Goal: Task Accomplishment & Management: Manage account settings

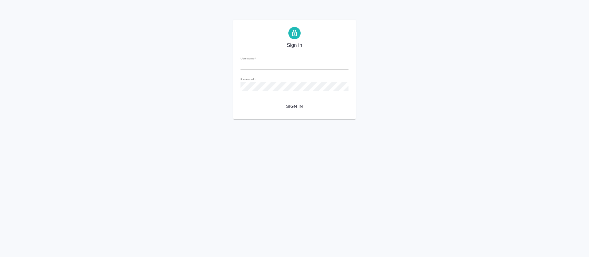
type input "o.tretyakova@awatera.com"
click at [297, 106] on span "Sign in" at bounding box center [294, 107] width 98 height 8
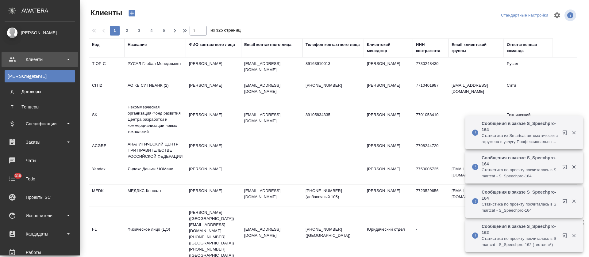
select select "RU"
click at [71, 141] on div "Заказы" at bounding box center [40, 142] width 71 height 9
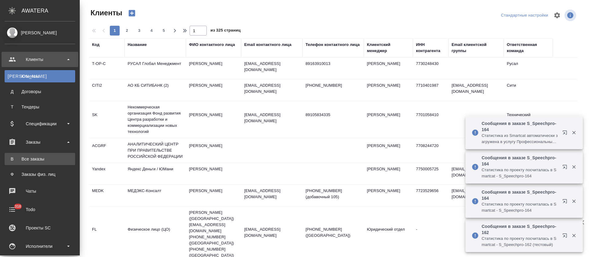
click at [50, 159] on div "Все заказы" at bounding box center [40, 159] width 64 height 6
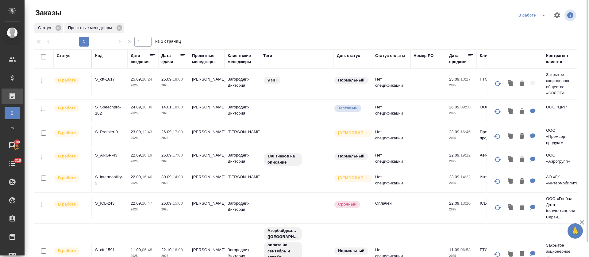
click at [274, 20] on div at bounding box center [307, 15] width 183 height 15
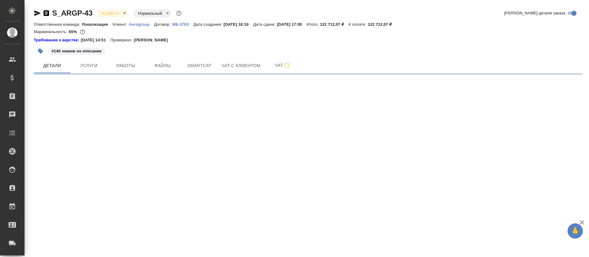
select select "RU"
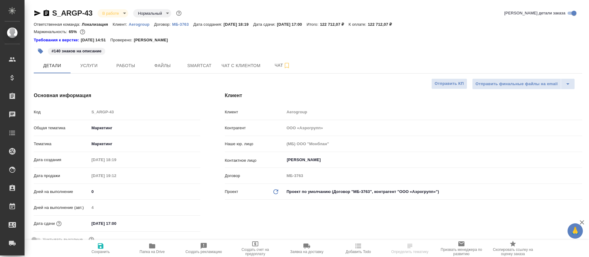
type textarea "x"
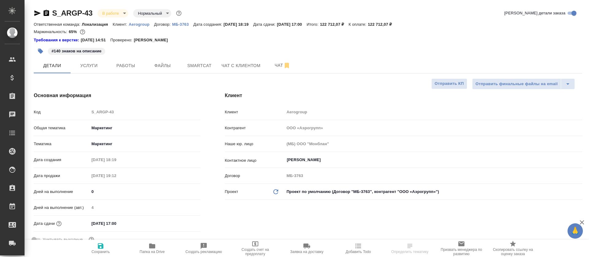
type textarea "x"
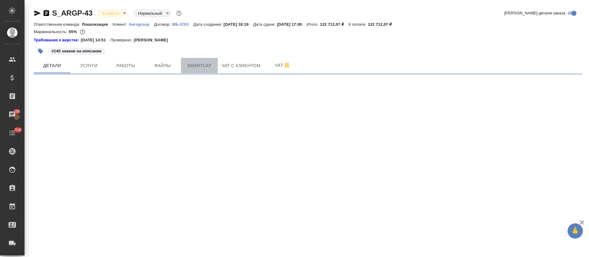
click at [194, 69] on span "Smartcat" at bounding box center [199, 66] width 29 height 8
select select "RU"
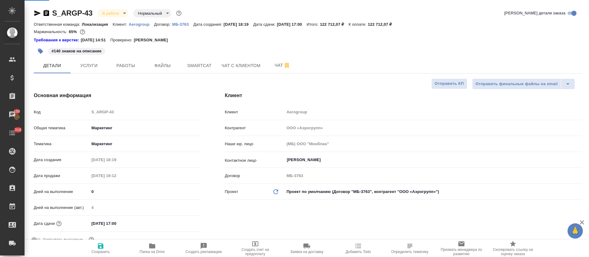
type textarea "x"
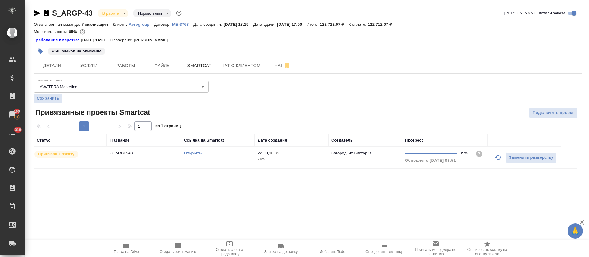
click at [190, 154] on link "Открыть" at bounding box center [192, 153] width 17 height 5
click at [123, 248] on icon "button" at bounding box center [126, 246] width 7 height 7
click at [110, 63] on button "Работы" at bounding box center [125, 65] width 37 height 15
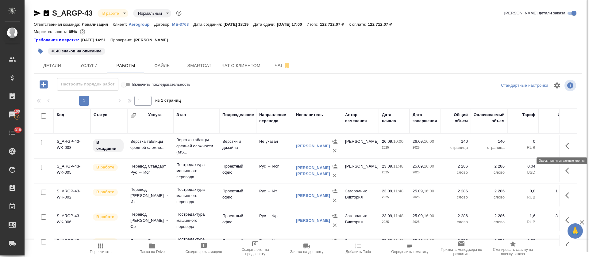
click at [565, 147] on icon "button" at bounding box center [568, 145] width 7 height 7
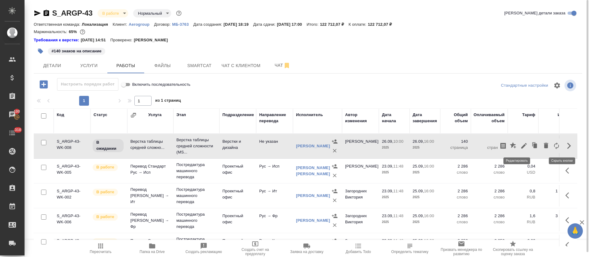
click at [521, 146] on icon "button" at bounding box center [524, 146] width 6 height 6
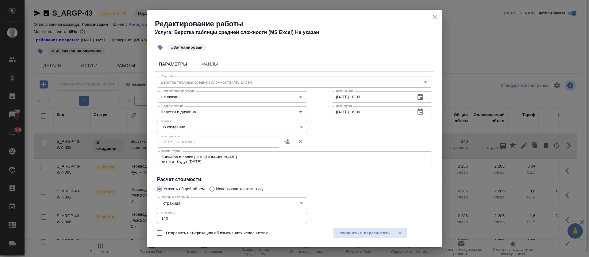
click at [168, 126] on body "🙏 .cls-1 fill:#fff; AWATERA Tretyakova Olga Клиенты Спецификации Заказы 100 Чат…" at bounding box center [294, 128] width 589 height 257
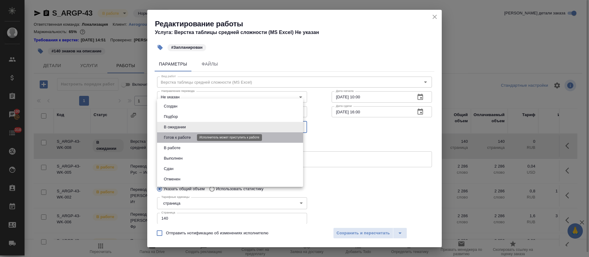
click at [170, 136] on button "Готов к работе" at bounding box center [177, 137] width 31 height 7
type input "readyForWork"
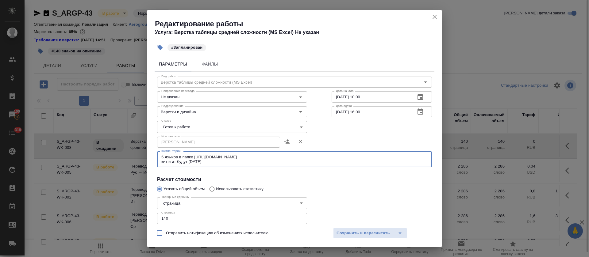
drag, startPoint x: 178, startPoint y: 157, endPoint x: 154, endPoint y: 155, distance: 24.0
click at [154, 155] on div "Параметры Файлы Вид работ Верстка таблицы средней сложности (MS Excel) Вид рабо…" at bounding box center [294, 139] width 294 height 170
drag, startPoint x: 162, startPoint y: 161, endPoint x: 206, endPoint y: 163, distance: 43.9
click at [206, 163] on textarea "переводы в папке https://drive.awatera.com/s/ZsNCFdSmcf8MQj8 кит и ит будут зав…" at bounding box center [294, 160] width 266 height 10
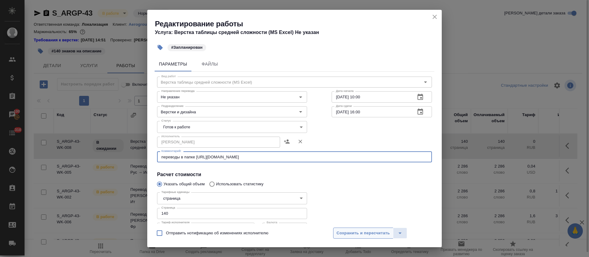
type textarea "переводы в папке https://drive.awatera.com/s/ZsNCFdSmcf8MQj8"
click at [381, 231] on span "Сохранить и пересчитать" at bounding box center [362, 233] width 53 height 7
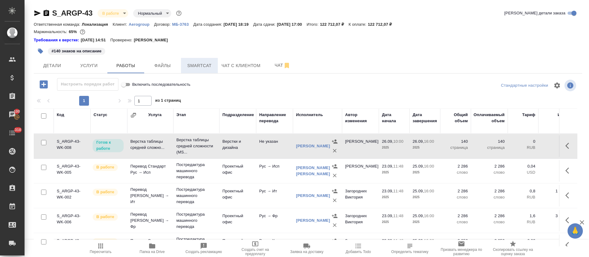
click at [182, 69] on div "Детали Услуги Работы Файлы Smartcat Чат с клиентом Чат" at bounding box center [308, 65] width 548 height 15
click at [183, 68] on button "Smartcat" at bounding box center [199, 65] width 37 height 15
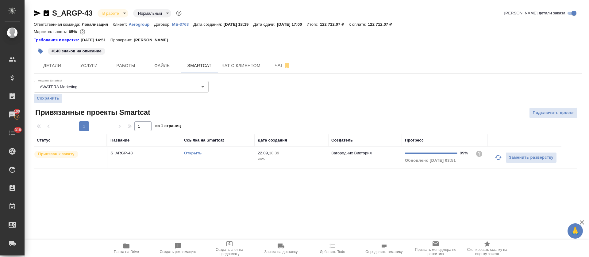
click at [215, 160] on td "Открыть" at bounding box center [218, 157] width 74 height 21
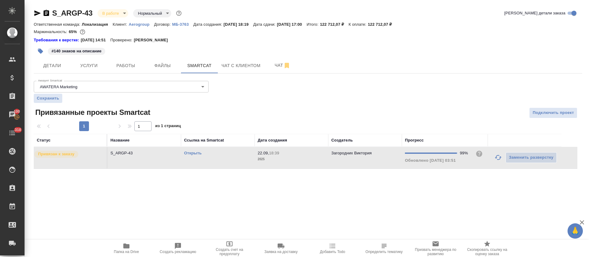
click at [215, 160] on td "Открыть" at bounding box center [218, 157] width 74 height 21
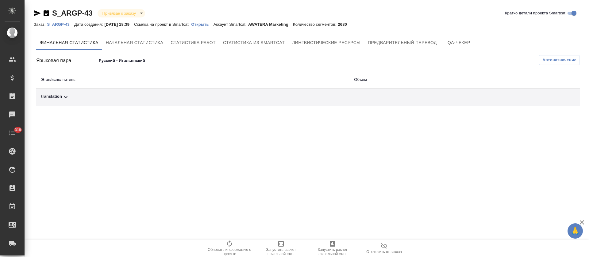
click at [162, 99] on div "translation" at bounding box center [192, 97] width 303 height 7
click at [573, 57] on span "Автоназначение" at bounding box center [559, 60] width 34 height 6
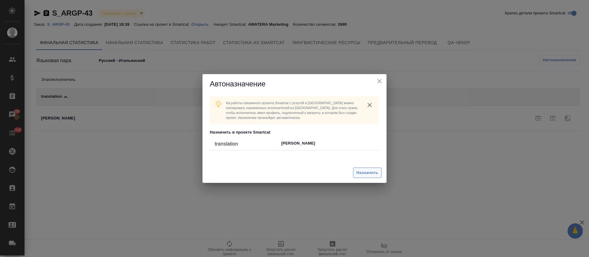
click at [377, 170] on span "Назначить" at bounding box center [367, 173] width 22 height 7
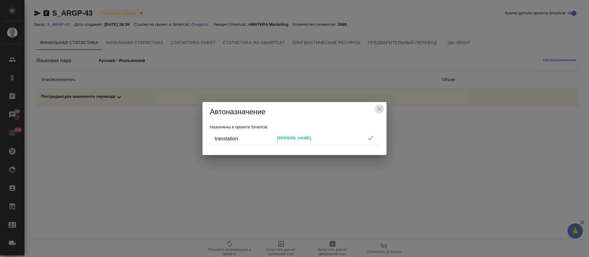
click at [380, 109] on icon "close" at bounding box center [379, 108] width 7 height 7
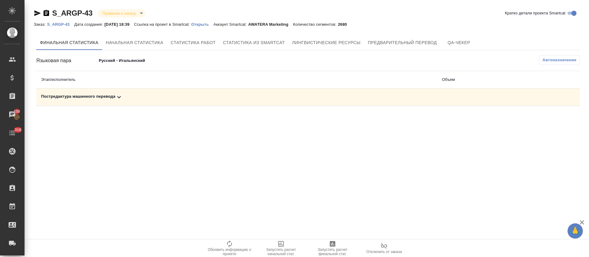
click at [121, 59] on body "🙏 .cls-1 fill:#fff; AWATERA Tretyakova Olga Клиенты Спецификации Заказы 100 Чат…" at bounding box center [294, 128] width 589 height 257
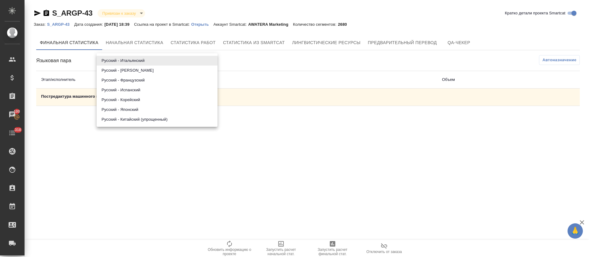
click at [124, 71] on li "Русский - Немецкий" at bounding box center [157, 71] width 121 height 10
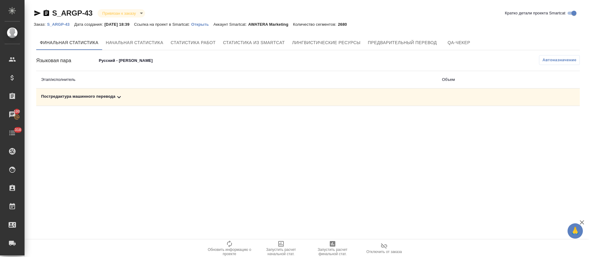
click at [128, 94] on div "Постредактура машинного перевода" at bounding box center [236, 97] width 391 height 7
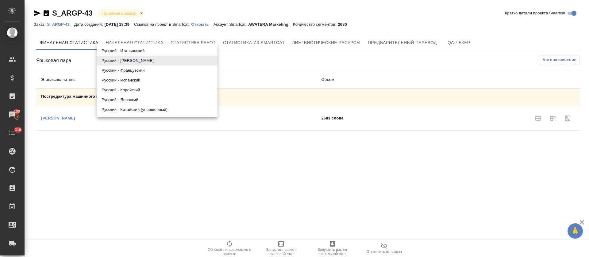
click at [128, 62] on body "🙏 .cls-1 fill:#fff; AWATERA Tretyakova Olga Клиенты Спецификации Заказы 100 Чат…" at bounding box center [294, 128] width 589 height 257
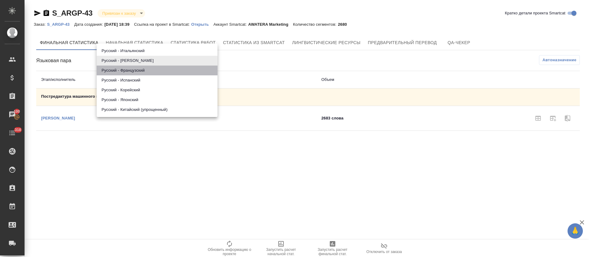
click at [128, 71] on li "Русский - Французский" at bounding box center [157, 71] width 121 height 10
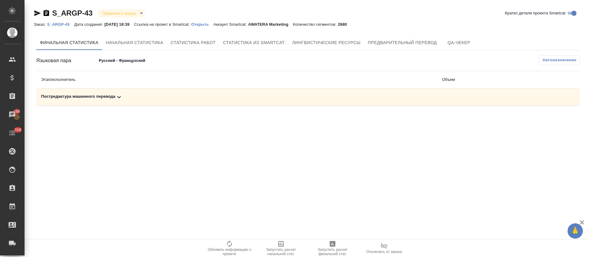
click at [128, 96] on div "Постредактура машинного перевода" at bounding box center [236, 97] width 391 height 7
click at [128, 66] on div "Языковая пара Русский - Французский 68d16dc5692678f05fafb969 Автоназначение Эта…" at bounding box center [307, 93] width 543 height 76
click at [130, 60] on body "🙏 .cls-1 fill:#fff; AWATERA Tretyakova Olga Клиенты Спецификации Заказы 100 Чат…" at bounding box center [294, 128] width 589 height 257
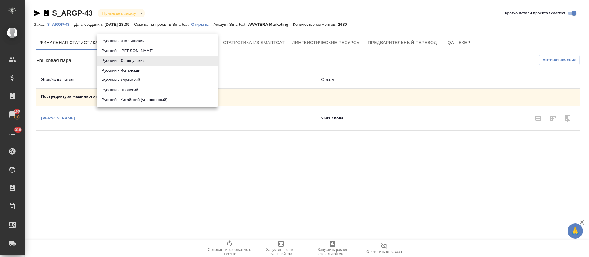
click at [130, 69] on li "Русский - Испанский" at bounding box center [157, 71] width 121 height 10
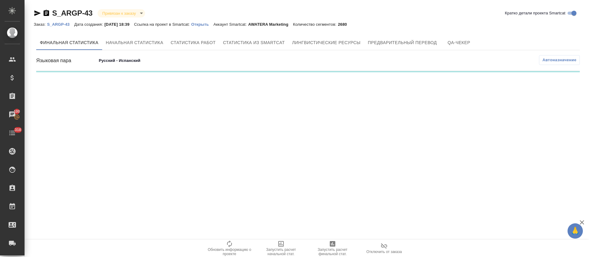
click at [128, 100] on div ".cls-1 fill:#fff; AWATERA Tretyakova Olga Клиенты Спецификации Заказы 100 Чаты …" at bounding box center [294, 128] width 589 height 257
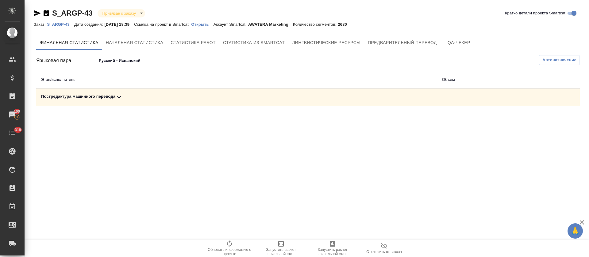
click at [128, 100] on div "Постредактура машинного перевода" at bounding box center [236, 97] width 391 height 7
click at [128, 67] on div "Языковая пара Русский - Испанский 68d16dc5692678f05fafb96a Автоназначение Этап/…" at bounding box center [307, 93] width 543 height 76
click at [128, 63] on body "🙏 .cls-1 fill:#fff; AWATERA Tretyakova Olga Клиенты Спецификации Заказы 100 Чат…" at bounding box center [294, 128] width 589 height 257
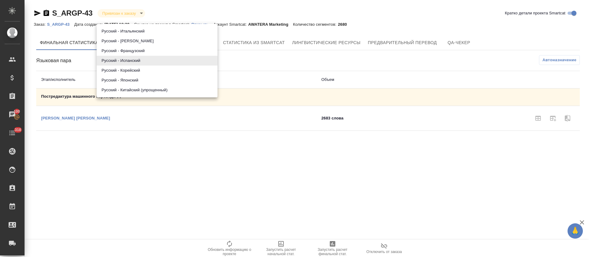
click at [128, 69] on li "Русский - Корейский" at bounding box center [157, 71] width 121 height 10
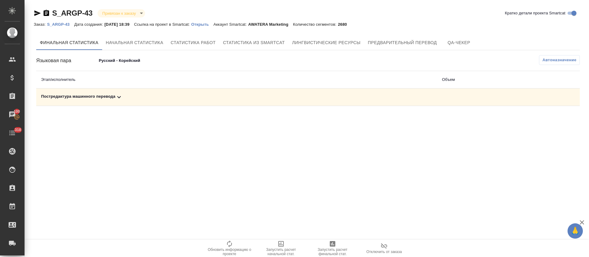
click at [127, 96] on div "Постредактура машинного перевода" at bounding box center [236, 97] width 391 height 7
click at [130, 62] on body "🙏 .cls-1 fill:#fff; AWATERA Tretyakova Olga Клиенты Спецификации Заказы 100 Чат…" at bounding box center [294, 128] width 589 height 257
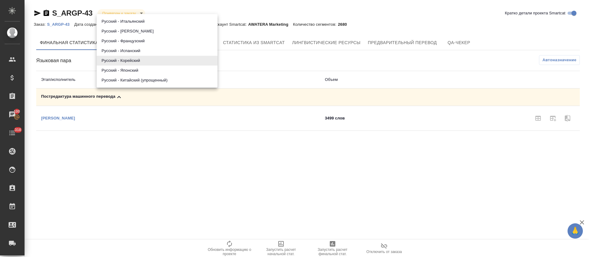
click at [130, 70] on li "Русский - Японский" at bounding box center [157, 71] width 121 height 10
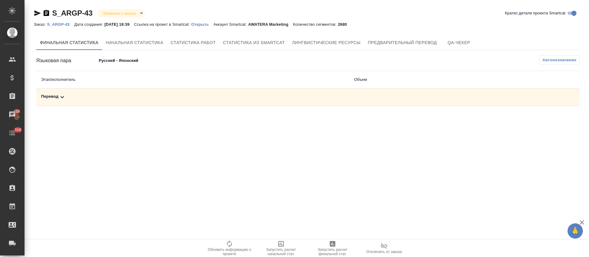
click at [131, 63] on body "🙏 .cls-1 fill:#fff; AWATERA Tretyakova Olga Клиенты Спецификации Заказы 100 Чат…" at bounding box center [294, 128] width 589 height 257
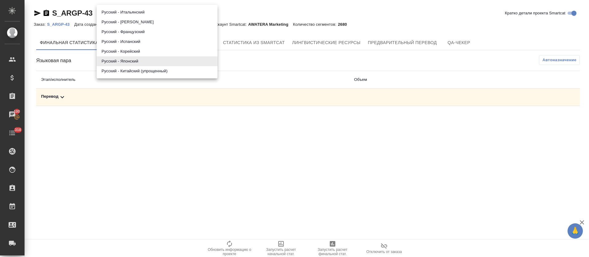
click at [131, 72] on li "Русский - Китайский (упрощенный)" at bounding box center [157, 71] width 121 height 10
type input "68d16dc5692678f05fafb96d"
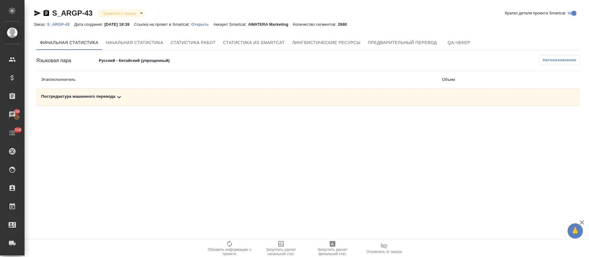
click at [331, 244] on icon "button" at bounding box center [333, 244] width 6 height 6
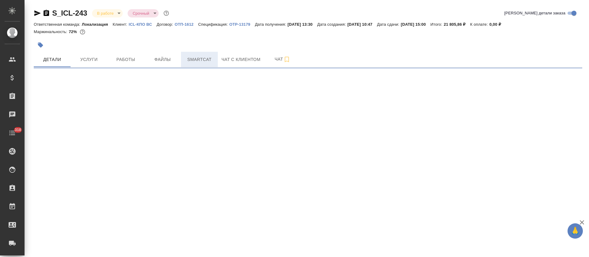
select select "RU"
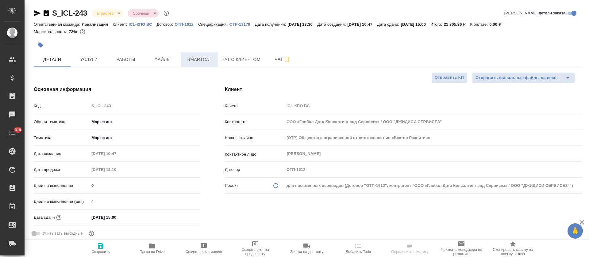
type textarea "x"
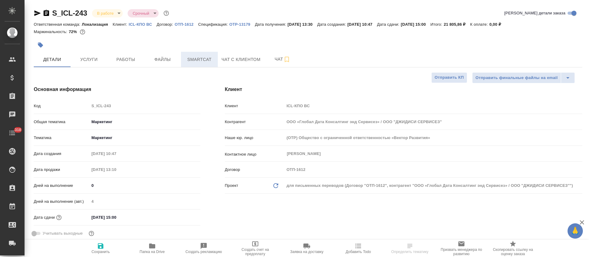
type textarea "x"
click at [209, 58] on span "Smartcat" at bounding box center [199, 60] width 29 height 8
type textarea "x"
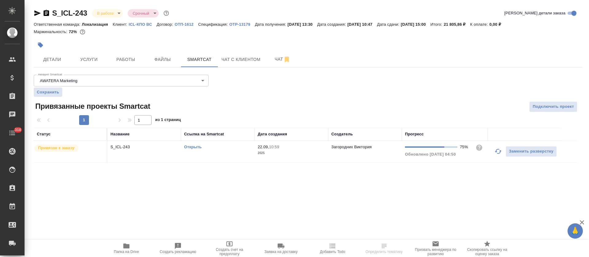
click at [497, 151] on icon "button" at bounding box center [497, 151] width 7 height 7
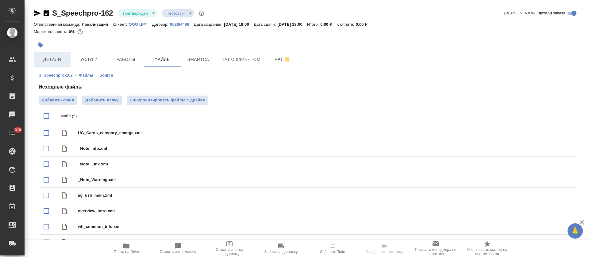
click at [51, 61] on span "Детали" at bounding box center [51, 60] width 29 height 8
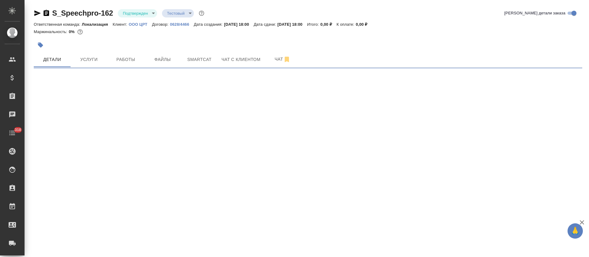
select select "RU"
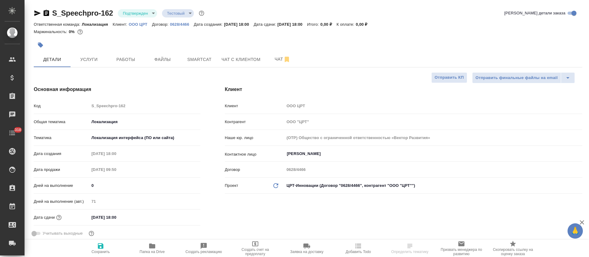
type textarea "x"
click at [149, 13] on body "🙏 .cls-1 fill:#fff; AWATERA [PERSON_NAME] Спецификации Заказы 100 Чаты 318 Todo…" at bounding box center [294, 128] width 589 height 257
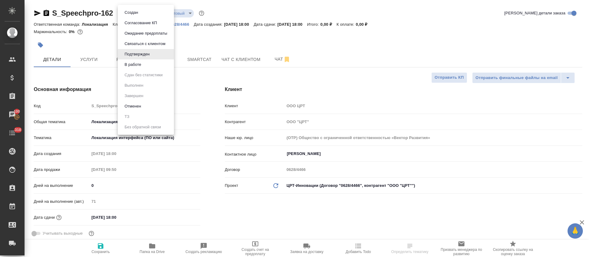
click at [144, 64] on li "В работе" at bounding box center [146, 64] width 56 height 10
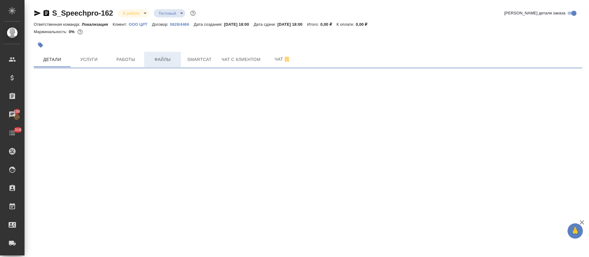
select select "RU"
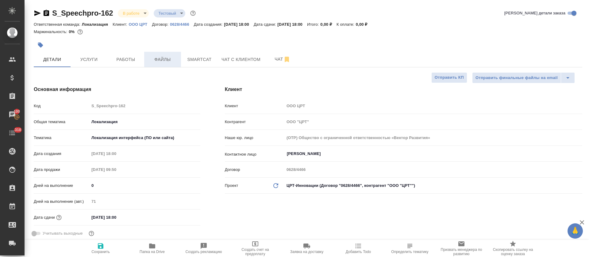
type textarea "x"
click at [180, 57] on button "Файлы" at bounding box center [162, 59] width 37 height 15
click at [191, 59] on span "Smartcat" at bounding box center [199, 60] width 29 height 8
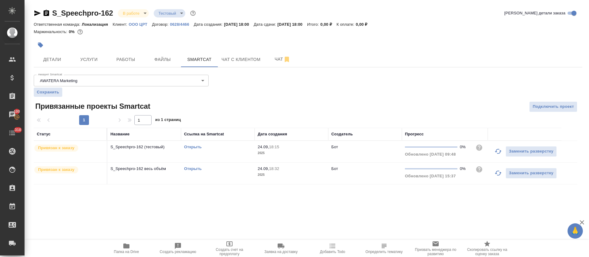
click at [190, 147] on link "Открыть" at bounding box center [192, 147] width 17 height 5
click at [130, 63] on button "Работы" at bounding box center [125, 59] width 37 height 15
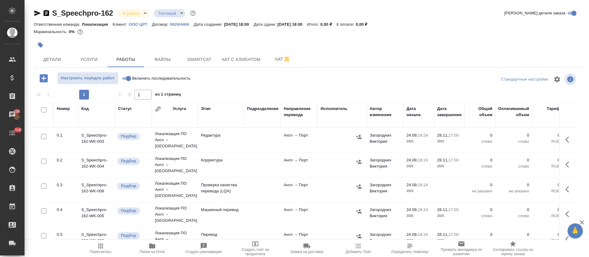
click at [127, 78] on input "Включить последовательность" at bounding box center [128, 78] width 22 height 7
checkbox input "true"
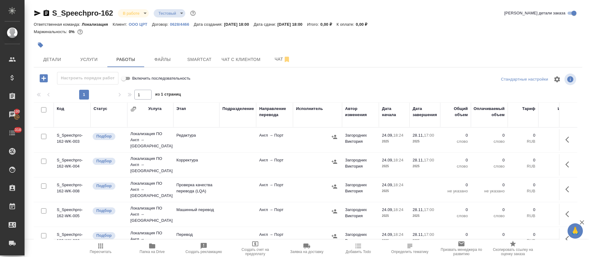
click at [44, 110] on input "checkbox" at bounding box center [43, 109] width 5 height 5
checkbox input "true"
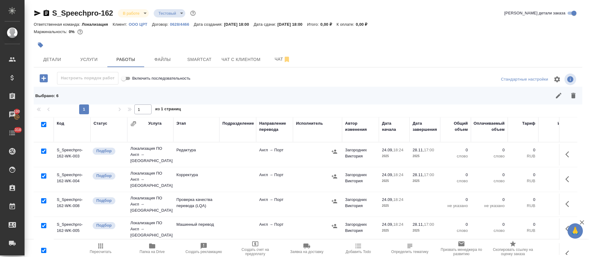
checkbox input "true"
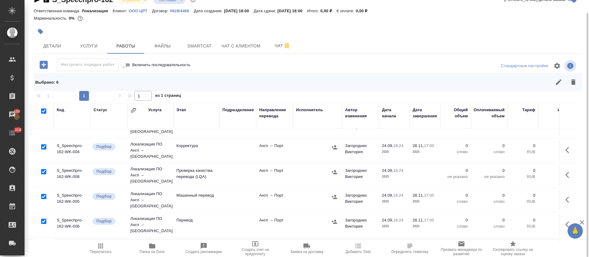
scroll to position [28, 0]
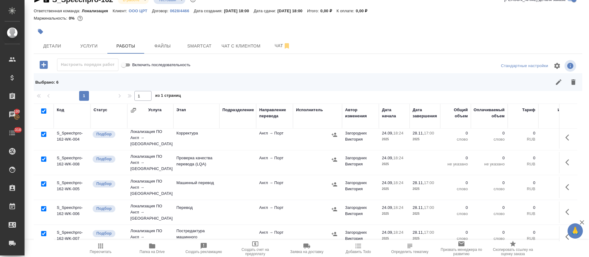
click at [44, 231] on input "checkbox" at bounding box center [43, 233] width 5 height 5
checkbox input "false"
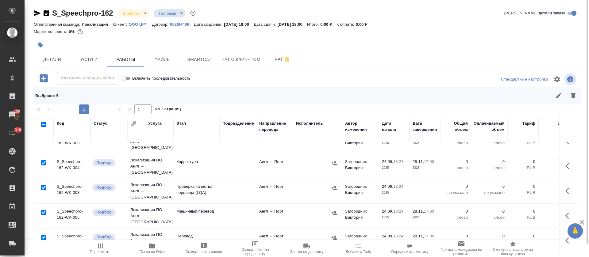
scroll to position [0, 0]
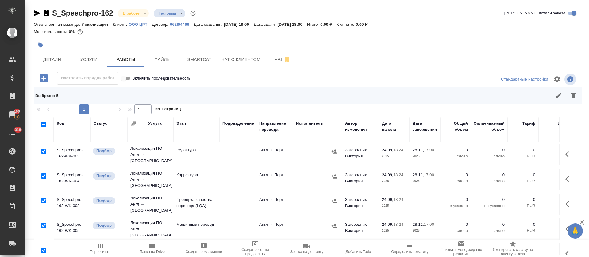
click at [44, 198] on input "checkbox" at bounding box center [43, 200] width 5 height 5
checkbox input "false"
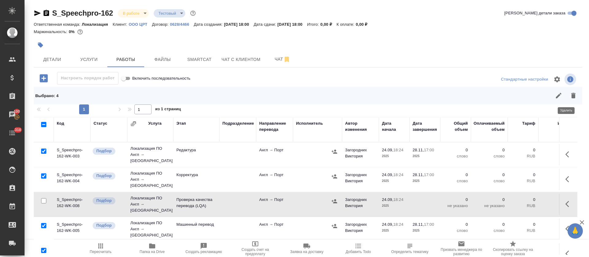
click at [570, 95] on button "button" at bounding box center [573, 95] width 15 height 15
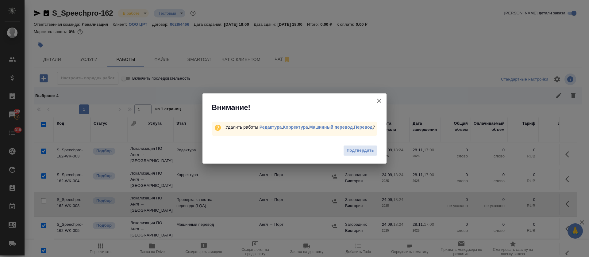
click at [357, 159] on div "Подтвердить" at bounding box center [294, 151] width 184 height 25
drag, startPoint x: 358, startPoint y: 155, endPoint x: 361, endPoint y: 12, distance: 142.6
click at [358, 154] on span "Подтвердить" at bounding box center [360, 150] width 27 height 7
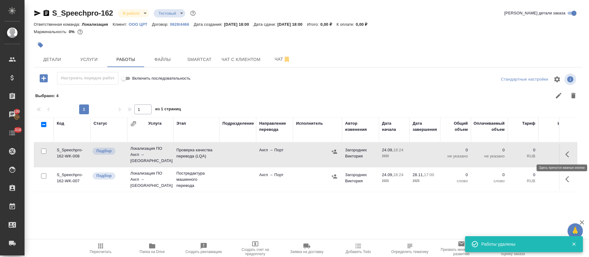
click at [565, 154] on icon "button" at bounding box center [568, 154] width 7 height 7
click at [520, 151] on icon "button" at bounding box center [523, 154] width 7 height 7
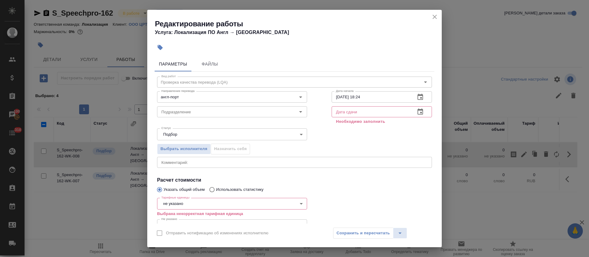
click at [431, 15] on icon "close" at bounding box center [434, 16] width 7 height 7
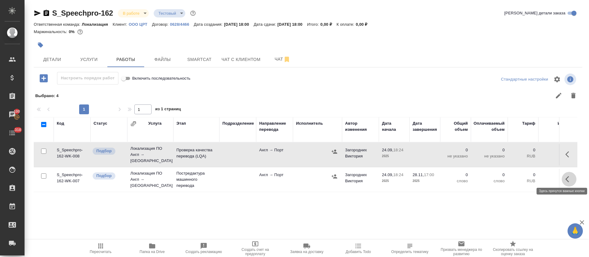
click at [565, 176] on icon "button" at bounding box center [567, 179] width 4 height 6
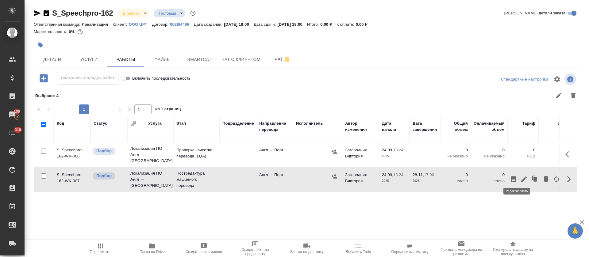
click at [520, 176] on icon "button" at bounding box center [523, 179] width 7 height 7
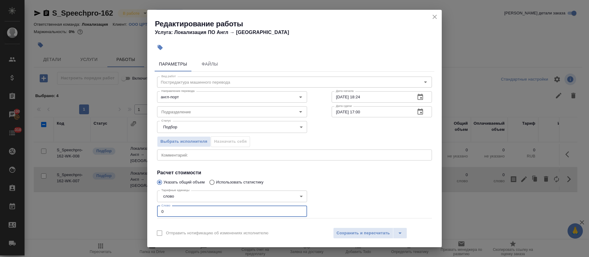
drag, startPoint x: 157, startPoint y: 211, endPoint x: 136, endPoint y: 207, distance: 21.5
click at [136, 210] on div "Редактирование работы Услуга: Локализация ПО Англ → Порт Параметры Файлы Вид ра…" at bounding box center [294, 128] width 589 height 257
paste input "20"
type input "200"
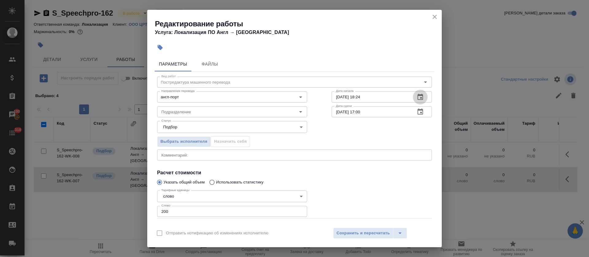
click at [416, 101] on icon "button" at bounding box center [419, 97] width 7 height 7
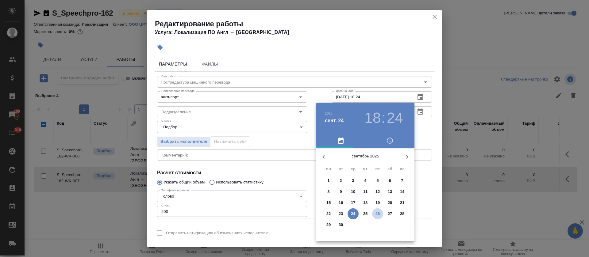
click at [377, 215] on p "26" at bounding box center [377, 214] width 5 height 6
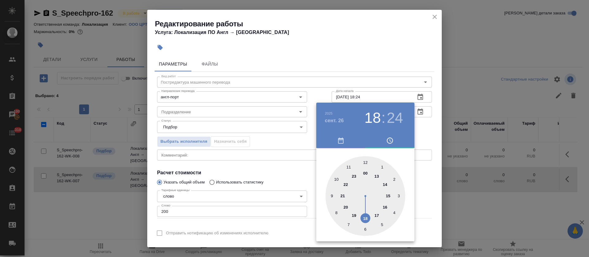
click at [335, 179] on div at bounding box center [365, 196] width 80 height 80
click at [395, 214] on div at bounding box center [365, 196] width 80 height 80
type input "26.09.2025 10:20"
click at [298, 177] on div at bounding box center [294, 128] width 589 height 257
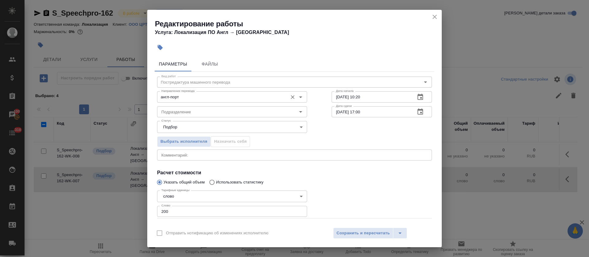
click at [187, 96] on input "англ-порт" at bounding box center [222, 96] width 126 height 7
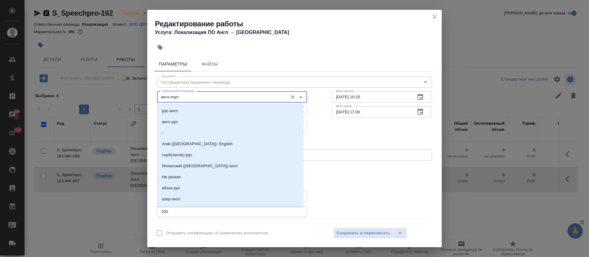
click at [187, 96] on input "англ-порт" at bounding box center [222, 96] width 126 height 7
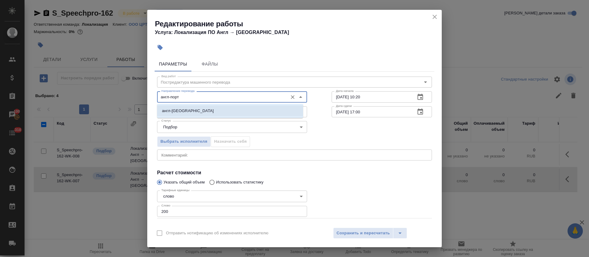
click at [188, 108] on p "англ-порт браз" at bounding box center [188, 111] width 52 height 6
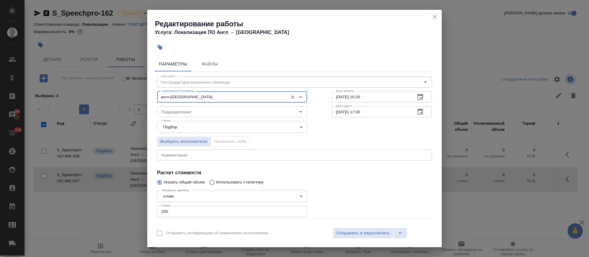
type input "англ-порт браз"
click at [416, 113] on icon "button" at bounding box center [419, 111] width 7 height 7
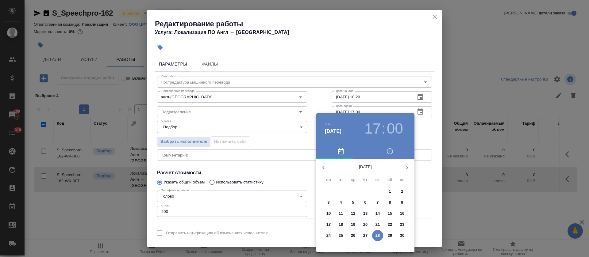
click at [323, 167] on icon "button" at bounding box center [323, 167] width 7 height 7
click at [377, 225] on p "26" at bounding box center [377, 225] width 5 height 6
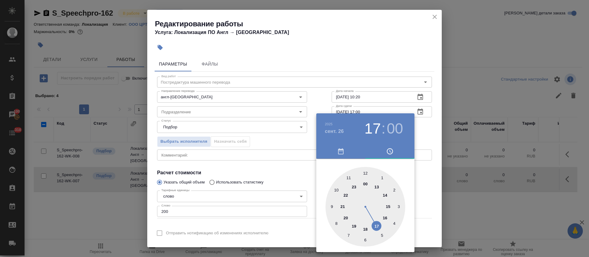
click at [385, 220] on div at bounding box center [365, 207] width 80 height 80
type input "26.09.2025 16:00"
click at [278, 202] on div at bounding box center [294, 128] width 589 height 257
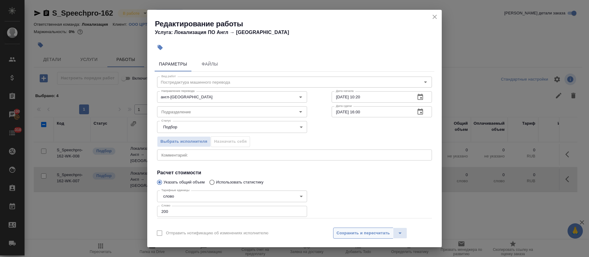
click at [349, 236] on span "Сохранить и пересчитать" at bounding box center [362, 233] width 53 height 7
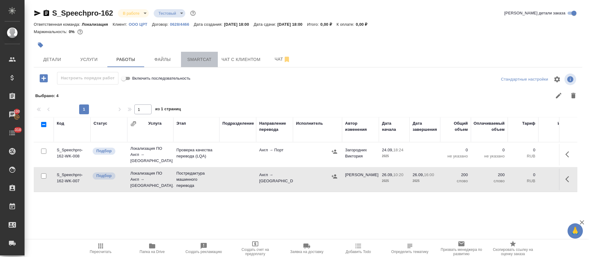
click at [198, 60] on span "Smartcat" at bounding box center [199, 60] width 29 height 8
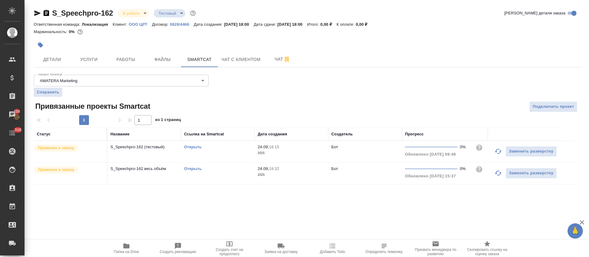
click at [249, 153] on td "Открыть" at bounding box center [218, 151] width 74 height 21
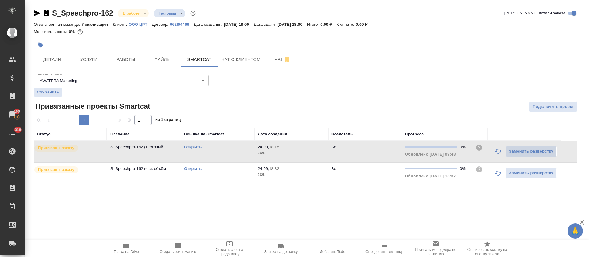
click at [249, 153] on td "Открыть" at bounding box center [218, 151] width 74 height 21
click at [83, 61] on span "Услуги" at bounding box center [88, 60] width 29 height 8
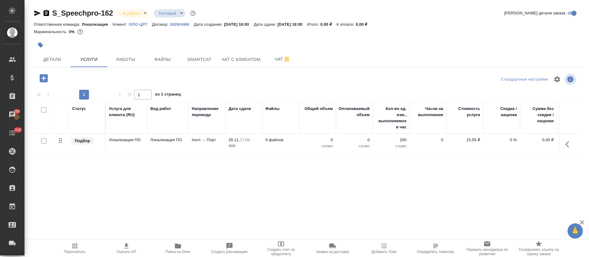
click at [569, 145] on button "button" at bounding box center [568, 144] width 15 height 15
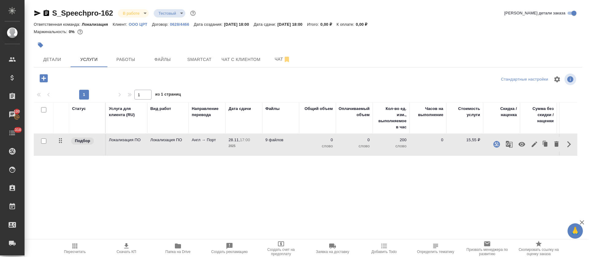
click at [493, 146] on icon "button" at bounding box center [496, 144] width 6 height 6
click at [200, 59] on span "Smartcat" at bounding box center [199, 60] width 29 height 8
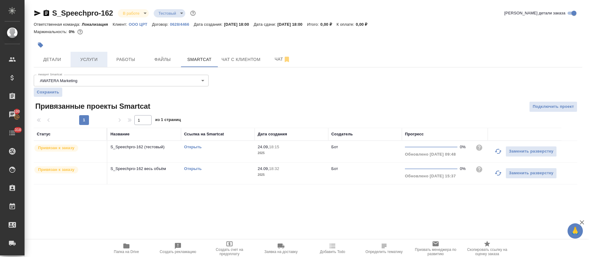
click at [94, 53] on button "Услуги" at bounding box center [89, 59] width 37 height 15
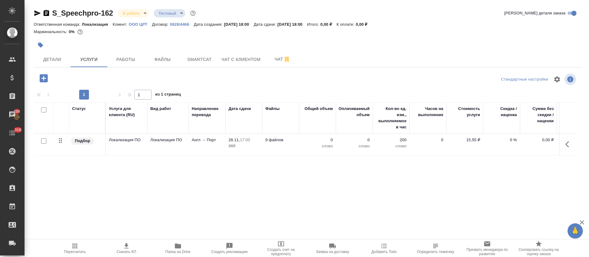
click at [565, 142] on icon "button" at bounding box center [567, 144] width 4 height 6
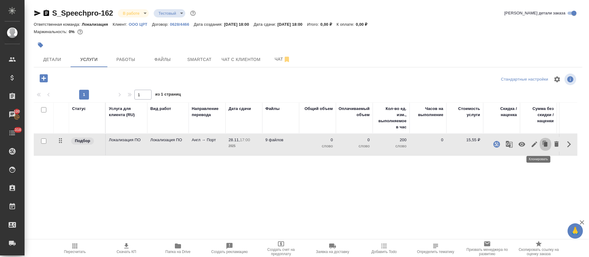
click at [544, 146] on icon "button" at bounding box center [546, 144] width 4 height 5
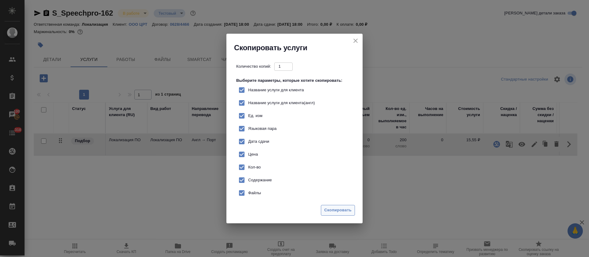
click at [338, 211] on span "Скопировать" at bounding box center [337, 210] width 27 height 7
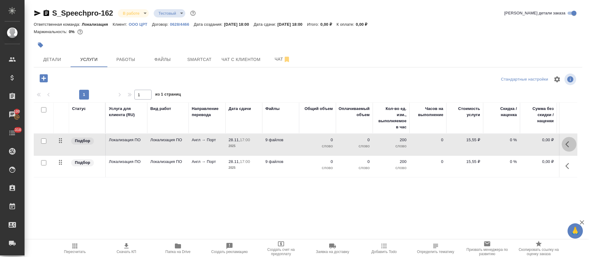
click at [565, 148] on icon "button" at bounding box center [568, 144] width 7 height 7
click at [565, 166] on icon "button" at bounding box center [567, 166] width 4 height 6
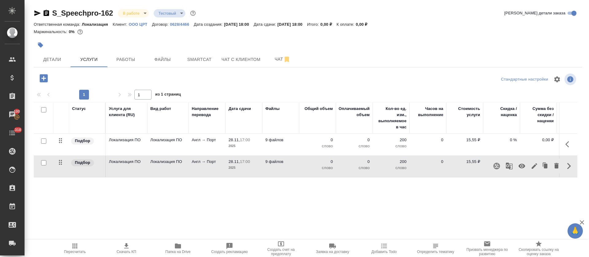
click at [565, 143] on icon "button" at bounding box center [568, 144] width 7 height 7
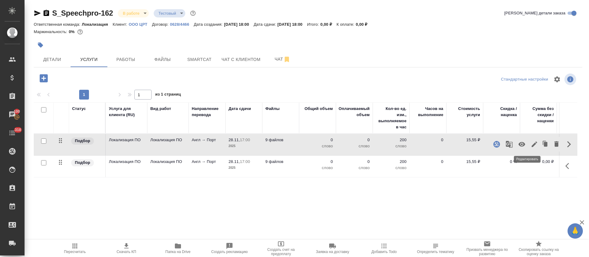
click at [529, 146] on button "button" at bounding box center [534, 144] width 10 height 15
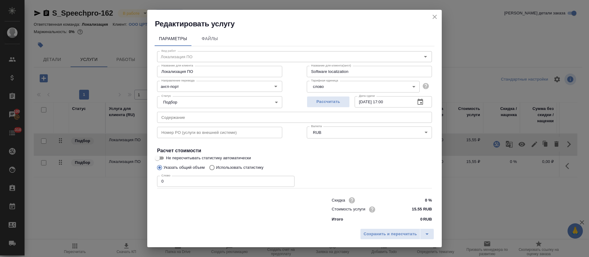
click at [433, 18] on icon "close" at bounding box center [434, 16] width 7 height 7
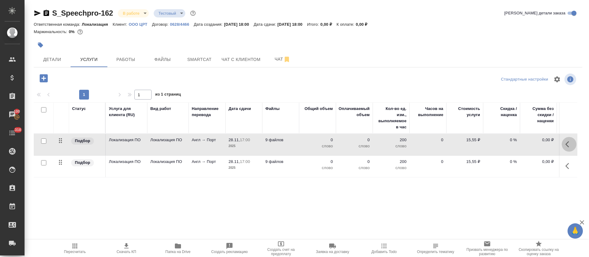
click at [565, 144] on icon "button" at bounding box center [568, 144] width 7 height 7
click at [518, 146] on icon "button" at bounding box center [521, 144] width 7 height 7
click at [564, 170] on button "button" at bounding box center [568, 166] width 15 height 15
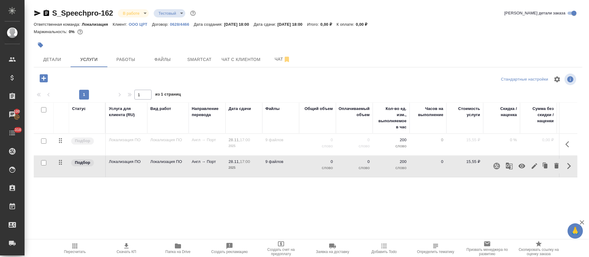
click at [494, 169] on button "button" at bounding box center [496, 166] width 15 height 15
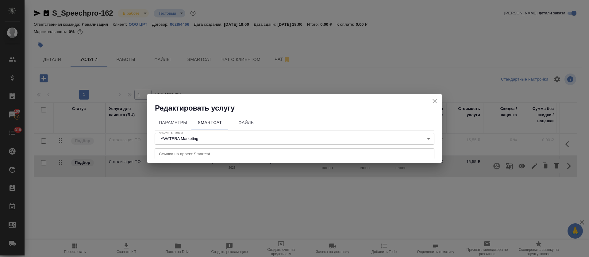
click at [196, 159] on div "Ссылка на проект Smartcat Ссылка на проект Smartcat" at bounding box center [295, 153] width 280 height 15
click at [196, 156] on input "text" at bounding box center [295, 153] width 280 height 11
paste input "https://smartcat.com/projects/4b89ab55-48ad-4a63-b595-2e683024f075/files"
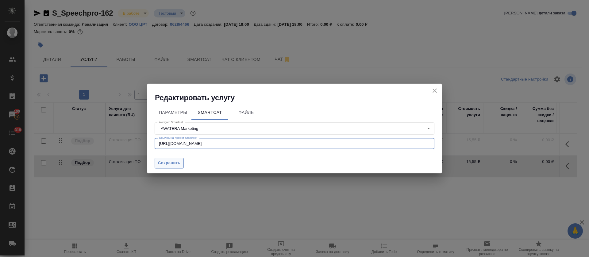
type input "https://smartcat.com/projects/4b89ab55-48ad-4a63-b595-2e683024f075/files"
click at [174, 163] on span "Сохранить" at bounding box center [169, 163] width 22 height 7
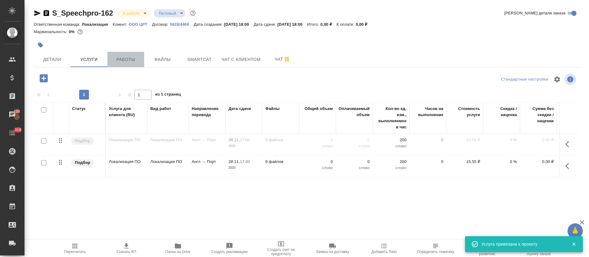
click at [124, 53] on button "Работы" at bounding box center [125, 59] width 37 height 15
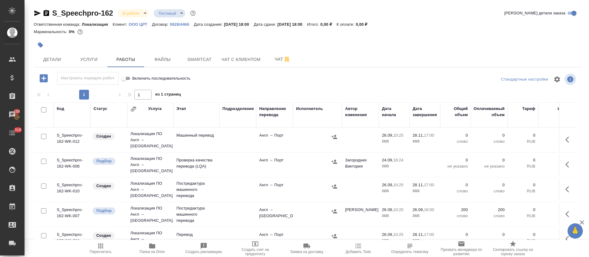
click at [44, 109] on input "checkbox" at bounding box center [43, 109] width 5 height 5
checkbox input "true"
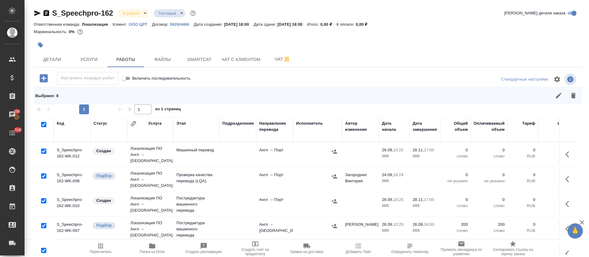
checkbox input "true"
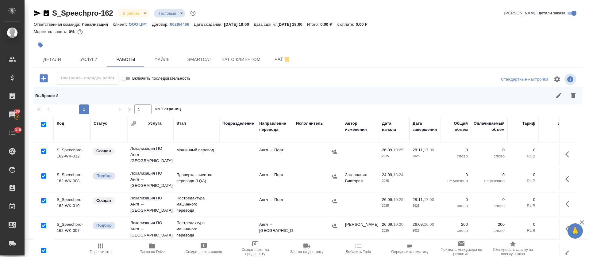
checkbox input "true"
click at [43, 174] on input "checkbox" at bounding box center [43, 176] width 5 height 5
checkbox input "false"
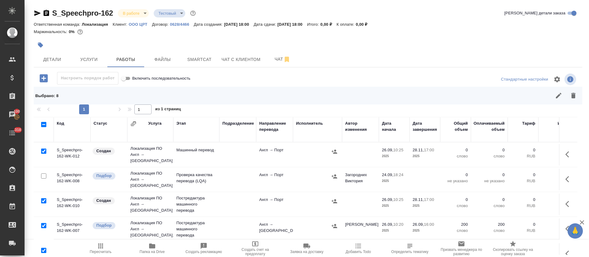
checkbox input "false"
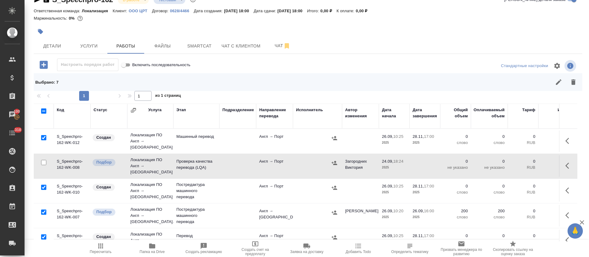
click at [44, 210] on input "checkbox" at bounding box center [43, 212] width 5 height 5
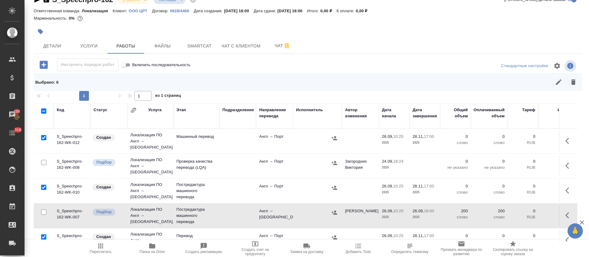
click at [43, 210] on input "checkbox" at bounding box center [43, 212] width 5 height 5
checkbox input "true"
click at [43, 135] on input "checkbox" at bounding box center [43, 137] width 5 height 5
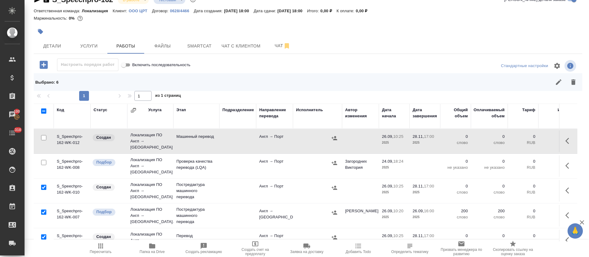
click at [44, 135] on input "checkbox" at bounding box center [43, 137] width 5 height 5
checkbox input "true"
click at [43, 160] on input "checkbox" at bounding box center [43, 162] width 5 height 5
checkbox input "true"
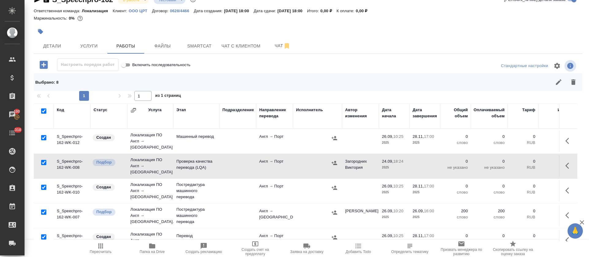
click at [43, 185] on input "checkbox" at bounding box center [43, 187] width 5 height 5
checkbox input "false"
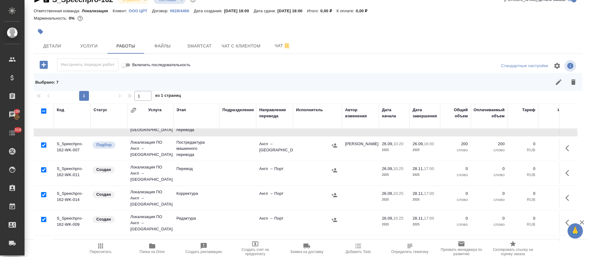
scroll to position [75, 0]
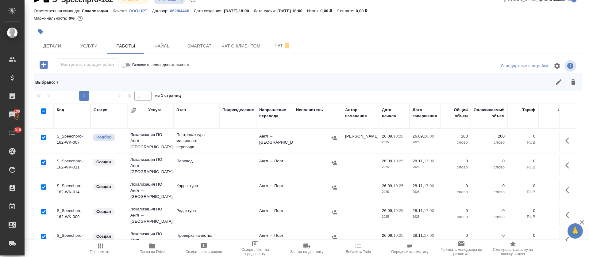
click at [44, 234] on input "checkbox" at bounding box center [43, 236] width 5 height 5
checkbox input "false"
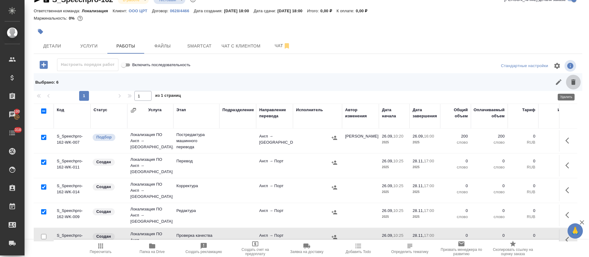
click at [571, 80] on icon "button" at bounding box center [573, 82] width 4 height 6
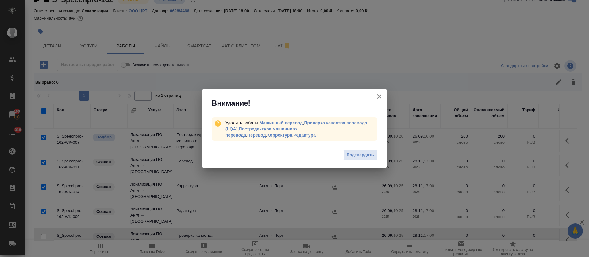
click at [366, 154] on span "Подтвердить" at bounding box center [360, 155] width 27 height 7
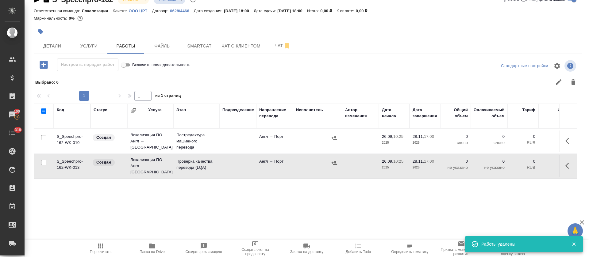
scroll to position [0, 0]
click at [566, 138] on button "button" at bounding box center [568, 141] width 15 height 15
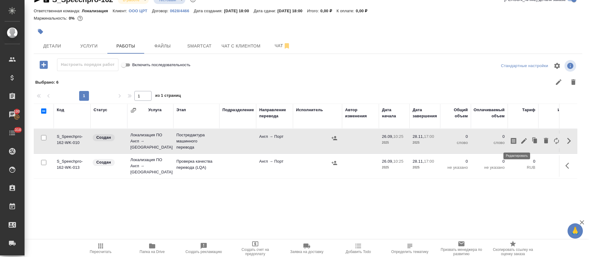
click at [520, 139] on icon "button" at bounding box center [523, 140] width 7 height 7
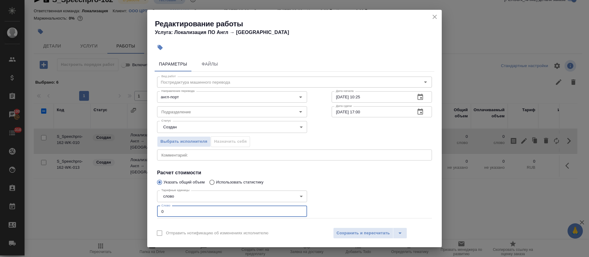
click at [161, 209] on input "0" at bounding box center [232, 211] width 150 height 11
type input "200"
click at [189, 124] on body "🙏 .cls-1 fill:#fff; AWATERA Tretyakova Olga Клиенты Спецификации Заказы 100 Чат…" at bounding box center [294, 128] width 589 height 257
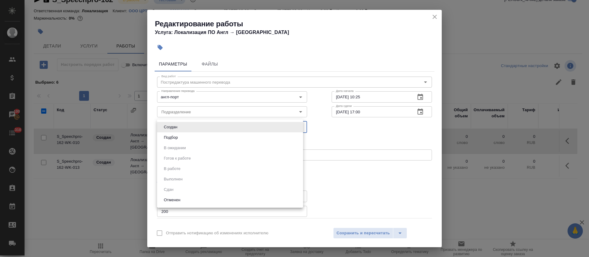
click at [186, 136] on li "Подбор" at bounding box center [230, 137] width 146 height 10
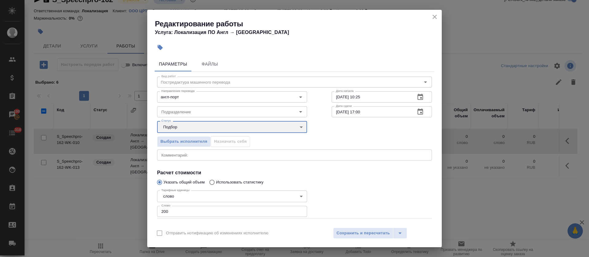
type input "recruiting"
click at [416, 109] on icon "button" at bounding box center [419, 111] width 7 height 7
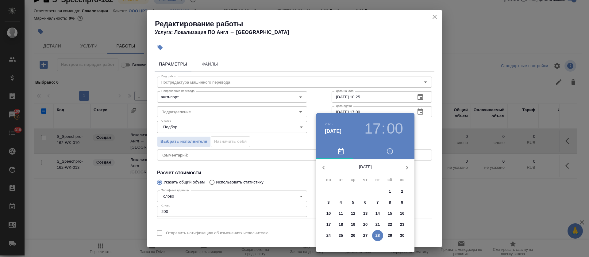
click at [323, 168] on icon "button" at bounding box center [323, 168] width 2 height 4
click at [376, 226] on p "26" at bounding box center [377, 225] width 5 height 6
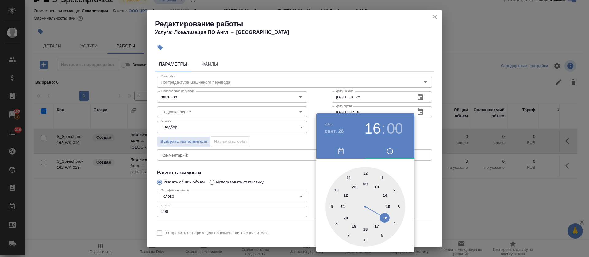
type input "[DATE] 16:00"
drag, startPoint x: 376, startPoint y: 226, endPoint x: 389, endPoint y: 220, distance: 14.1
click at [389, 220] on div at bounding box center [365, 207] width 80 height 80
click at [297, 188] on div at bounding box center [294, 128] width 589 height 257
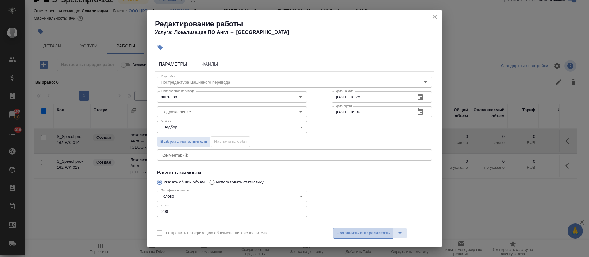
click at [343, 233] on span "Сохранить и пересчитать" at bounding box center [362, 233] width 53 height 7
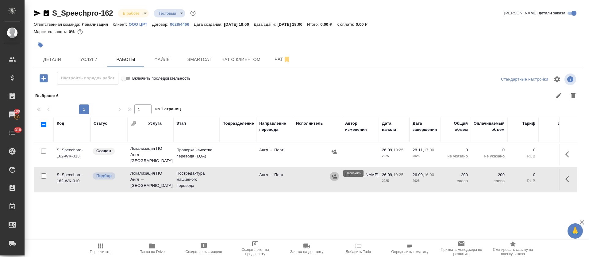
click at [336, 174] on icon "button" at bounding box center [334, 176] width 6 height 4
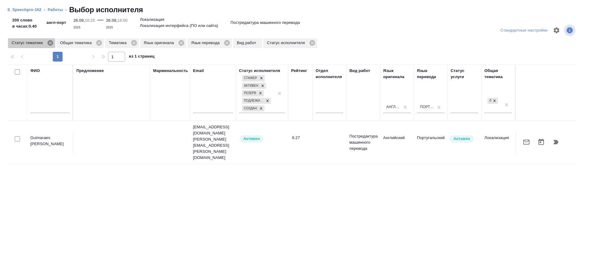
click at [52, 44] on icon at bounding box center [50, 43] width 6 height 6
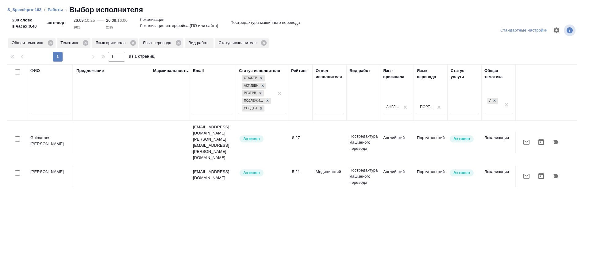
click at [33, 132] on td "Guimaraes Hoepfner Soraya" at bounding box center [50, 142] width 46 height 21
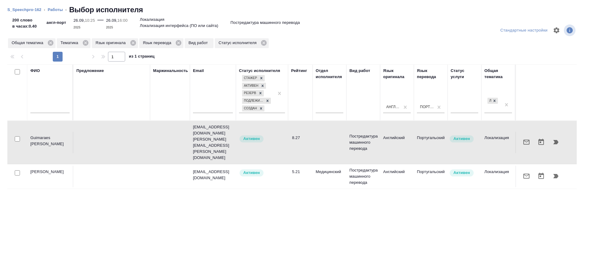
click at [33, 132] on td "Guimaraes Hoepfner Soraya" at bounding box center [50, 142] width 46 height 21
click at [60, 10] on link "Работы" at bounding box center [55, 9] width 15 height 5
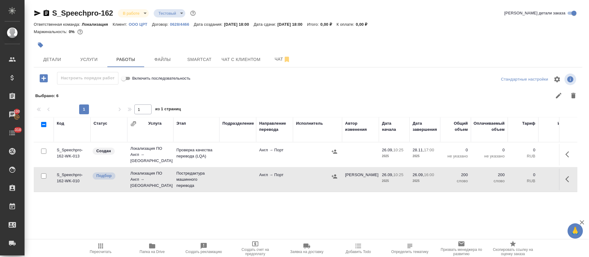
click at [565, 177] on icon "button" at bounding box center [568, 179] width 7 height 7
click at [521, 177] on icon "button" at bounding box center [524, 180] width 6 height 6
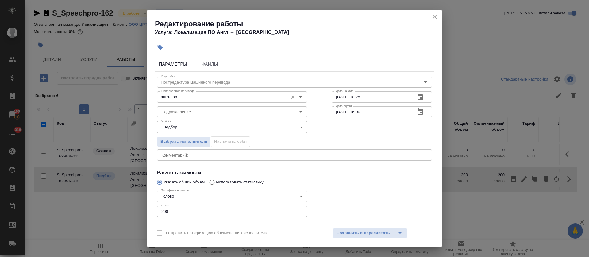
click at [194, 100] on input "англ-порт" at bounding box center [222, 96] width 126 height 7
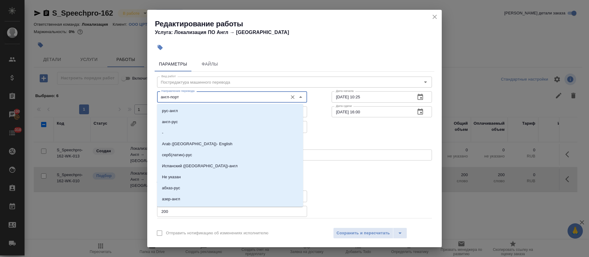
click at [195, 98] on input "англ-порт" at bounding box center [222, 96] width 126 height 7
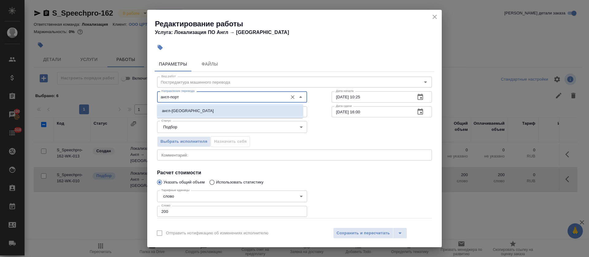
click at [192, 111] on li "англ-[GEOGRAPHIC_DATA]" at bounding box center [230, 110] width 146 height 11
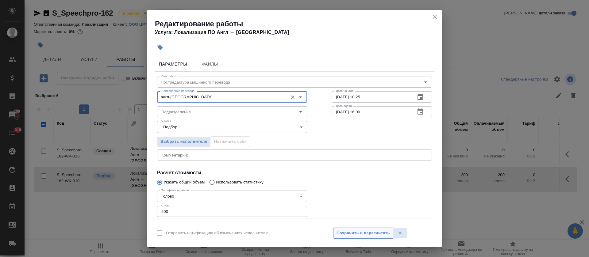
type input "англ-порт браз"
click at [376, 235] on span "Сохранить и пересчитать" at bounding box center [362, 233] width 53 height 7
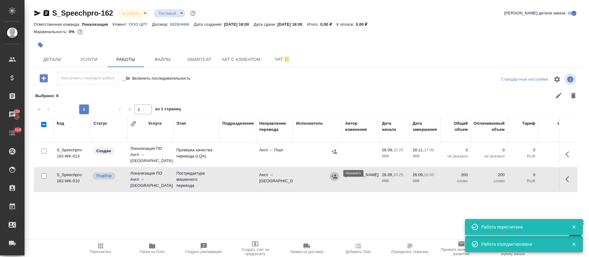
click at [335, 174] on icon "button" at bounding box center [334, 176] width 6 height 4
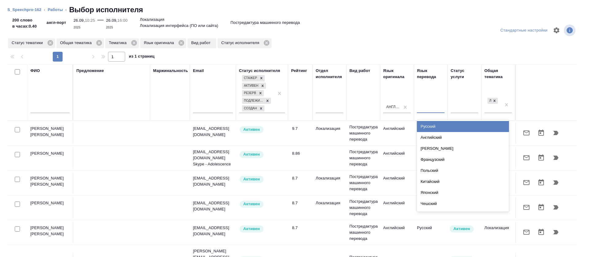
click at [430, 113] on div at bounding box center [431, 108] width 28 height 12
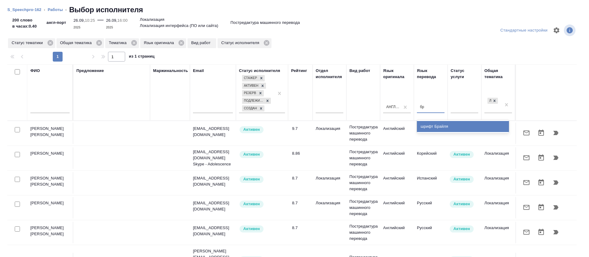
type input "б"
type input "порт"
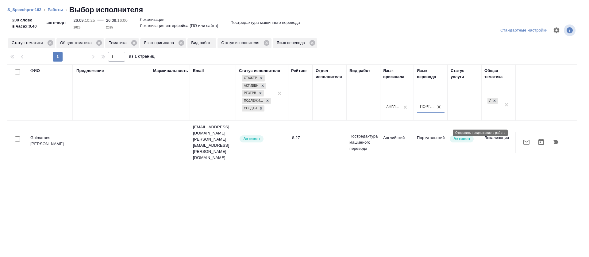
click at [519, 135] on button "button" at bounding box center [526, 142] width 15 height 15
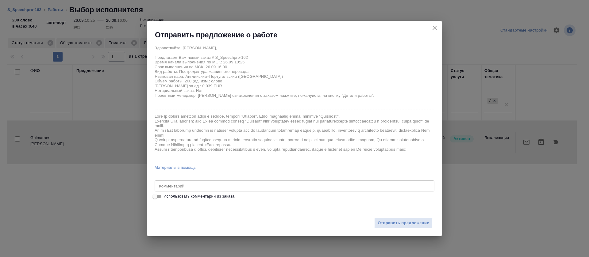
click at [203, 198] on span "Использовать комментарий из заказа" at bounding box center [198, 197] width 71 height 6
click at [166, 198] on input "Использовать комментарий из заказа" at bounding box center [155, 196] width 22 height 7
checkbox input "true"
type textarea "0) Документация предоставляется в программе Help&Manual (https://www.helpandman…"
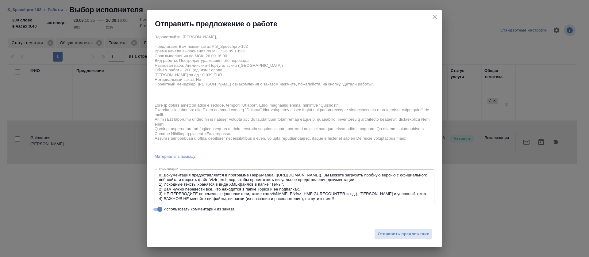
click at [202, 215] on div "Отправить предложение" at bounding box center [294, 231] width 294 height 34
click at [190, 212] on span "Использовать комментарий из заказа" at bounding box center [198, 209] width 71 height 6
click at [171, 212] on input "Использовать комментарий из заказа" at bounding box center [160, 209] width 22 height 7
checkbox input "false"
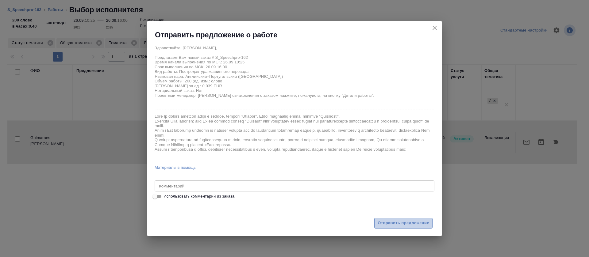
click at [401, 223] on span "Отправить предложение" at bounding box center [403, 223] width 52 height 7
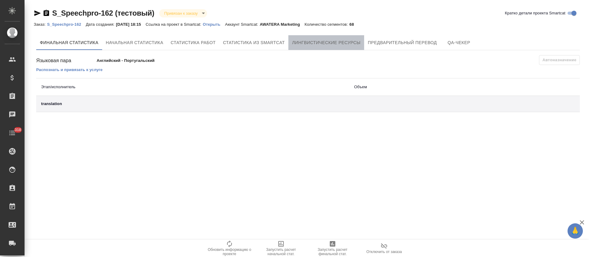
click at [347, 42] on span "Лингвистические ресурсы" at bounding box center [326, 43] width 68 height 8
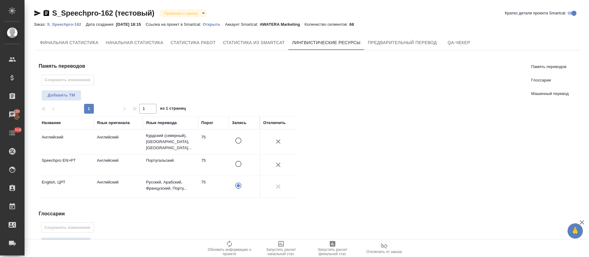
click at [240, 162] on input "A" at bounding box center [238, 164] width 13 height 13
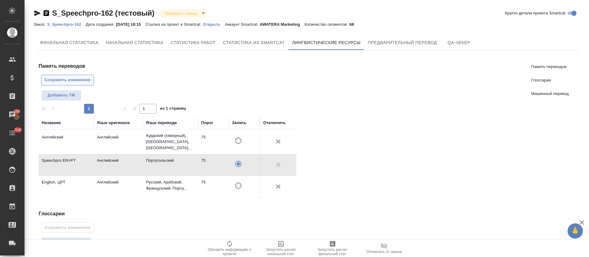
click at [75, 83] on span "Сохранить изменения" at bounding box center [67, 80] width 46 height 7
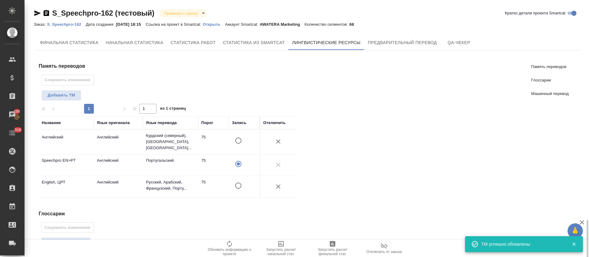
scroll to position [132, 0]
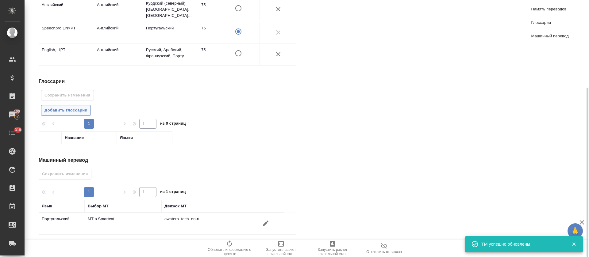
click at [55, 107] on span "Добавить глоссарии" at bounding box center [65, 110] width 43 height 7
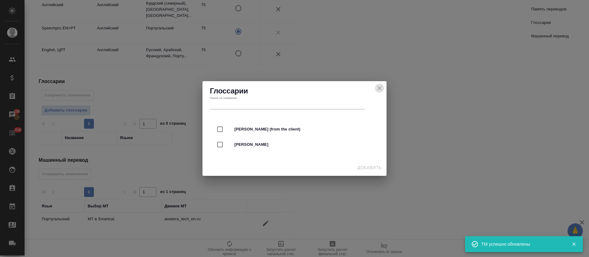
click at [381, 87] on icon "close" at bounding box center [379, 88] width 7 height 7
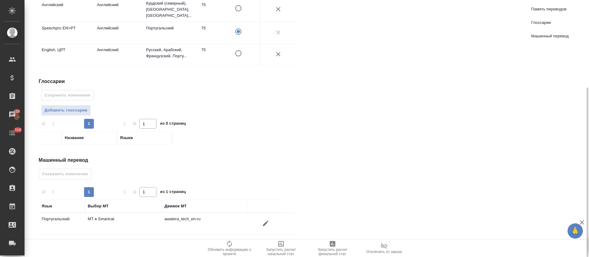
click at [268, 221] on icon "button" at bounding box center [266, 224] width 6 height 6
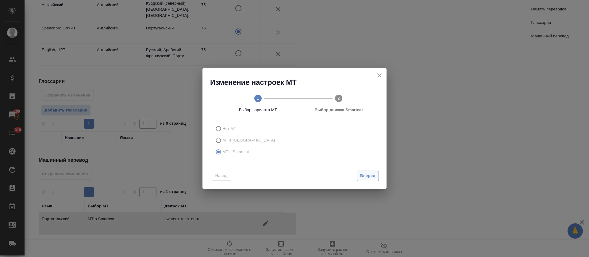
click at [376, 177] on button "Вперед" at bounding box center [368, 176] width 22 height 11
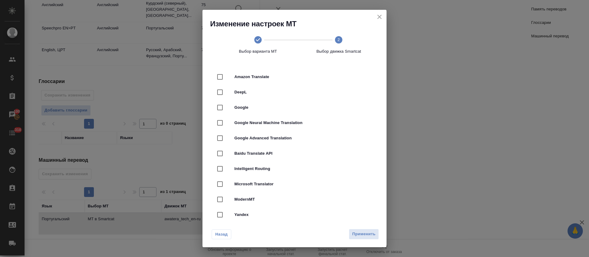
click at [291, 90] on span "DeepL" at bounding box center [302, 92] width 137 height 6
checkbox input "true"
checkbox input "false"
drag, startPoint x: 374, startPoint y: 235, endPoint x: 212, endPoint y: 211, distance: 163.1
click at [373, 235] on span "Применить" at bounding box center [363, 234] width 23 height 7
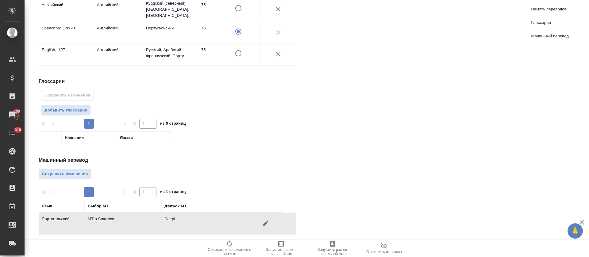
click at [56, 172] on span "Сохранить изменения" at bounding box center [65, 174] width 46 height 7
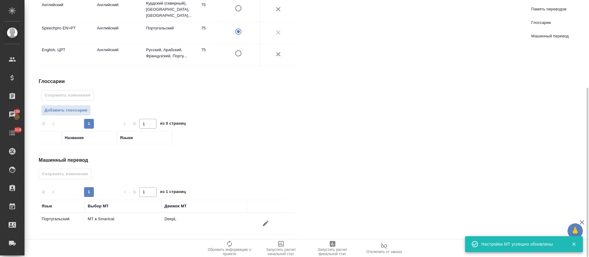
scroll to position [0, 0]
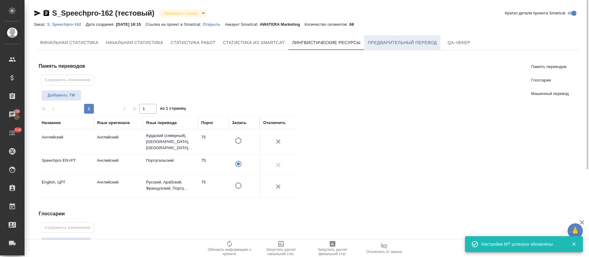
click at [386, 38] on button "Предварительный перевод" at bounding box center [402, 42] width 76 height 15
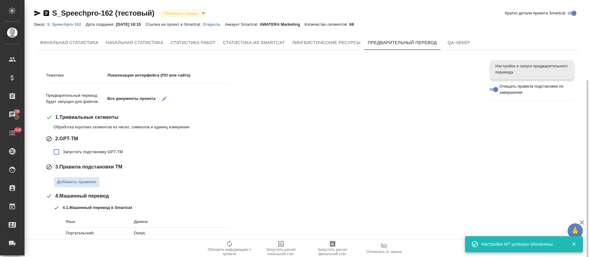
scroll to position [88, 0]
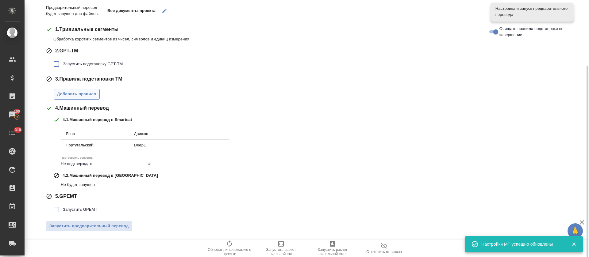
click at [88, 93] on span "Добавить правило" at bounding box center [76, 94] width 39 height 7
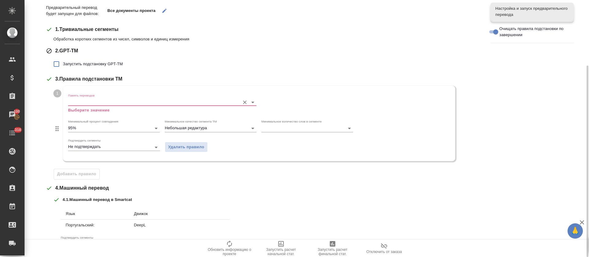
click at [88, 96] on label "Память переводов" at bounding box center [81, 95] width 26 height 3
click at [88, 98] on input "Память переводов" at bounding box center [152, 101] width 169 height 7
click at [89, 100] on input "Память переводов" at bounding box center [152, 101] width 169 height 7
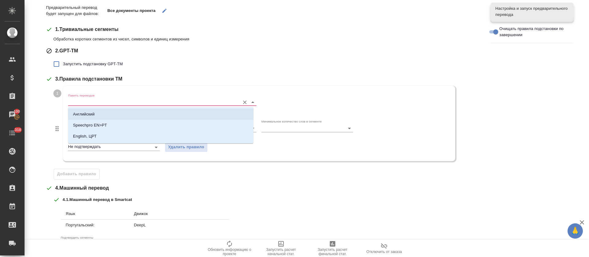
click at [92, 112] on p "Английский" at bounding box center [83, 114] width 21 height 6
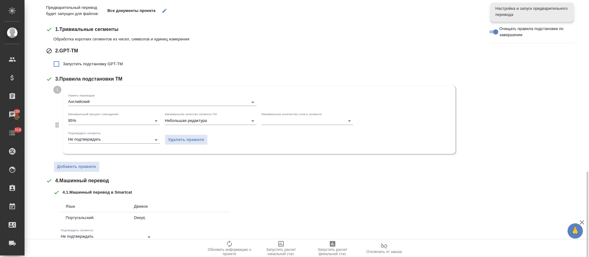
scroll to position [161, 0]
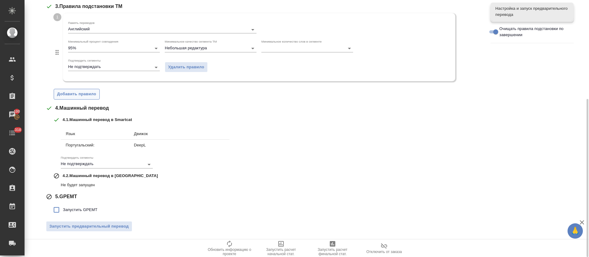
click at [90, 97] on span "Добавить правило" at bounding box center [76, 94] width 39 height 7
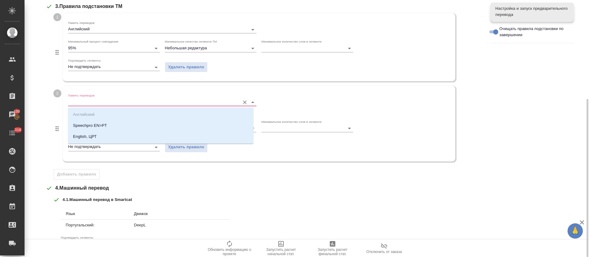
click at [90, 102] on input "Память переводов" at bounding box center [152, 101] width 169 height 7
click at [90, 127] on p "Speechpro EN>PT" at bounding box center [90, 126] width 34 height 6
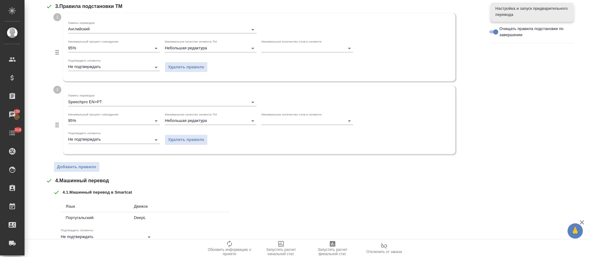
scroll to position [207, 0]
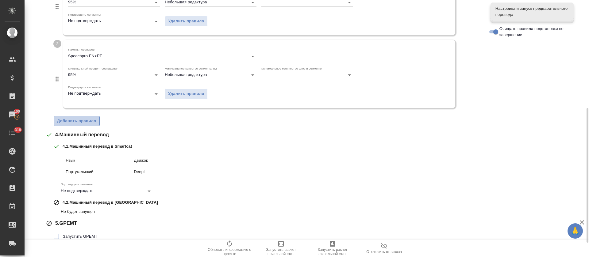
click at [88, 122] on span "Добавить правило" at bounding box center [76, 121] width 39 height 7
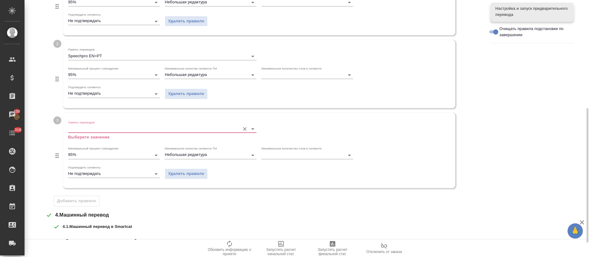
click at [88, 124] on label "Память переводов" at bounding box center [81, 122] width 26 height 3
click at [88, 125] on input "Память переводов" at bounding box center [152, 128] width 169 height 7
click at [88, 124] on label "Память переводов" at bounding box center [81, 122] width 26 height 3
click at [88, 125] on input "Память переводов" at bounding box center [152, 128] width 169 height 7
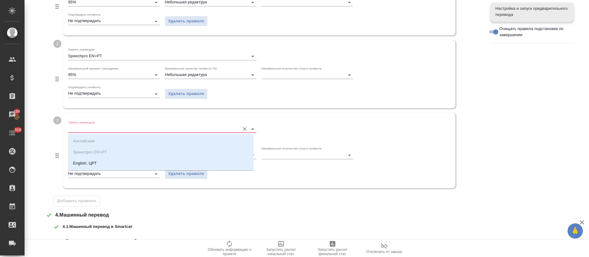
click at [89, 127] on input "Память переводов" at bounding box center [152, 128] width 169 height 7
click at [86, 163] on p "English, ЦРТ" at bounding box center [85, 163] width 24 height 6
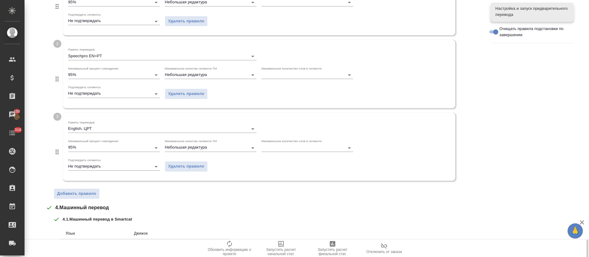
scroll to position [306, 0]
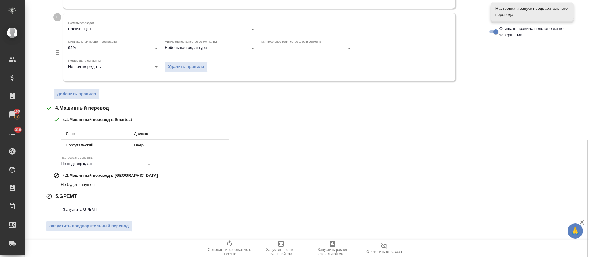
click at [73, 209] on span "Запустить GPEMT" at bounding box center [80, 210] width 35 height 6
click at [63, 209] on input "Запустить GPEMT" at bounding box center [56, 209] width 13 height 13
checkbox input "true"
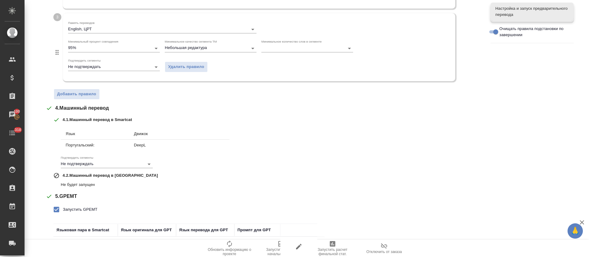
scroll to position [352, 0]
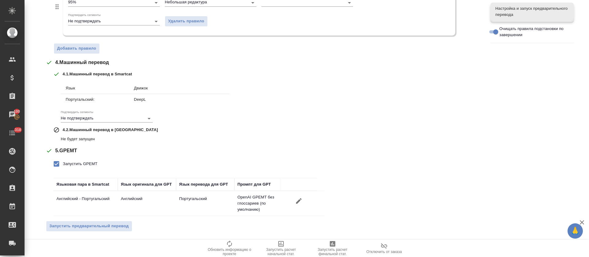
click at [303, 206] on div at bounding box center [298, 201] width 31 height 10
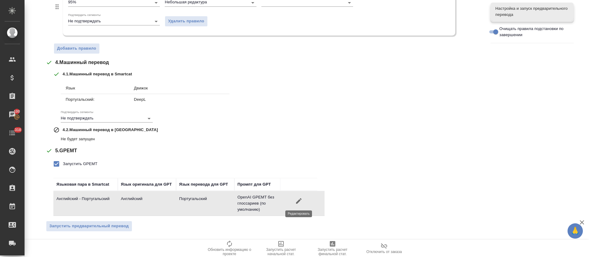
click at [301, 202] on icon "button" at bounding box center [298, 200] width 7 height 7
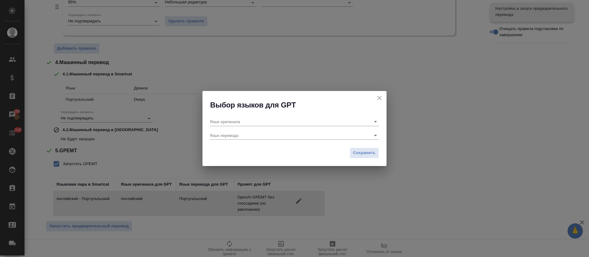
type input "Английский"
click at [289, 135] on input "Португальский" at bounding box center [285, 135] width 150 height 8
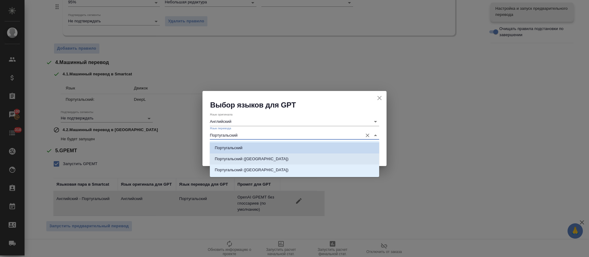
click at [289, 154] on li "Португальский (Бразилия)" at bounding box center [294, 159] width 169 height 11
type input "Португальский (Бразилия)"
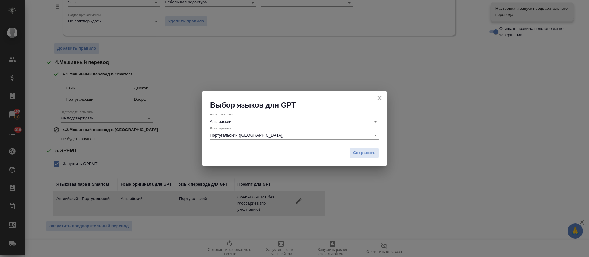
click at [349, 154] on div "Сохранить" at bounding box center [294, 155] width 184 height 21
click at [363, 152] on span "Сохранить" at bounding box center [364, 153] width 22 height 7
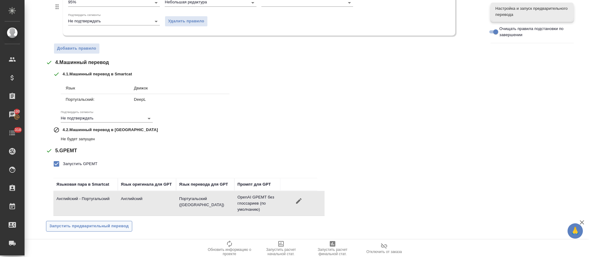
click at [116, 222] on button "Запустить предварительный перевод" at bounding box center [89, 226] width 86 height 11
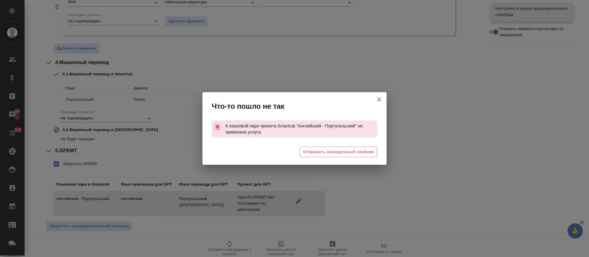
click at [378, 101] on icon "button" at bounding box center [379, 100] width 4 height 4
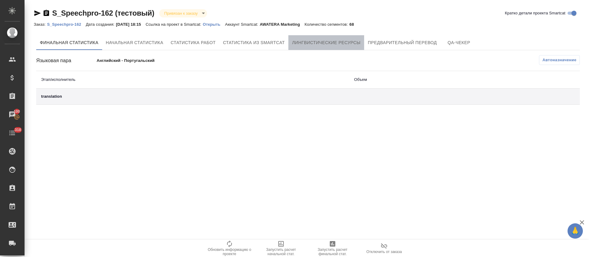
click at [317, 38] on button "Лингвистические ресурсы" at bounding box center [326, 42] width 76 height 15
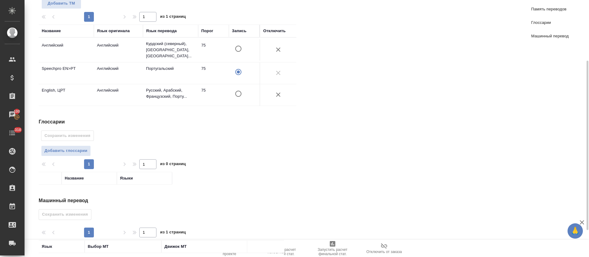
scroll to position [132, 0]
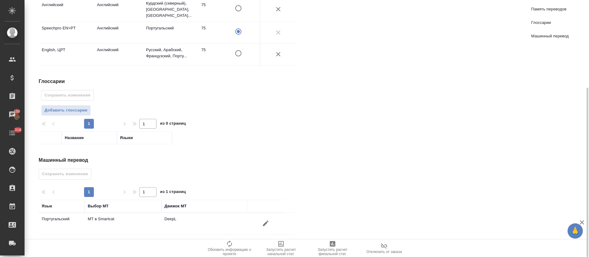
click at [263, 224] on icon "button" at bounding box center [265, 223] width 7 height 7
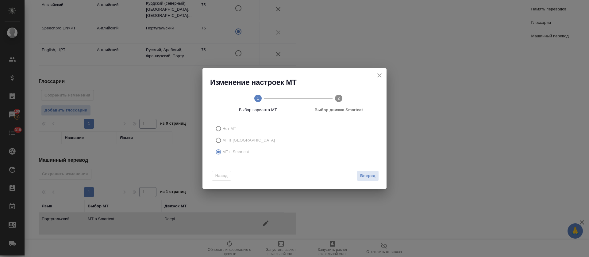
click at [222, 157] on label "МТ в Smartcat" at bounding box center [294, 152] width 162 height 12
click at [222, 157] on input "МТ в Smartcat" at bounding box center [218, 152] width 10 height 12
click at [386, 181] on div "Изменение настроек МТ 1 Выбор варианта МТ 2 Выбор движка Smartcat Нет МТ МТ в Т…" at bounding box center [294, 128] width 589 height 257
click at [369, 176] on span "Вперед" at bounding box center [367, 176] width 15 height 7
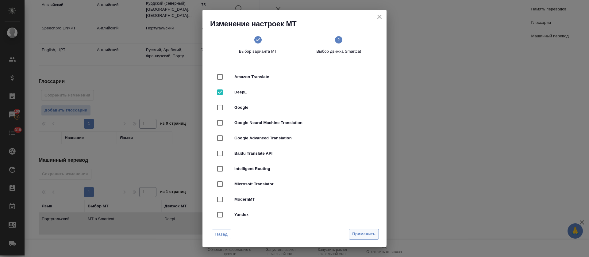
click at [362, 236] on span "Применить" at bounding box center [363, 234] width 23 height 7
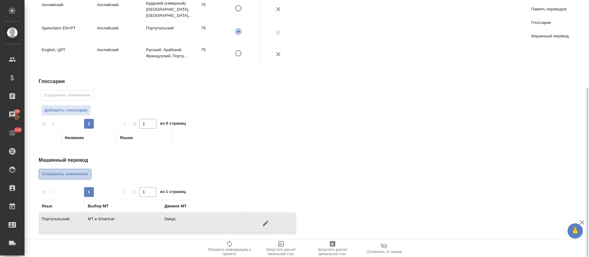
click at [65, 173] on span "Сохранить изменения" at bounding box center [65, 174] width 46 height 7
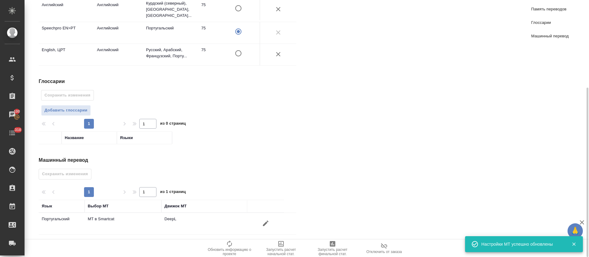
scroll to position [0, 0]
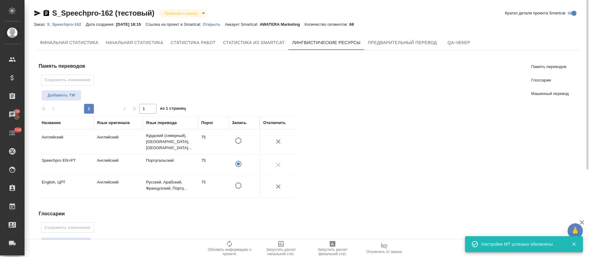
click at [374, 35] on div "Финальная статистика Начальная статистика Статистика работ Статистика из Smartc…" at bounding box center [308, 209] width 548 height 352
click at [374, 40] on span "Предварительный перевод" at bounding box center [402, 43] width 69 height 8
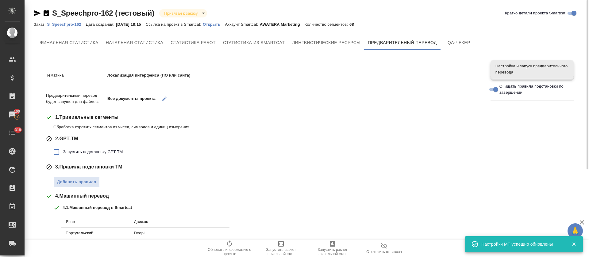
scroll to position [46, 0]
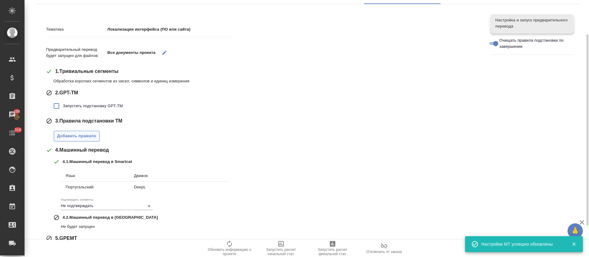
click at [82, 140] on span "Добавить правило" at bounding box center [76, 136] width 39 height 7
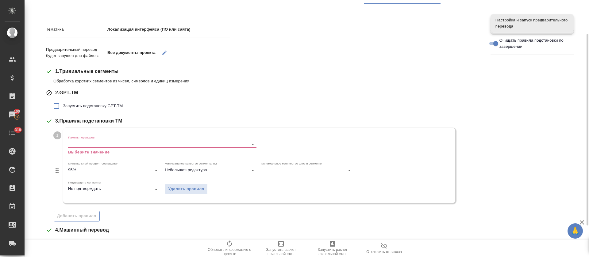
click at [82, 140] on div "Память переводов Выберите значение" at bounding box center [162, 146] width 188 height 20
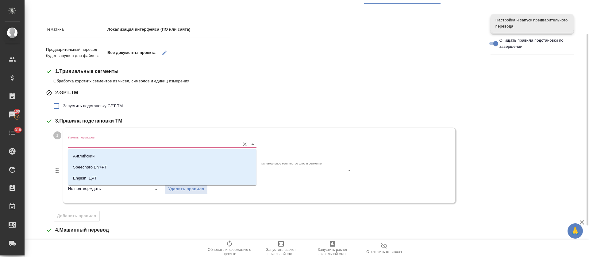
click at [84, 140] on input "Память переводов" at bounding box center [152, 143] width 169 height 7
click at [84, 153] on p "Английский" at bounding box center [83, 156] width 21 height 6
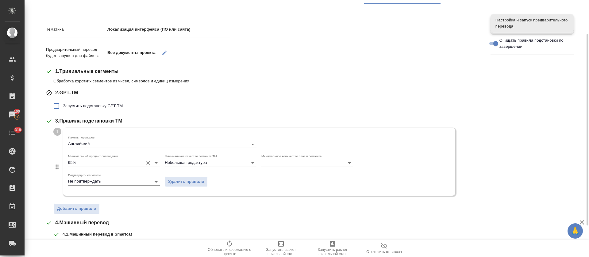
scroll to position [138, 0]
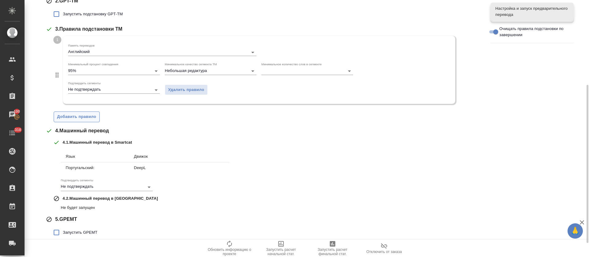
click at [83, 120] on span "Добавить правило" at bounding box center [76, 116] width 39 height 7
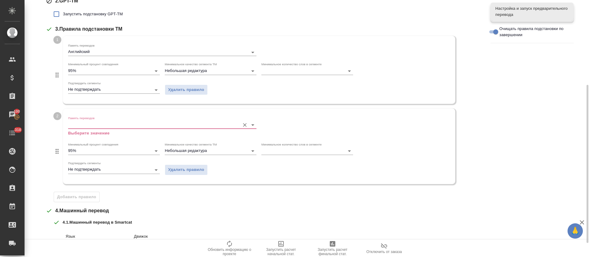
click at [83, 125] on input "Память переводов" at bounding box center [152, 124] width 169 height 7
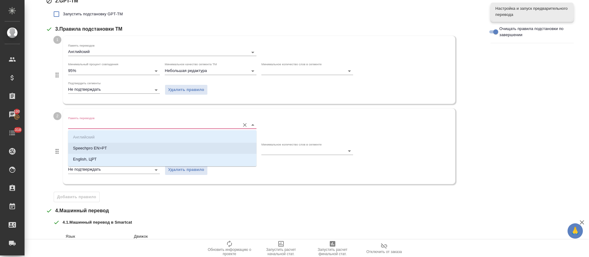
click at [85, 148] on p "Speechpro EN>PT" at bounding box center [90, 148] width 34 height 6
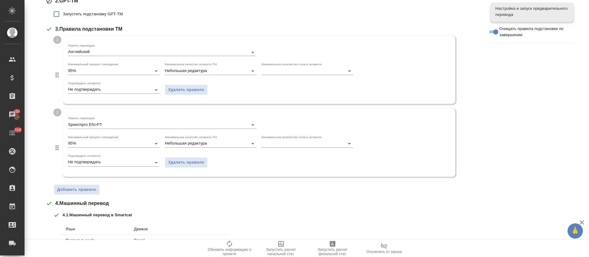
scroll to position [230, 0]
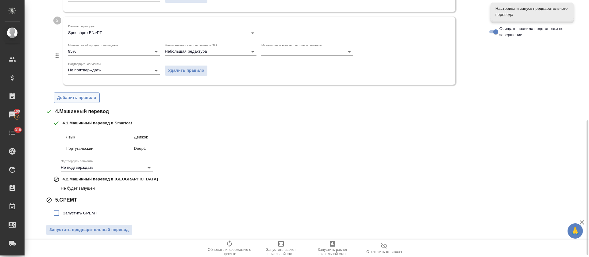
click at [85, 101] on button "Добавить правило" at bounding box center [77, 98] width 46 height 11
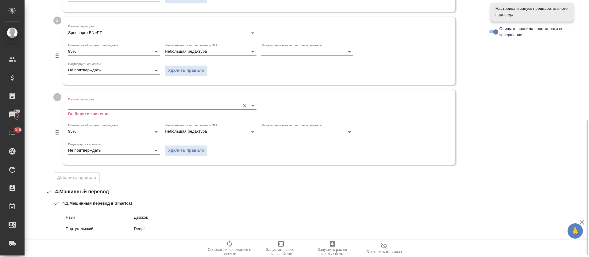
click at [85, 105] on input "Память переводов" at bounding box center [152, 105] width 169 height 7
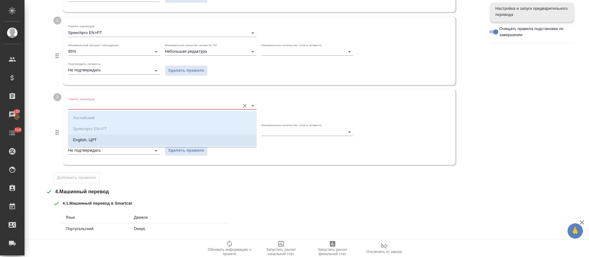
click at [82, 142] on p "English, ЦРТ" at bounding box center [85, 140] width 24 height 6
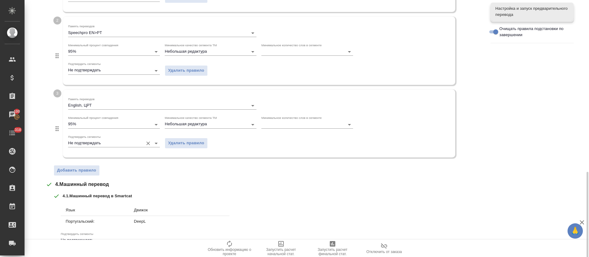
scroll to position [306, 0]
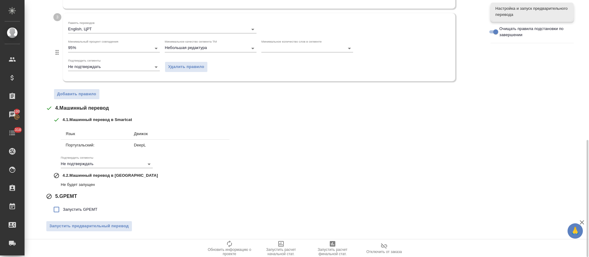
click at [78, 210] on span "Запустить GPEMT" at bounding box center [80, 210] width 35 height 6
click at [63, 210] on input "Запустить GPEMT" at bounding box center [56, 209] width 13 height 13
checkbox input "true"
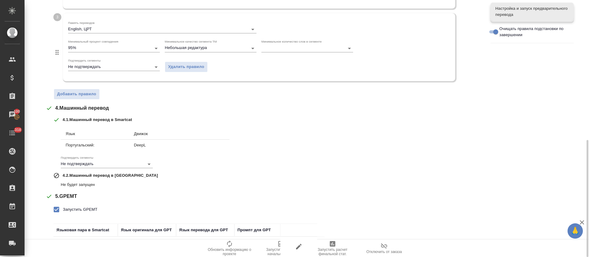
scroll to position [352, 0]
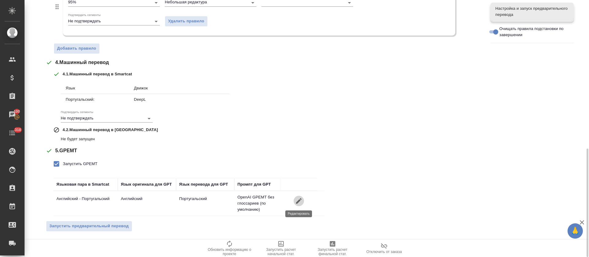
click at [296, 204] on icon "button" at bounding box center [298, 200] width 7 height 7
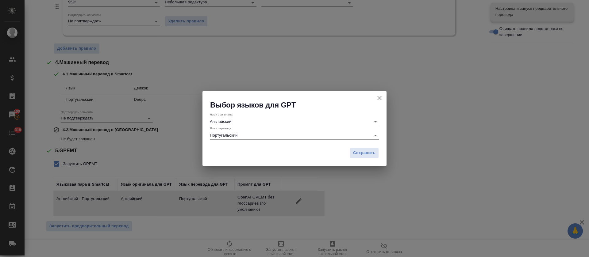
click at [249, 140] on div "Язык оригинала Английский Язык перевода Португальский" at bounding box center [294, 127] width 184 height 35
click at [251, 137] on input "Португальский" at bounding box center [285, 135] width 150 height 8
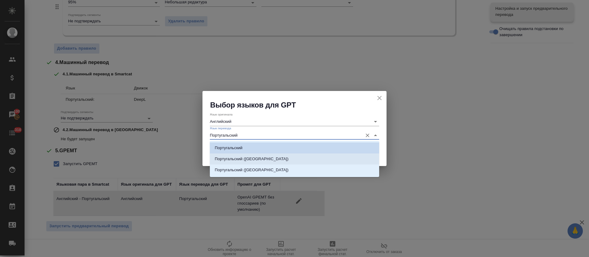
click at [253, 160] on p "Португальский (Бразилия)" at bounding box center [252, 159] width 74 height 6
type input "Португальский (Бразилия)"
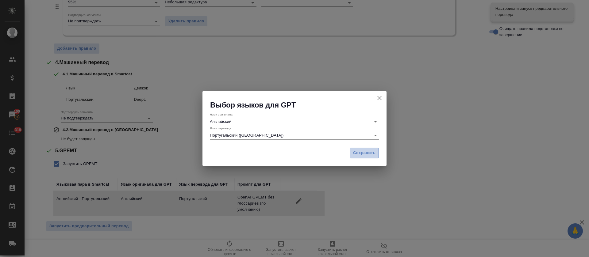
click at [369, 152] on span "Сохранить" at bounding box center [364, 153] width 22 height 7
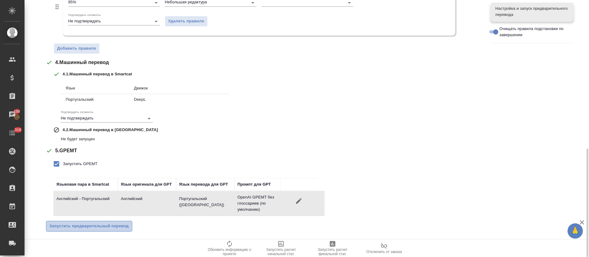
click at [73, 227] on span "Запустить предварительный перевод" at bounding box center [88, 226] width 79 height 7
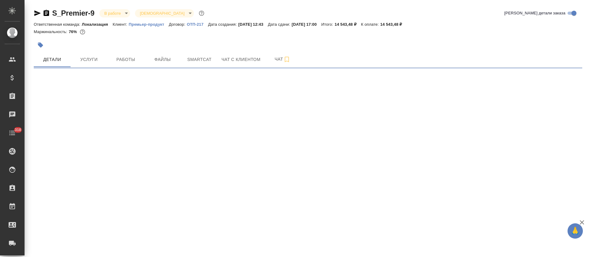
select select "RU"
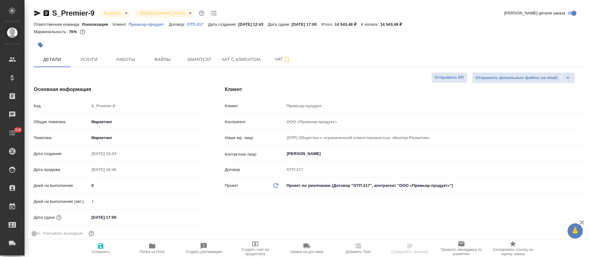
type textarea "x"
type input "Локализация"
type textarea "x"
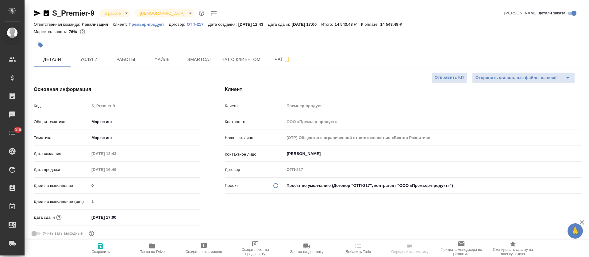
type textarea "x"
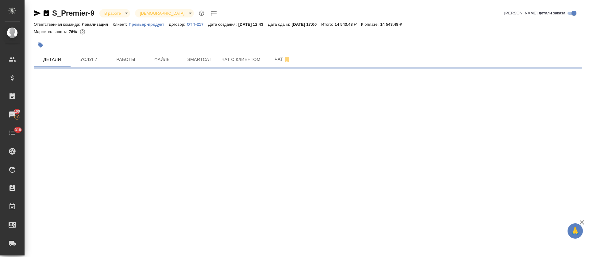
select select "RU"
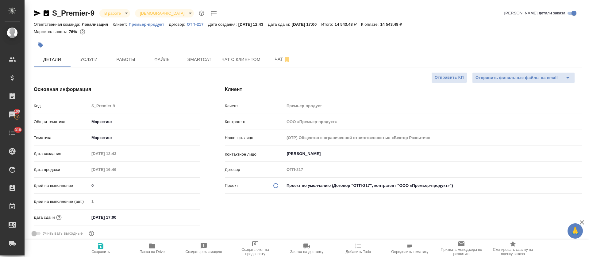
type textarea "x"
click at [190, 65] on button "Smartcat" at bounding box center [199, 59] width 37 height 15
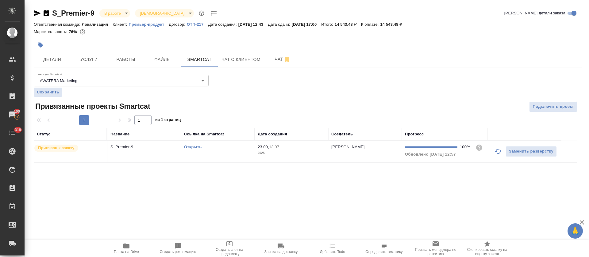
click at [220, 150] on div "Открыть" at bounding box center [217, 147] width 67 height 6
drag, startPoint x: 139, startPoint y: 50, endPoint x: 135, endPoint y: 56, distance: 7.3
click at [138, 50] on div at bounding box center [217, 44] width 366 height 13
drag, startPoint x: 135, startPoint y: 58, endPoint x: 135, endPoint y: 61, distance: 3.4
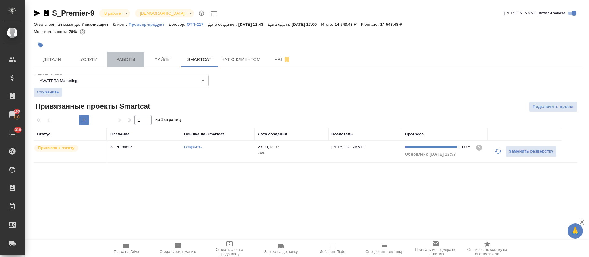
click at [135, 58] on span "Работы" at bounding box center [125, 60] width 29 height 8
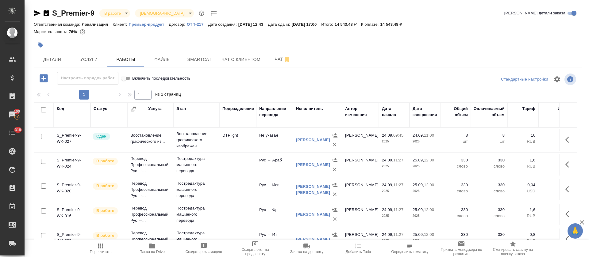
click at [44, 111] on input "checkbox" at bounding box center [43, 109] width 5 height 5
checkbox input "true"
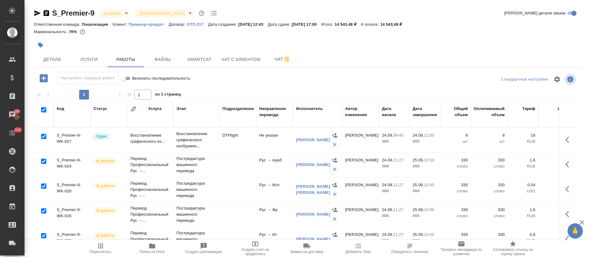
checkbox input "true"
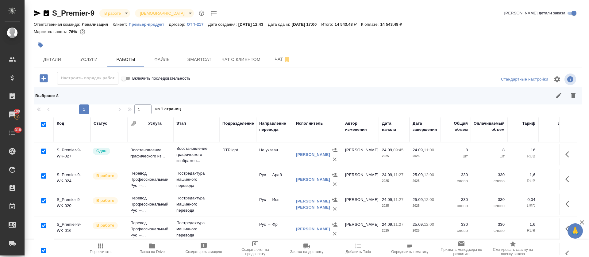
click at [42, 154] on input "checkbox" at bounding box center [43, 151] width 5 height 5
checkbox input "false"
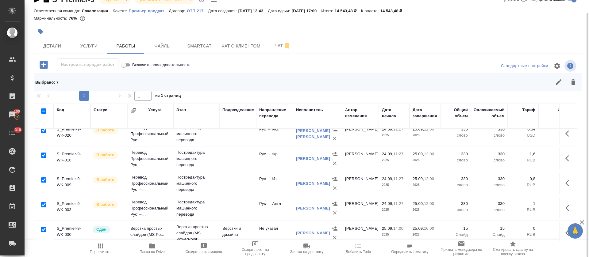
scroll to position [90, 0]
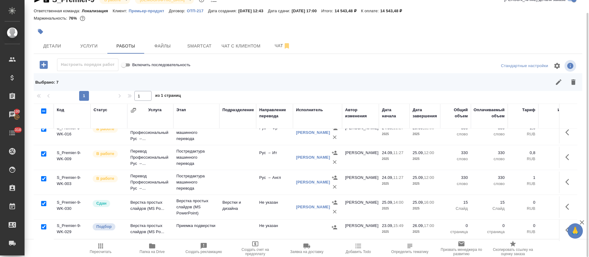
click at [42, 201] on input "checkbox" at bounding box center [43, 203] width 5 height 5
checkbox input "false"
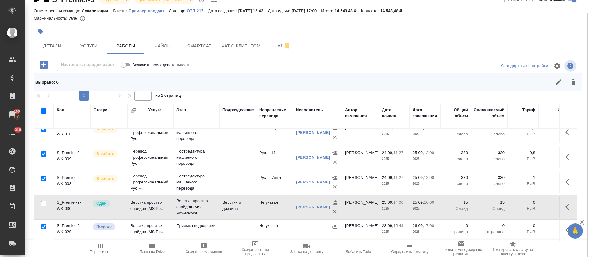
click at [44, 224] on input "checkbox" at bounding box center [43, 226] width 5 height 5
checkbox input "false"
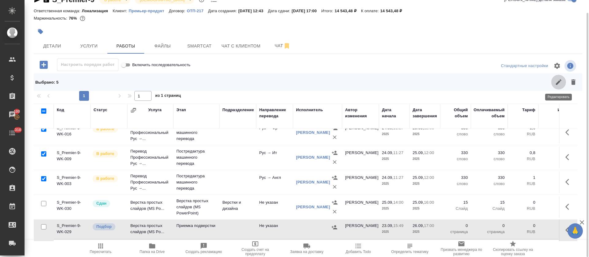
click at [558, 82] on icon "button" at bounding box center [559, 82] width 6 height 6
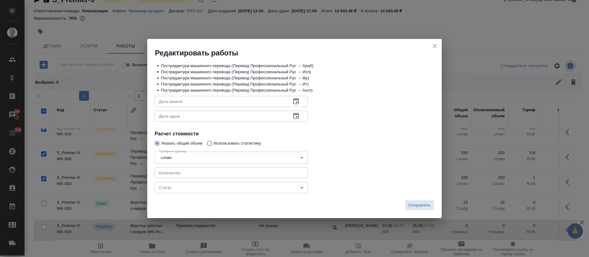
click at [249, 193] on body "🙏 .cls-1 fill:#fff; AWATERA Tretyakova Olga Клиенты Спецификации Заказы 100 Чат…" at bounding box center [294, 128] width 589 height 257
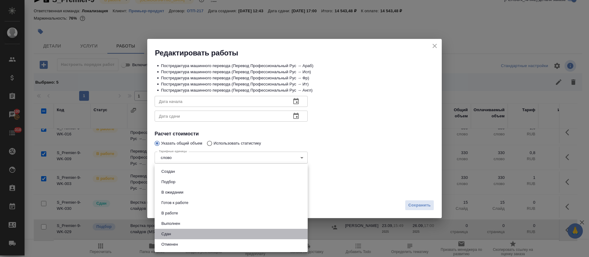
click at [185, 234] on li "Сдан" at bounding box center [231, 234] width 153 height 10
type input "closed"
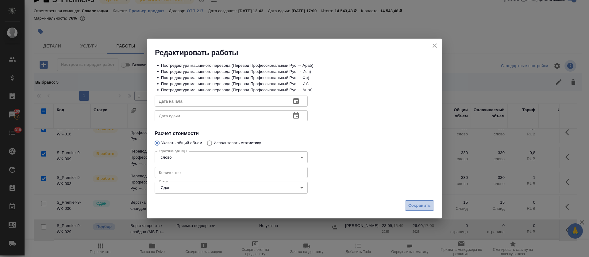
click at [421, 206] on span "Сохранить" at bounding box center [419, 205] width 22 height 7
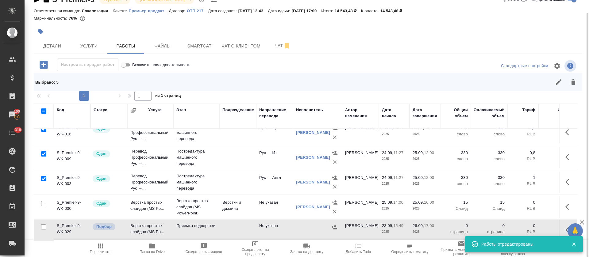
drag, startPoint x: 103, startPoint y: 248, endPoint x: 110, endPoint y: 247, distance: 7.2
click at [103, 248] on icon "button" at bounding box center [100, 246] width 7 height 7
click at [565, 227] on icon "button" at bounding box center [568, 230] width 7 height 7
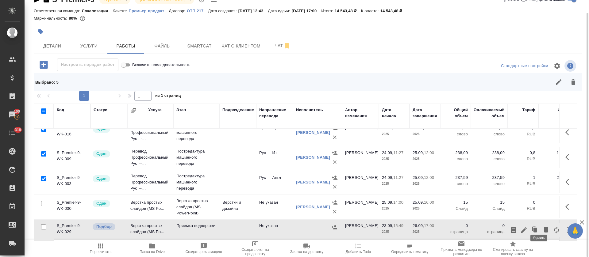
click at [542, 226] on icon "button" at bounding box center [545, 229] width 7 height 7
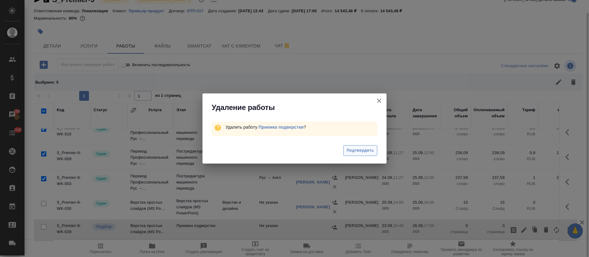
click at [357, 149] on span "Подтвердить" at bounding box center [360, 150] width 27 height 7
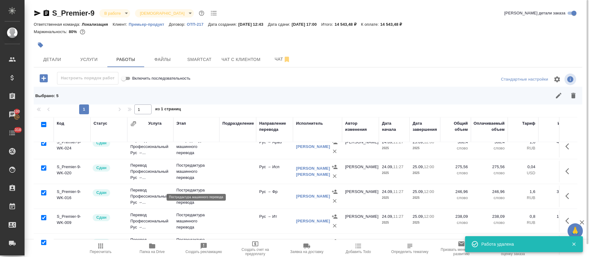
scroll to position [0, 0]
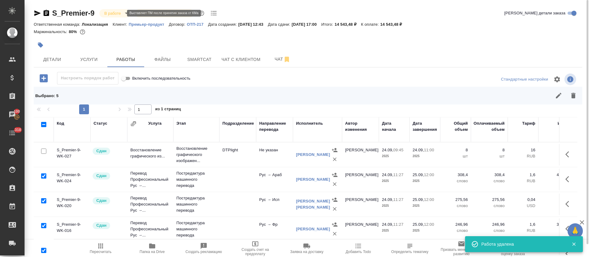
click at [120, 15] on body "🙏 .cls-1 fill:#fff; AWATERA Tretyakova Olga Клиенты Спецификации Заказы 100 Чат…" at bounding box center [294, 128] width 589 height 257
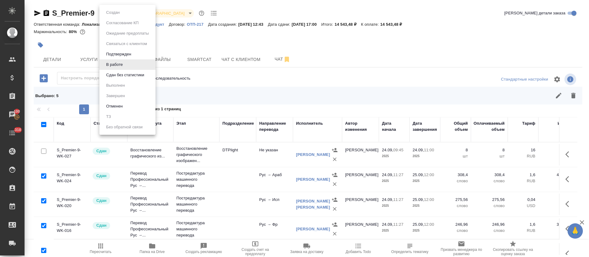
click at [125, 80] on li "Сдан без статистики" at bounding box center [127, 75] width 56 height 10
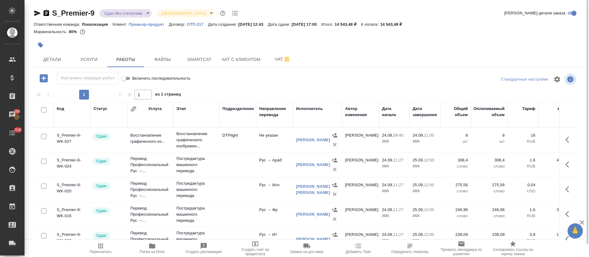
click at [147, 13] on body "🙏 .cls-1 fill:#fff; AWATERA Tretyakova Olga Клиенты Спецификации Заказы 100 Чат…" at bounding box center [294, 128] width 589 height 257
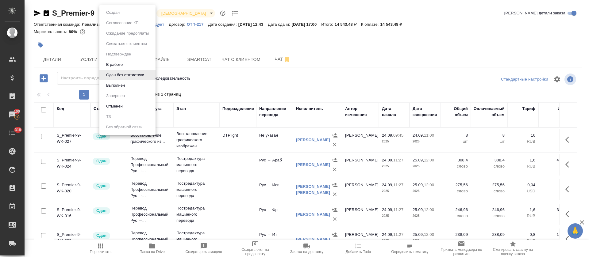
click at [140, 86] on li "Выполнен" at bounding box center [127, 85] width 56 height 10
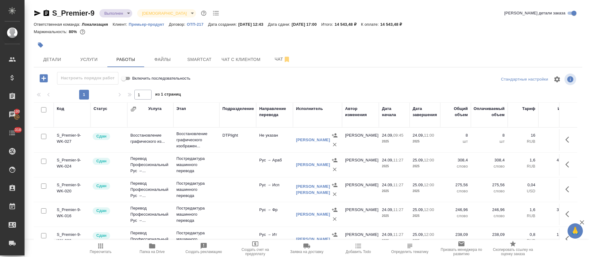
click at [36, 14] on icon "button" at bounding box center [37, 13] width 6 height 6
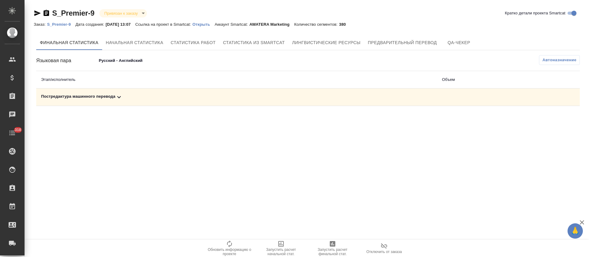
click at [182, 97] on div "Постредактура машинного перевода" at bounding box center [236, 97] width 391 height 7
click at [554, 121] on icon "button" at bounding box center [552, 118] width 7 height 7
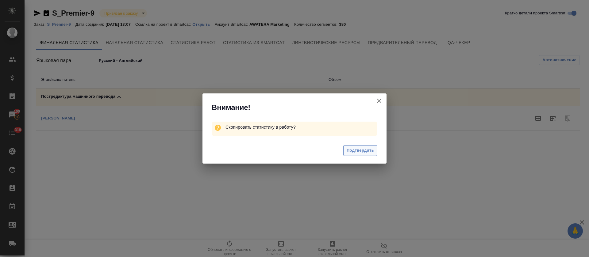
click at [363, 155] on button "Подтвердить" at bounding box center [360, 150] width 34 height 11
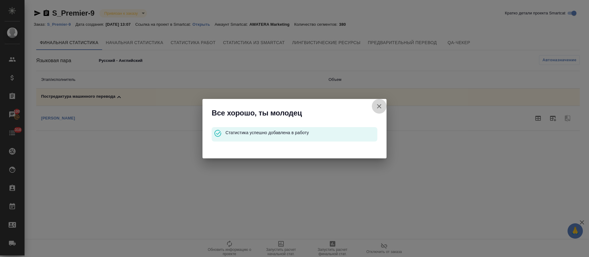
click at [383, 108] on button "Кратко детали проекта Smartcat" at bounding box center [379, 106] width 15 height 15
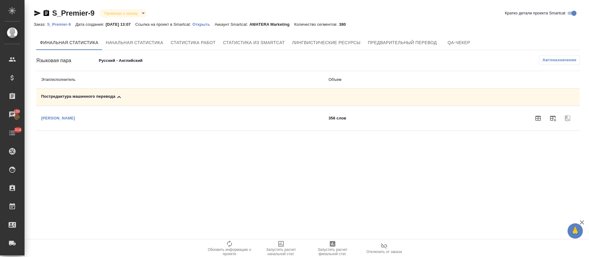
click at [139, 67] on div "Языковая пара Русский - Английский 68d271559c53bf2becc990a1 Автоназначение Этап…" at bounding box center [307, 93] width 543 height 76
click at [140, 62] on body "🙏 .cls-1 fill:#fff; AWATERA [PERSON_NAME] Спецификации Заказы 100 Чаты 318 Todo…" at bounding box center [294, 128] width 589 height 257
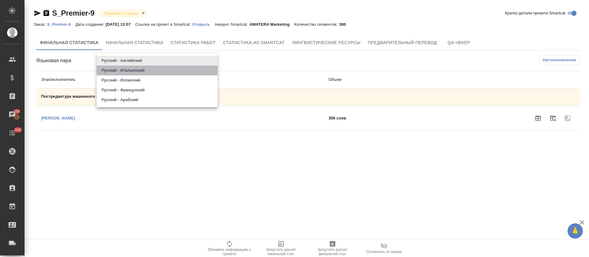
click at [140, 69] on li "Русский - Итальянский" at bounding box center [157, 71] width 121 height 10
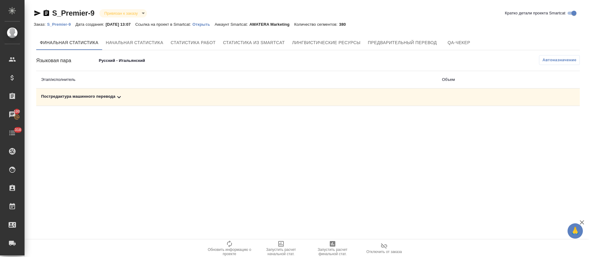
click at [136, 96] on div "Постредактура машинного перевода" at bounding box center [236, 97] width 391 height 7
click at [552, 120] on icon "button" at bounding box center [553, 119] width 6 height 6
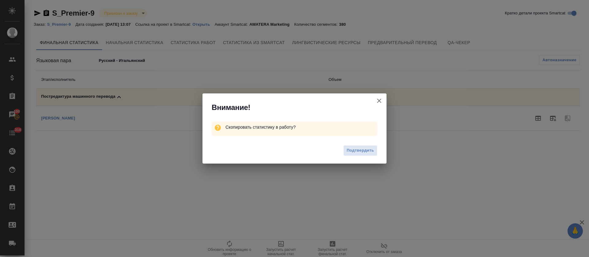
drag, startPoint x: 348, startPoint y: 153, endPoint x: 351, endPoint y: 152, distance: 3.9
click at [349, 153] on span "Подтвердить" at bounding box center [360, 150] width 27 height 7
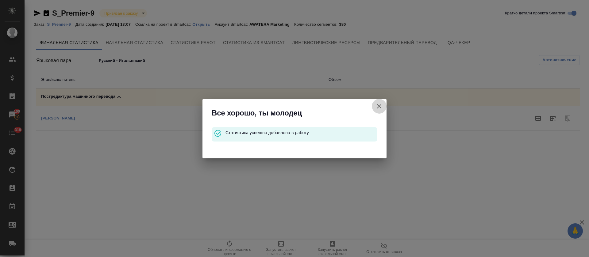
click at [379, 109] on icon "button" at bounding box center [378, 106] width 7 height 7
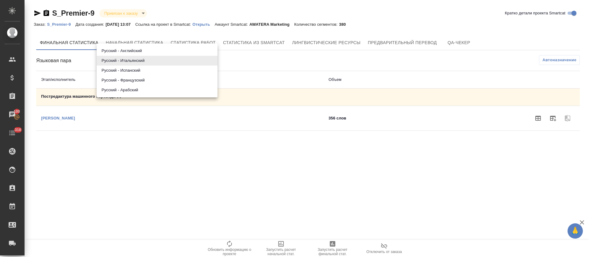
click at [132, 61] on body "🙏 .cls-1 fill:#fff; AWATERA [PERSON_NAME] Спецификации Заказы 100 Чаты 318 Todo…" at bounding box center [294, 128] width 589 height 257
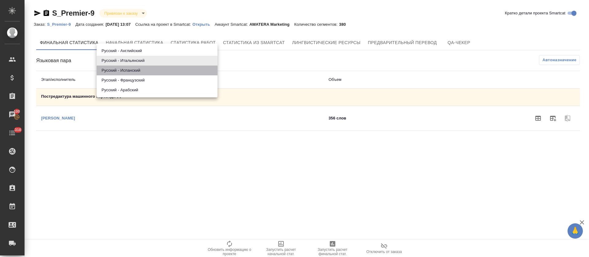
click at [132, 74] on li "Русский - Испанский" at bounding box center [157, 71] width 121 height 10
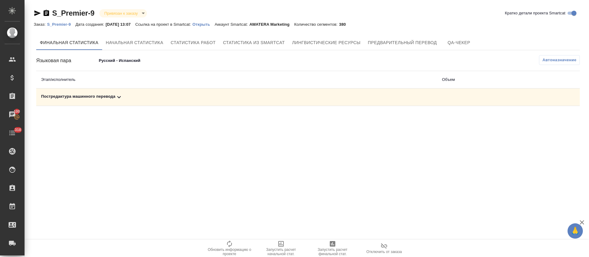
drag, startPoint x: 135, startPoint y: 97, endPoint x: 177, endPoint y: 132, distance: 55.1
click at [135, 97] on div "Постредактура машинного перевода" at bounding box center [236, 97] width 391 height 7
click at [550, 121] on icon "button" at bounding box center [552, 118] width 7 height 7
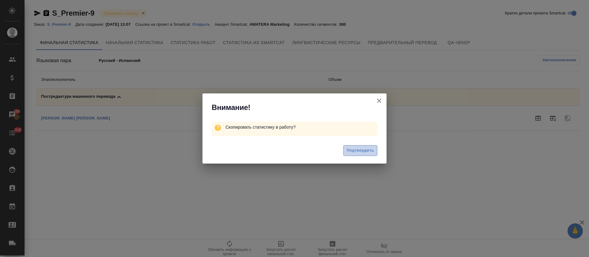
click at [359, 152] on span "Подтвердить" at bounding box center [360, 150] width 27 height 7
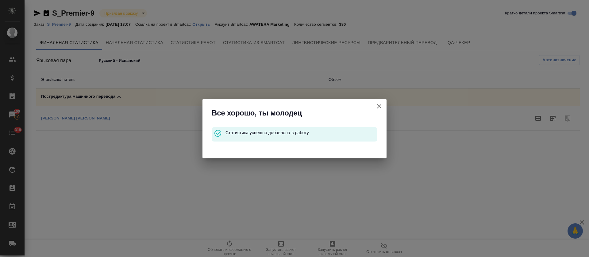
click at [379, 103] on icon "button" at bounding box center [378, 106] width 7 height 7
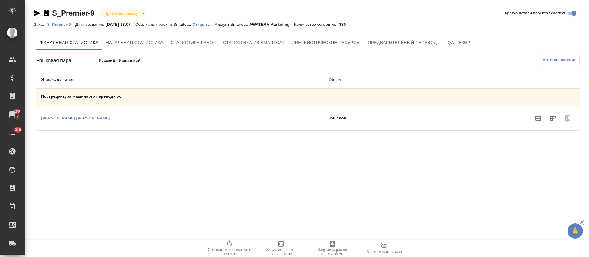
click at [116, 58] on body "🙏 .cls-1 fill:#fff; AWATERA [PERSON_NAME] Спецификации Заказы 100 Чаты 318 Todo…" at bounding box center [294, 128] width 589 height 257
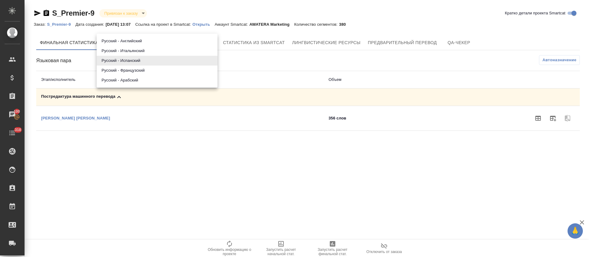
click at [117, 73] on li "Русский - Французский" at bounding box center [157, 71] width 121 height 10
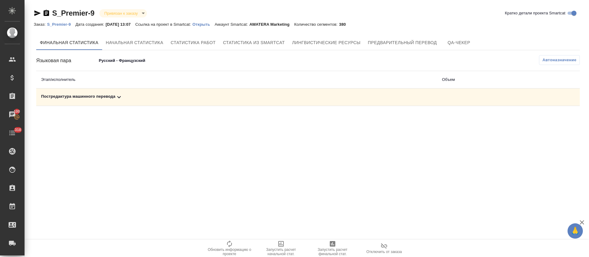
click at [118, 91] on td "Постредактура машинного перевода" at bounding box center [236, 97] width 401 height 17
click at [120, 98] on icon at bounding box center [118, 97] width 7 height 7
click at [552, 122] on button "button" at bounding box center [552, 118] width 15 height 15
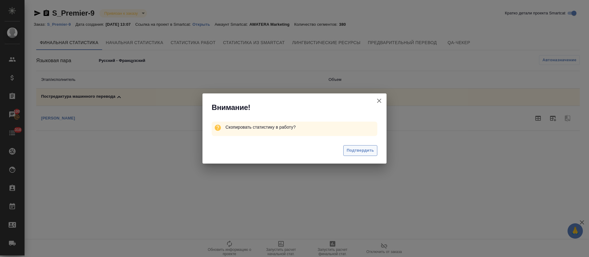
click at [365, 153] on span "Подтвердить" at bounding box center [360, 150] width 27 height 7
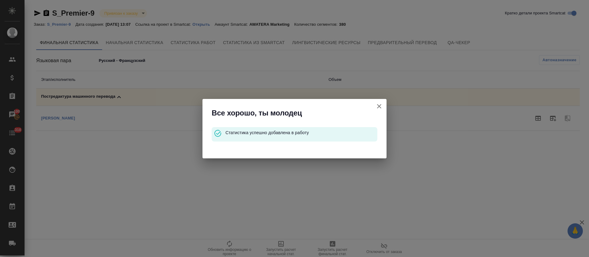
click at [378, 109] on icon "button" at bounding box center [378, 106] width 7 height 7
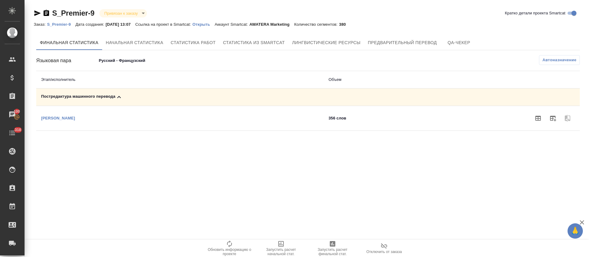
click at [140, 57] on body "🙏 .cls-1 fill:#fff; AWATERA [PERSON_NAME] Спецификации Заказы 100 Чаты 318 Todo…" at bounding box center [294, 128] width 589 height 257
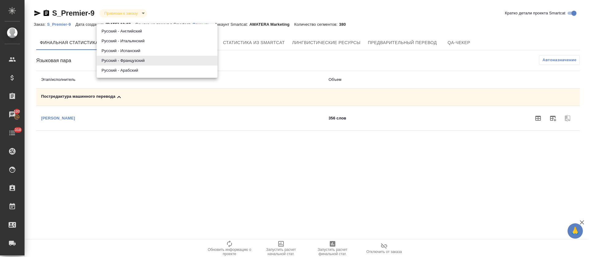
click at [135, 72] on li "Русский - Арабский" at bounding box center [157, 71] width 121 height 10
type input "68d271559c53bf2becc990a5"
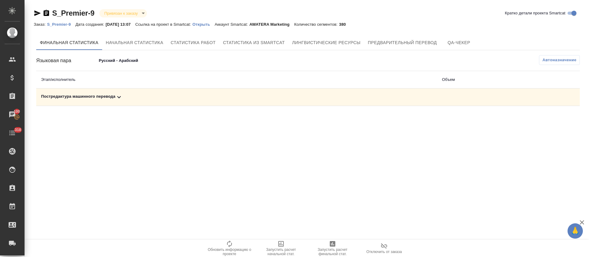
click at [136, 102] on td "Постредактура машинного перевода" at bounding box center [236, 97] width 401 height 17
click at [158, 99] on div "Постредактура машинного перевода" at bounding box center [236, 97] width 391 height 7
click at [556, 119] on icon "button" at bounding box center [552, 118] width 7 height 7
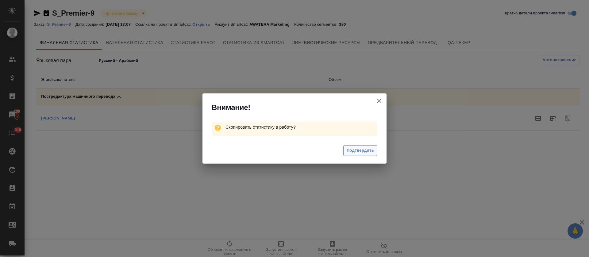
click at [357, 151] on span "Подтвердить" at bounding box center [360, 150] width 27 height 7
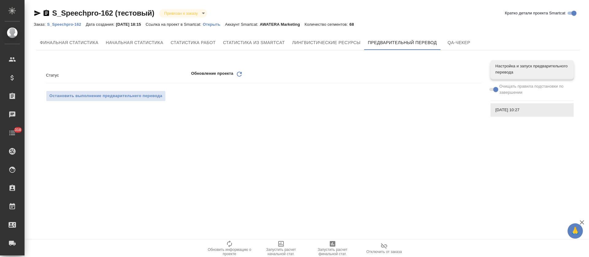
click at [235, 74] on div "Обновление проекта Обновить" at bounding box center [336, 76] width 290 height 10
click at [240, 75] on icon "Обновить" at bounding box center [239, 74] width 7 height 7
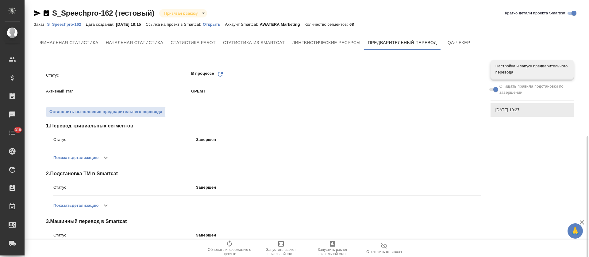
scroll to position [77, 0]
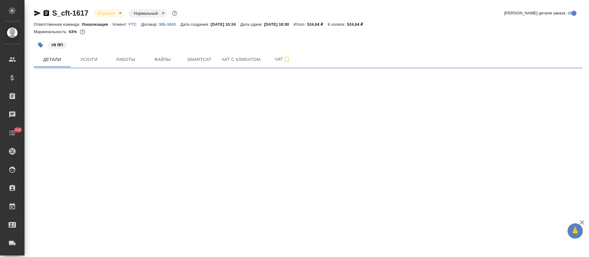
select select "RU"
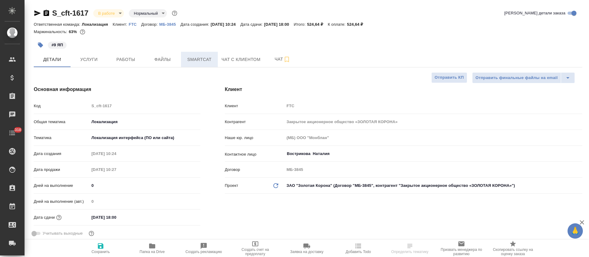
type textarea "x"
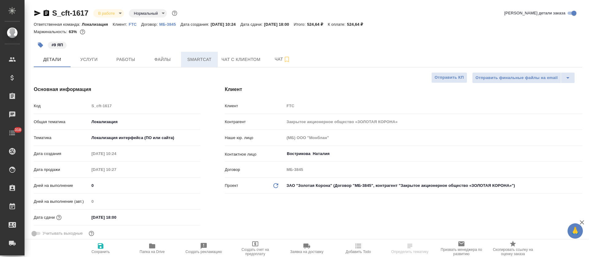
type textarea "x"
click at [205, 61] on span "Smartcat" at bounding box center [199, 60] width 29 height 8
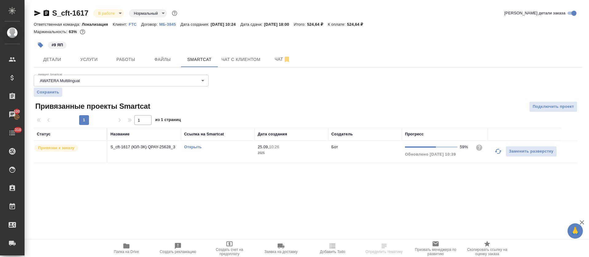
click at [197, 148] on link "Открыть" at bounding box center [192, 147] width 17 height 5
click at [115, 59] on span "Работы" at bounding box center [125, 60] width 29 height 8
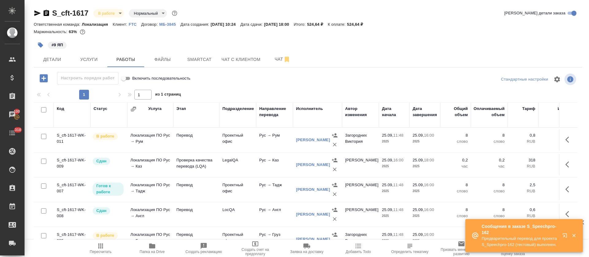
click at [45, 110] on input "checkbox" at bounding box center [43, 109] width 5 height 5
checkbox input "true"
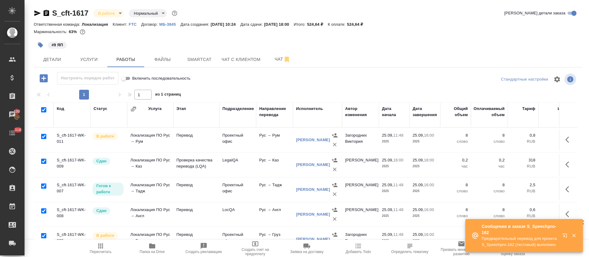
checkbox input "true"
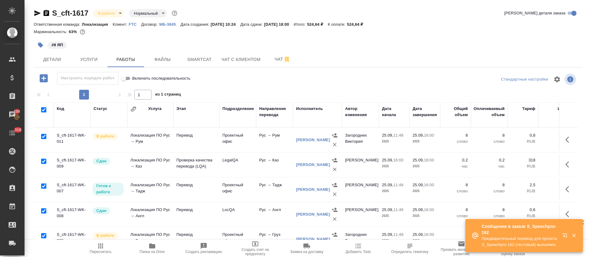
checkbox input "true"
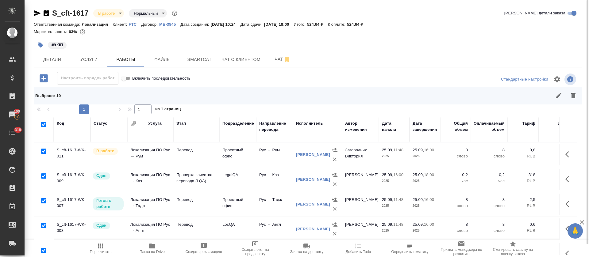
click at [43, 178] on input "checkbox" at bounding box center [43, 176] width 5 height 5
checkbox input "false"
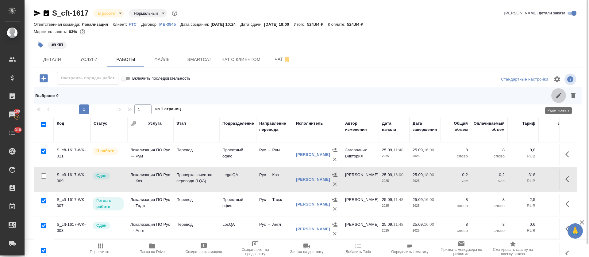
click at [556, 102] on button "button" at bounding box center [558, 95] width 15 height 15
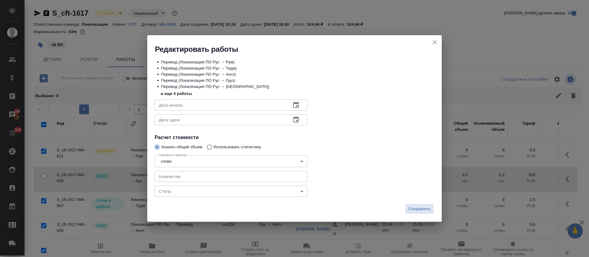
click at [190, 196] on body "🙏 .cls-1 fill:#fff; AWATERA Tretyakova Olga Клиенты Спецификации Заказы 100 Чат…" at bounding box center [294, 128] width 589 height 257
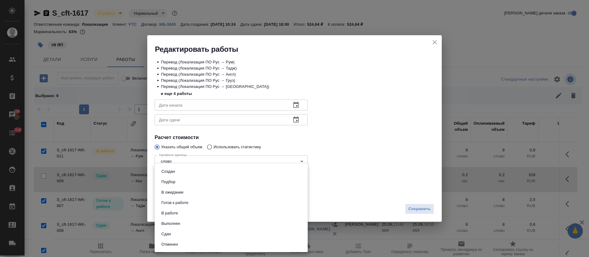
click at [178, 233] on li "Сдан" at bounding box center [231, 234] width 153 height 10
type input "closed"
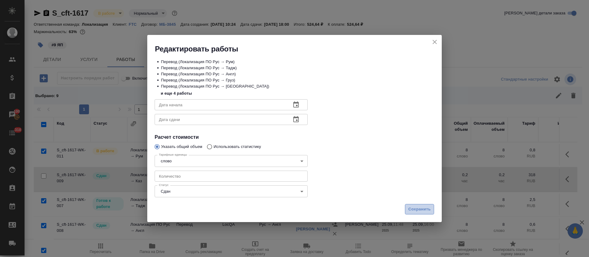
click at [423, 213] on span "Сохранить" at bounding box center [419, 209] width 22 height 7
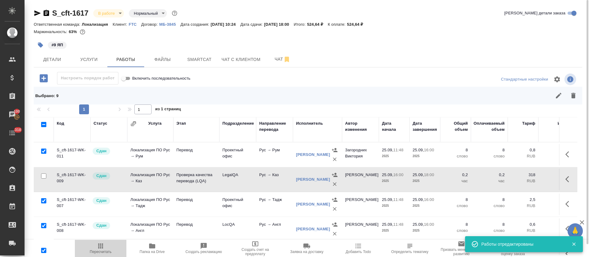
click at [105, 246] on span "Пересчитать" at bounding box center [101, 249] width 44 height 12
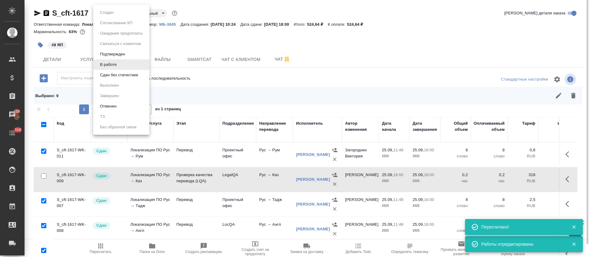
click at [119, 10] on body "🙏 .cls-1 fill:#fff; AWATERA Tretyakova Olga Клиенты Спецификации Заказы 100 Чат…" at bounding box center [294, 128] width 589 height 257
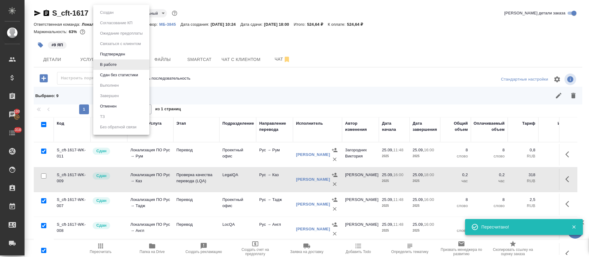
click at [122, 70] on li "Сдан без статистики" at bounding box center [121, 75] width 56 height 10
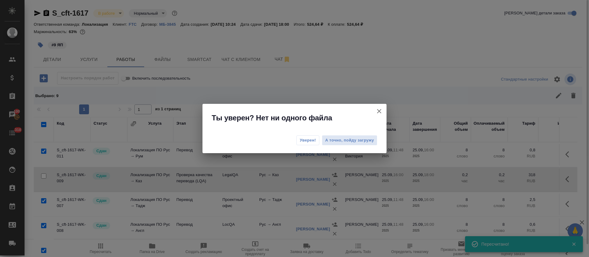
click at [308, 142] on span "Уверен!" at bounding box center [308, 140] width 16 height 6
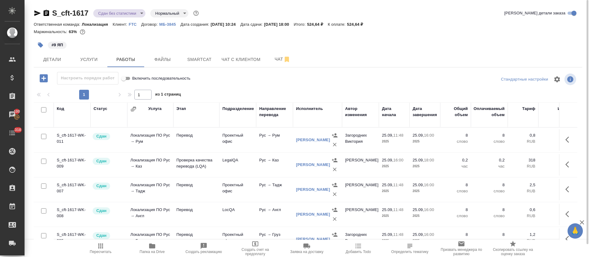
click at [141, 15] on body "🙏 .cls-1 fill:#fff; AWATERA Tretyakova Olga Клиенты Спецификации Заказы 100 Чат…" at bounding box center [294, 128] width 589 height 257
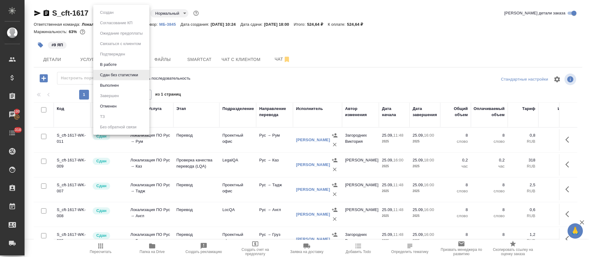
click at [124, 84] on li "Выполнен" at bounding box center [121, 85] width 56 height 10
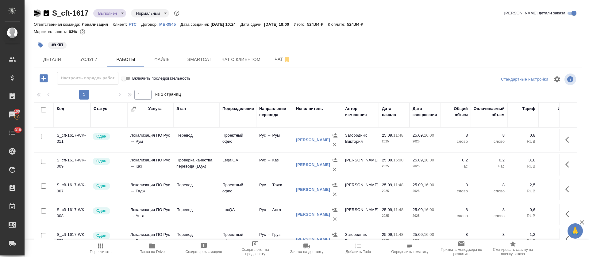
click at [36, 10] on icon "button" at bounding box center [37, 13] width 7 height 7
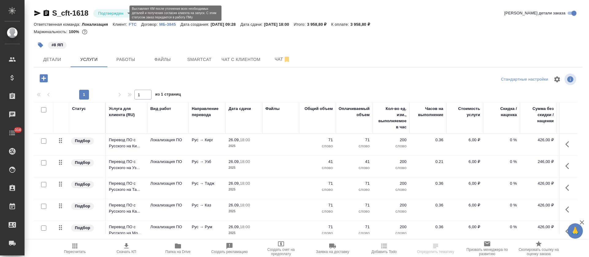
click at [124, 14] on body "🙏 .cls-1 fill:#fff; AWATERA [PERSON_NAME] Спецификации Заказы Чаты 318 Todo Про…" at bounding box center [294, 128] width 589 height 257
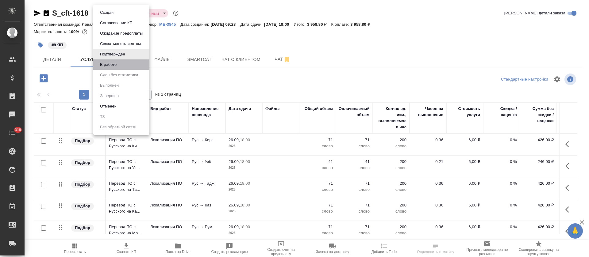
click at [125, 64] on li "В работе" at bounding box center [121, 64] width 56 height 10
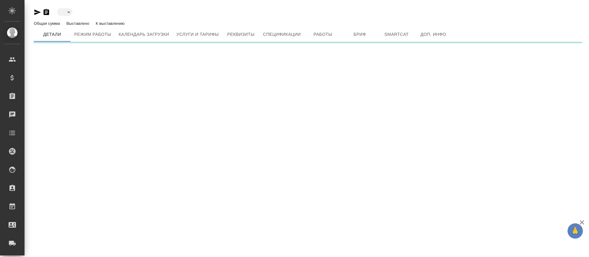
type input "active"
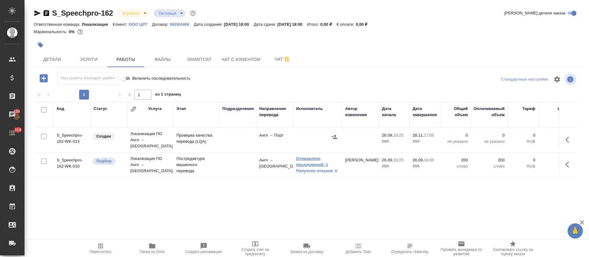
click at [303, 160] on link "Отправлено предложений: 1" at bounding box center [317, 162] width 43 height 12
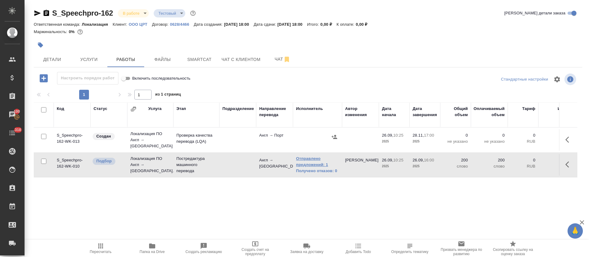
click at [322, 159] on link "Отправлено предложений: 1" at bounding box center [317, 162] width 43 height 12
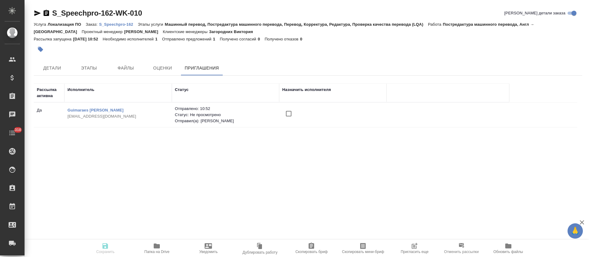
click at [408, 248] on span "Пригласить еще" at bounding box center [414, 249] width 44 height 12
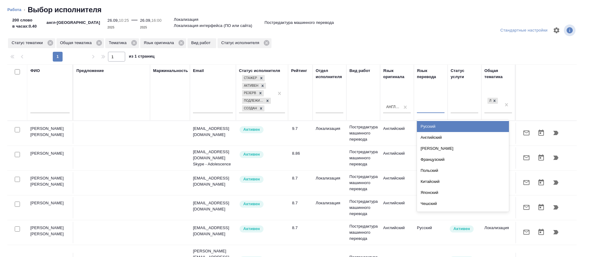
click at [429, 109] on div at bounding box center [431, 107] width 28 height 9
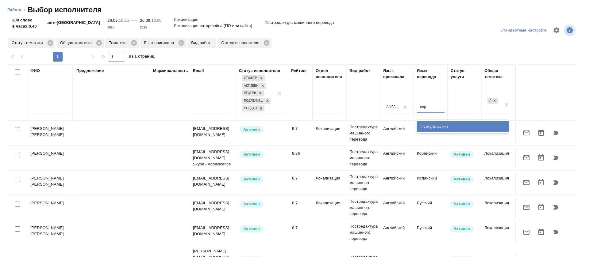
type input "порт"
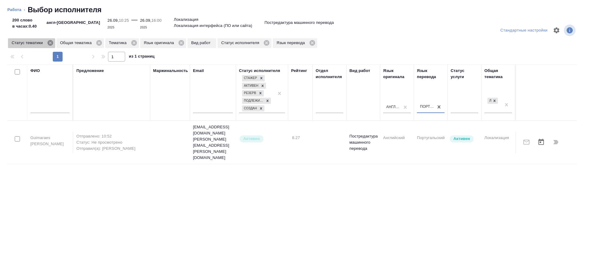
click at [50, 44] on icon at bounding box center [50, 43] width 6 height 6
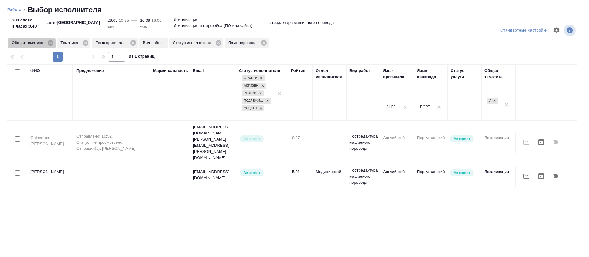
click at [50, 44] on icon at bounding box center [51, 43] width 6 height 6
click at [36, 48] on div "Тематика Язык оригинала Вид работ Статус исполнителя Язык перевода" at bounding box center [113, 43] width 213 height 11
click at [36, 46] on icon at bounding box center [36, 43] width 7 height 7
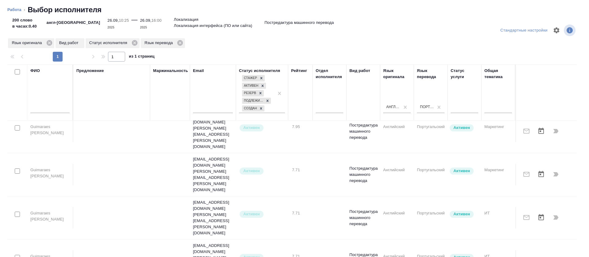
scroll to position [230, 0]
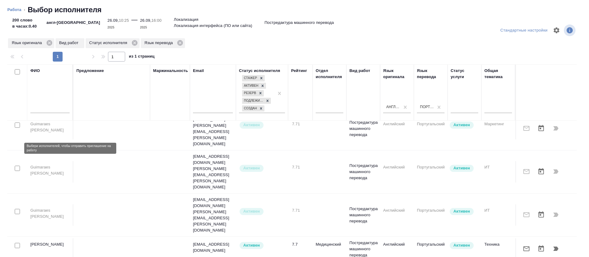
checkbox input "true"
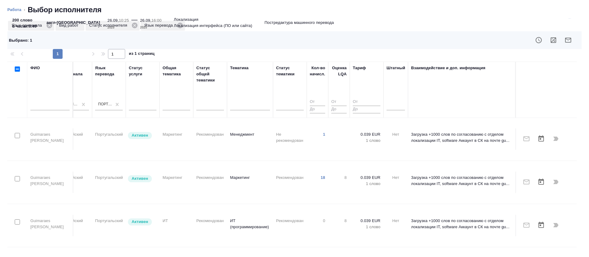
scroll to position [184, 336]
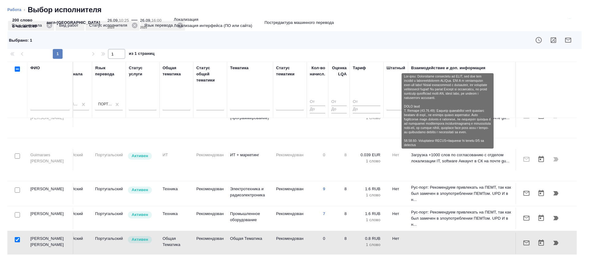
scroll to position [237, 336]
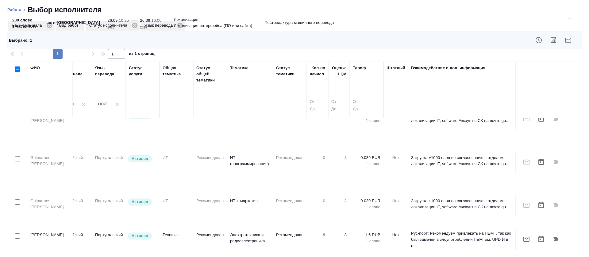
click at [564, 43] on icon "button" at bounding box center [567, 39] width 7 height 7
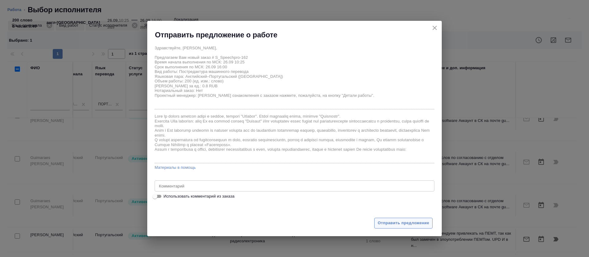
click at [388, 223] on span "Отправить предложение" at bounding box center [403, 223] width 52 height 7
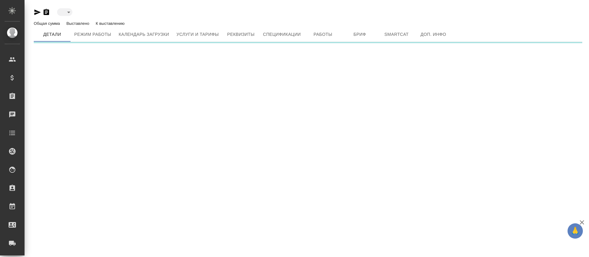
type input "active"
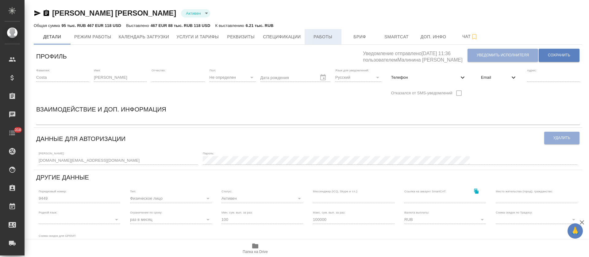
click at [331, 34] on span "Работы" at bounding box center [322, 37] width 29 height 8
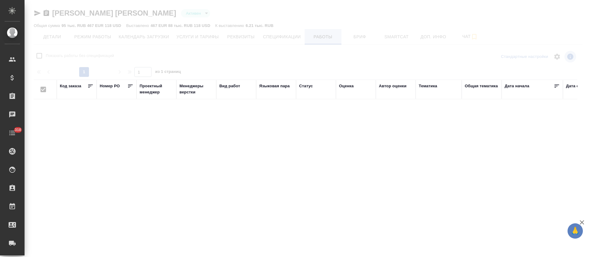
checkbox input "false"
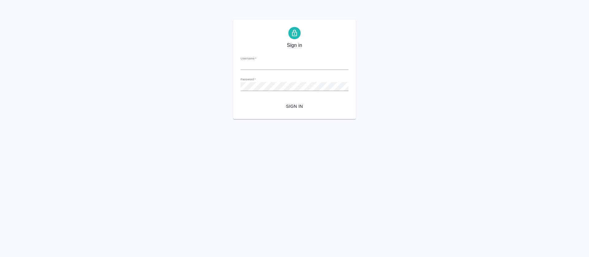
type input "[PERSON_NAME][EMAIL_ADDRESS][DOMAIN_NAME]"
click at [289, 105] on span "Sign in" at bounding box center [294, 107] width 98 height 8
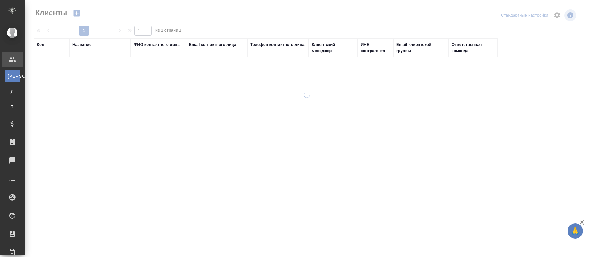
select select "RU"
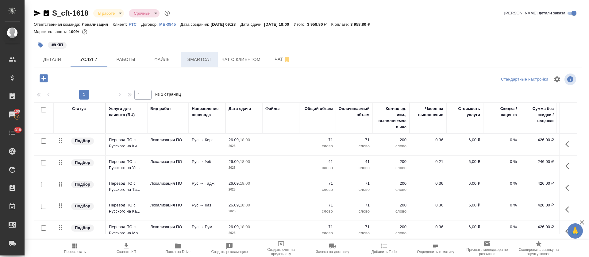
click at [198, 62] on span "Smartcat" at bounding box center [199, 60] width 29 height 8
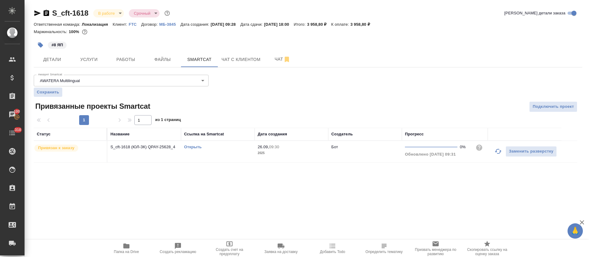
click at [197, 148] on link "Открыть" at bounding box center [192, 147] width 17 height 5
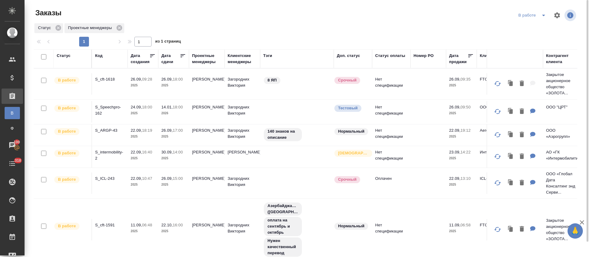
click at [539, 17] on span "split button" at bounding box center [543, 15] width 9 height 7
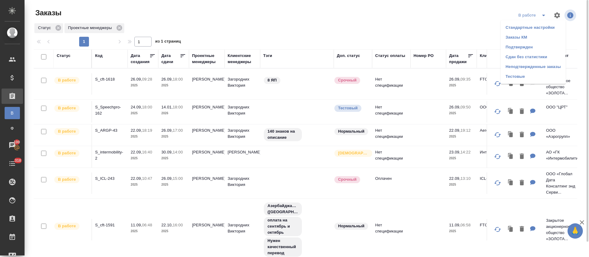
click at [543, 47] on li "Подтвержден" at bounding box center [532, 47] width 65 height 10
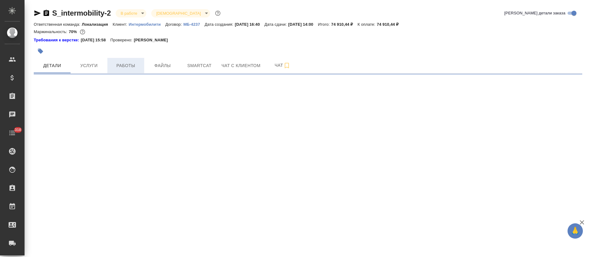
click at [134, 66] on span "Работы" at bounding box center [125, 66] width 29 height 8
select select "RU"
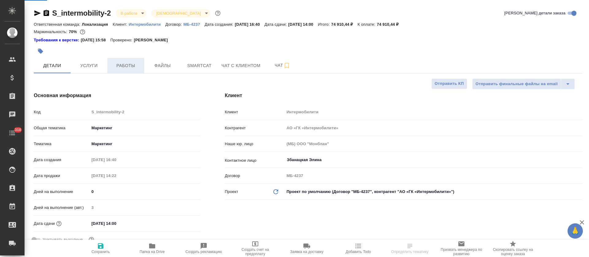
type textarea "x"
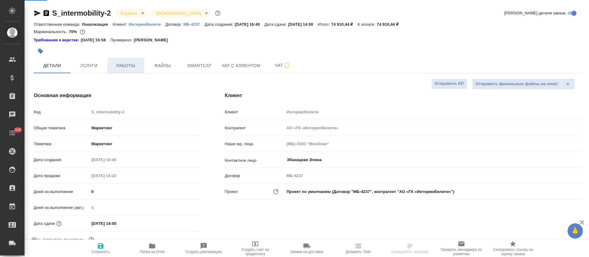
type textarea "x"
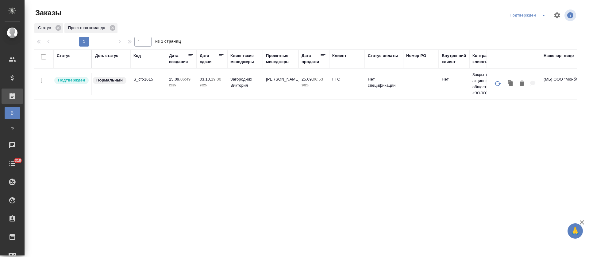
click at [543, 17] on icon "split button" at bounding box center [543, 15] width 7 height 7
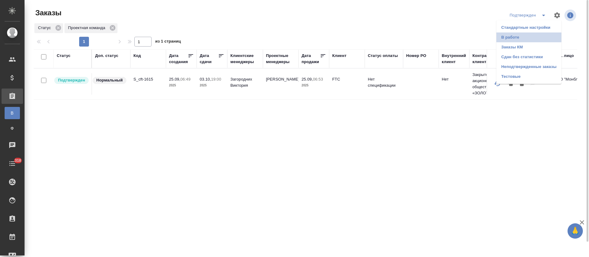
click at [526, 40] on li "В работе" at bounding box center [528, 38] width 65 height 10
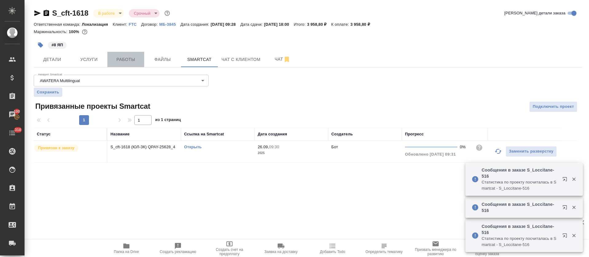
click at [127, 61] on span "Работы" at bounding box center [125, 60] width 29 height 8
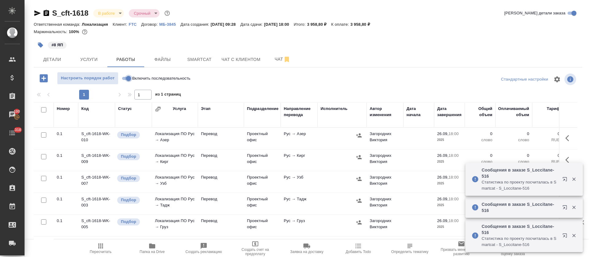
click at [125, 80] on input "Включить последовательность" at bounding box center [128, 78] width 22 height 7
checkbox input "true"
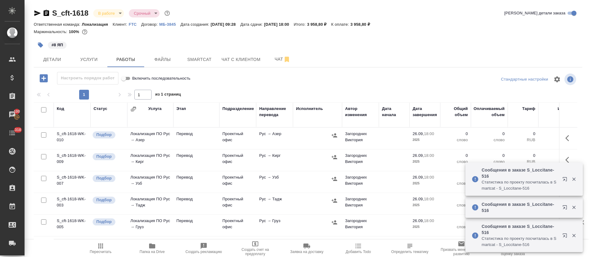
click at [44, 108] on input "checkbox" at bounding box center [43, 109] width 5 height 5
checkbox input "true"
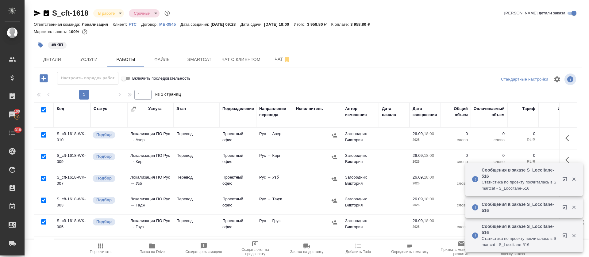
checkbox input "true"
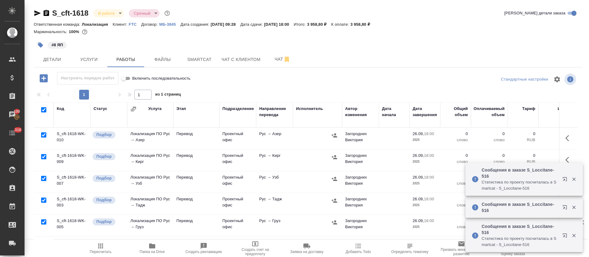
checkbox input "true"
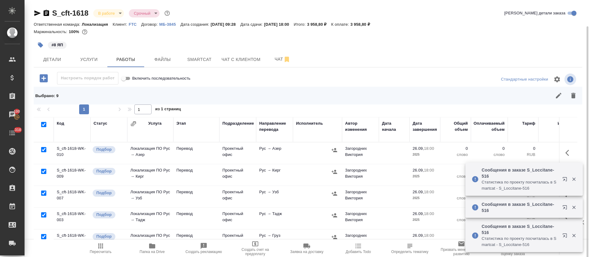
scroll to position [46, 0]
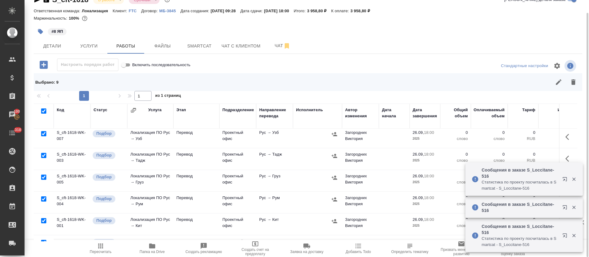
click at [42, 133] on input "checkbox" at bounding box center [43, 133] width 5 height 5
checkbox input "false"
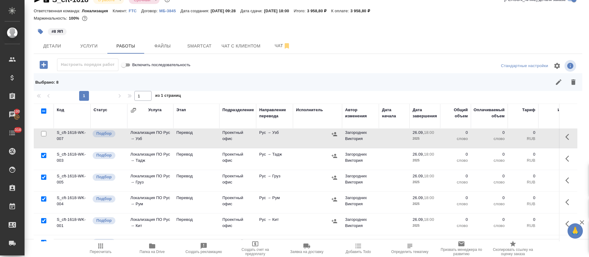
scroll to position [90, 0]
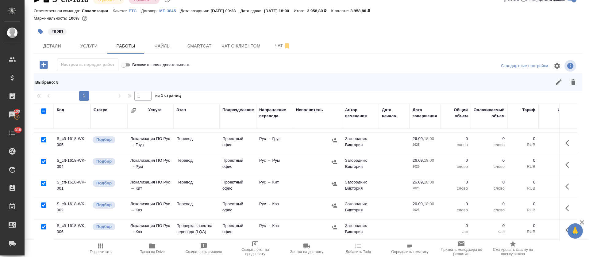
click at [43, 224] on input "checkbox" at bounding box center [43, 226] width 5 height 5
checkbox input "false"
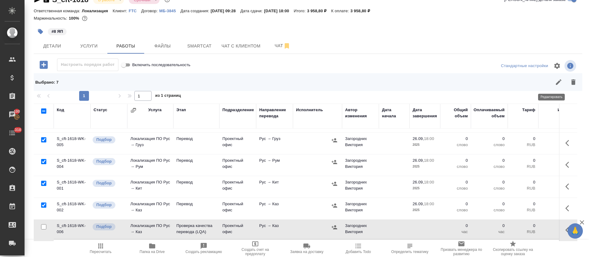
click at [551, 86] on button "button" at bounding box center [558, 82] width 15 height 15
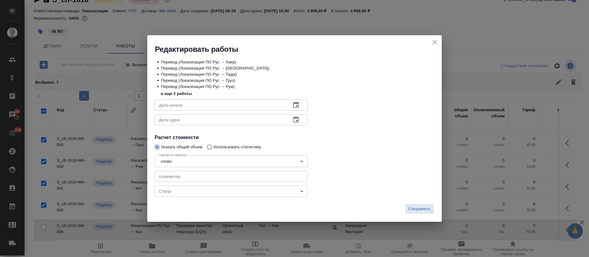
click at [175, 176] on input "number" at bounding box center [231, 176] width 153 height 11
type input "62"
click at [292, 106] on button "button" at bounding box center [296, 105] width 15 height 15
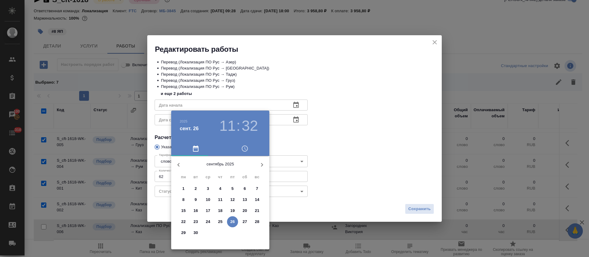
click at [234, 223] on p "26" at bounding box center [232, 222] width 5 height 6
type input "26.09.2025 11:32"
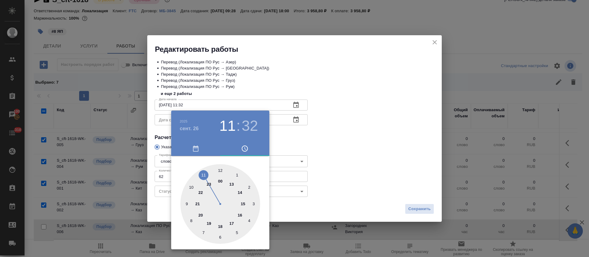
click at [331, 163] on div at bounding box center [294, 128] width 589 height 257
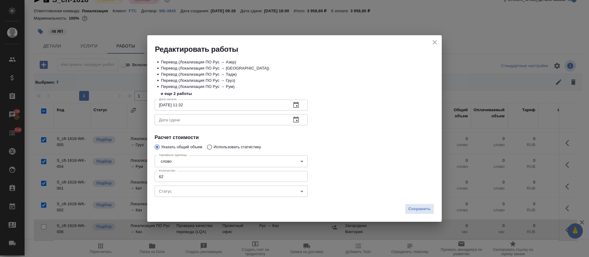
click at [298, 122] on icon "button" at bounding box center [296, 120] width 6 height 6
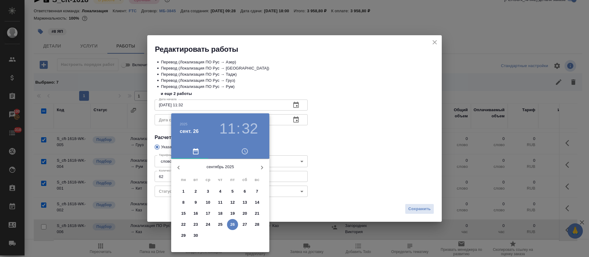
click at [231, 224] on p "26" at bounding box center [232, 225] width 5 height 6
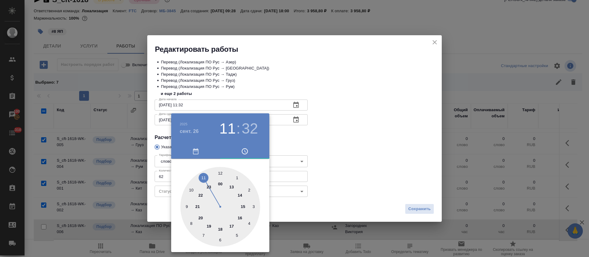
click at [239, 219] on div at bounding box center [220, 207] width 80 height 80
click at [219, 171] on div at bounding box center [220, 207] width 80 height 80
type input "26.09.2025 16:00"
click at [305, 149] on div at bounding box center [294, 128] width 589 height 257
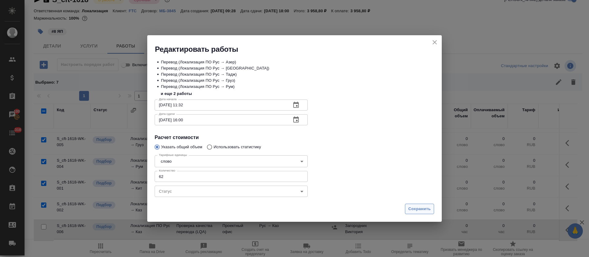
click at [414, 207] on span "Сохранить" at bounding box center [419, 209] width 22 height 7
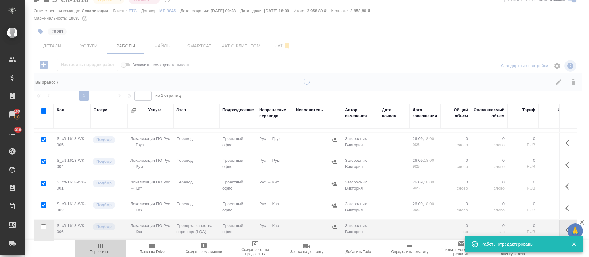
click at [103, 250] on span "Пересчитать" at bounding box center [101, 252] width 22 height 4
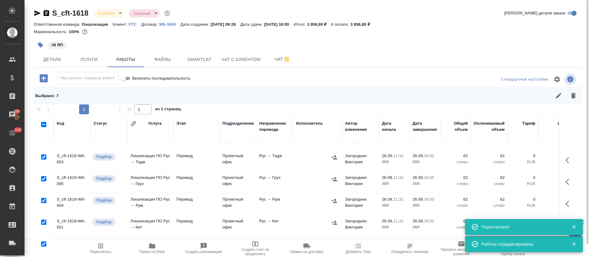
scroll to position [44, 0]
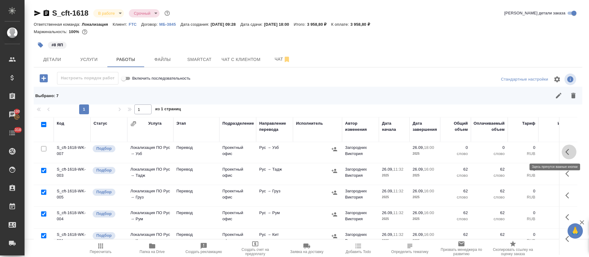
click at [561, 154] on button "button" at bounding box center [568, 152] width 15 height 15
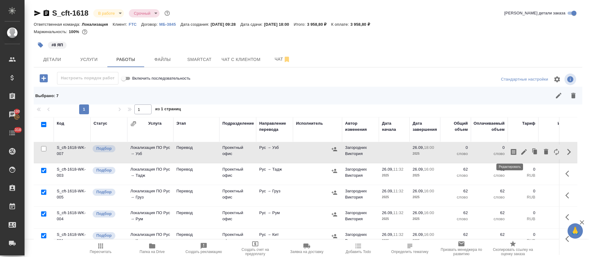
click at [521, 152] on icon "button" at bounding box center [524, 152] width 6 height 6
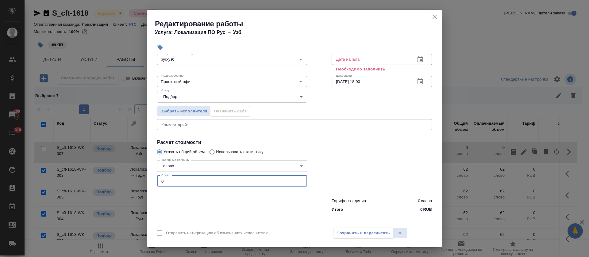
drag, startPoint x: 154, startPoint y: 220, endPoint x: 176, endPoint y: 220, distance: 22.4
click at [176, 220] on div "Параметры Файлы Вид работ Перевод Вид работ Направление перевода рус-узб Направ…" at bounding box center [294, 139] width 294 height 170
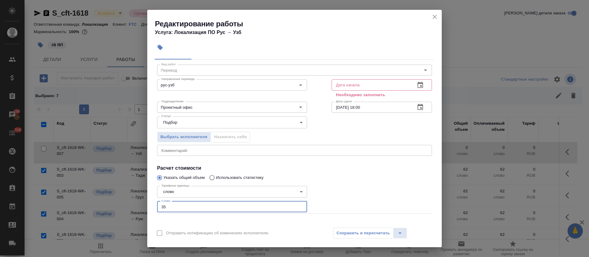
scroll to position [0, 0]
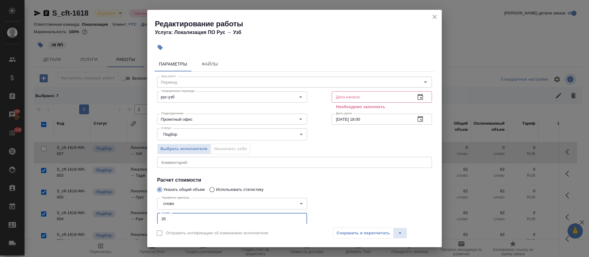
type input "35"
click at [417, 101] on button "button" at bounding box center [420, 97] width 15 height 15
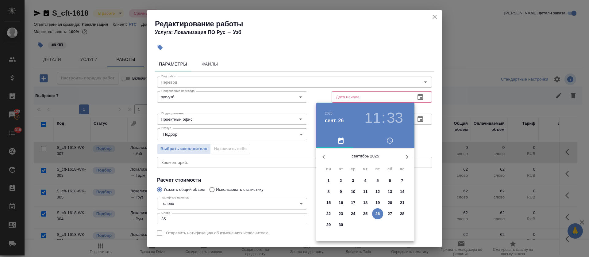
click at [378, 214] on p "26" at bounding box center [377, 214] width 5 height 6
type input "26.09.2025 11:33"
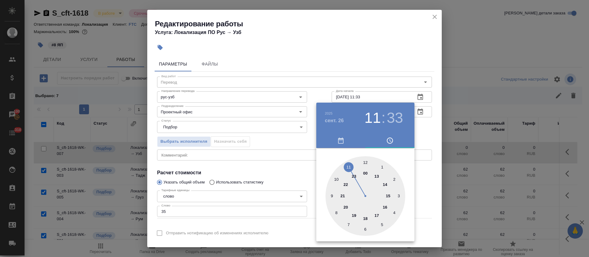
click at [308, 168] on div at bounding box center [294, 128] width 589 height 257
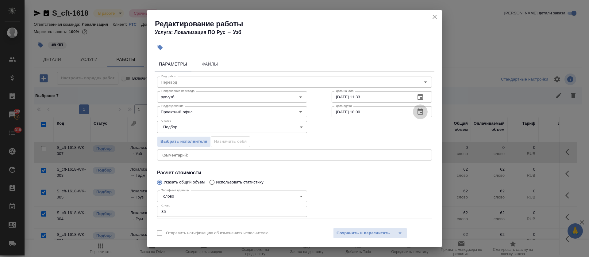
click at [417, 113] on icon "button" at bounding box center [420, 112] width 6 height 6
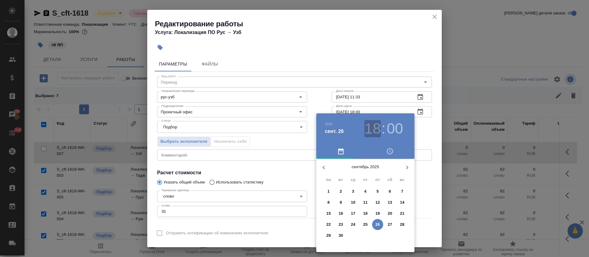
click at [370, 129] on h3 "18" at bounding box center [372, 128] width 16 height 17
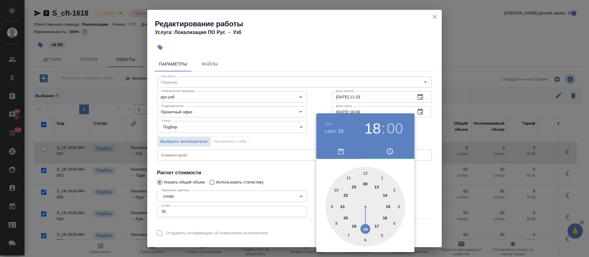
type input "[DATE] 16:00"
click at [386, 217] on div at bounding box center [365, 207] width 80 height 80
drag, startPoint x: 276, startPoint y: 174, endPoint x: 283, endPoint y: 192, distance: 19.9
click at [276, 174] on div at bounding box center [294, 128] width 589 height 257
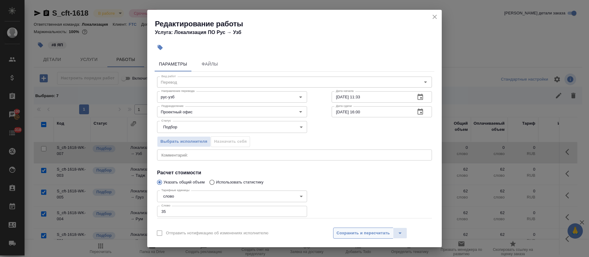
click at [346, 232] on span "Сохранить и пересчитать" at bounding box center [362, 233] width 53 height 7
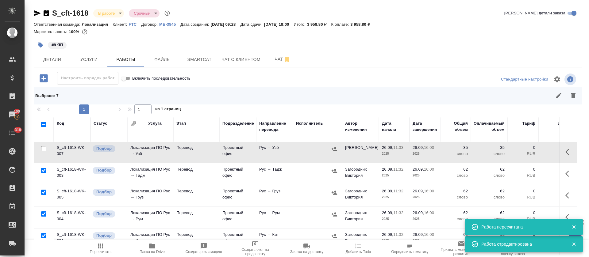
click at [101, 250] on span "Пересчитать" at bounding box center [101, 252] width 22 height 4
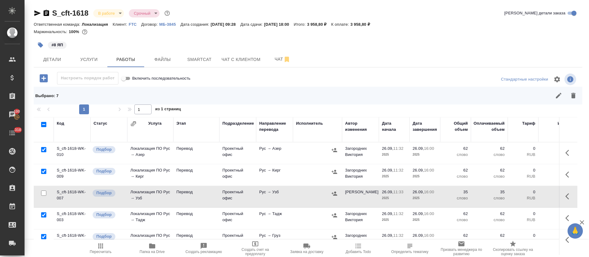
click at [335, 151] on icon "button" at bounding box center [334, 150] width 6 height 6
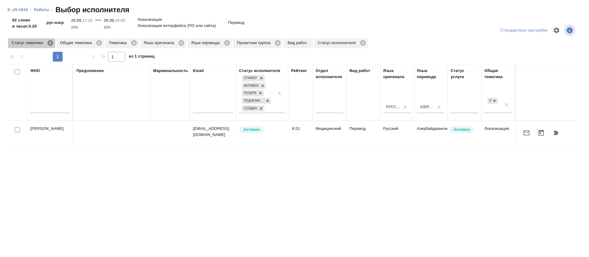
click at [50, 44] on icon at bounding box center [50, 43] width 6 height 6
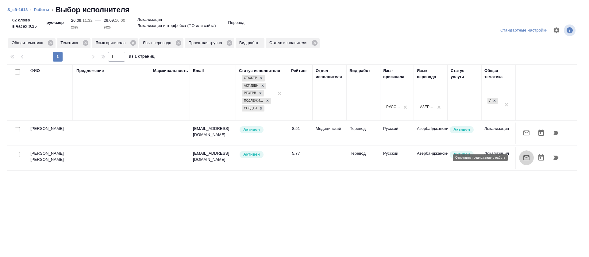
click at [519, 152] on button "button" at bounding box center [526, 158] width 15 height 15
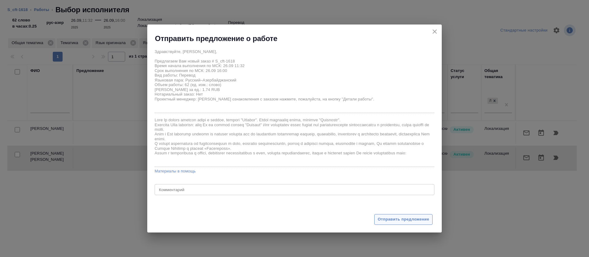
click at [404, 220] on span "Отправить предложение" at bounding box center [403, 219] width 52 height 7
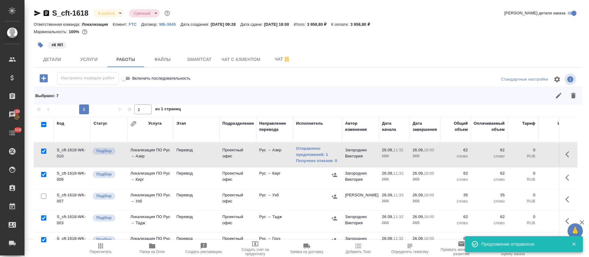
click at [334, 174] on icon "button" at bounding box center [334, 175] width 6 height 6
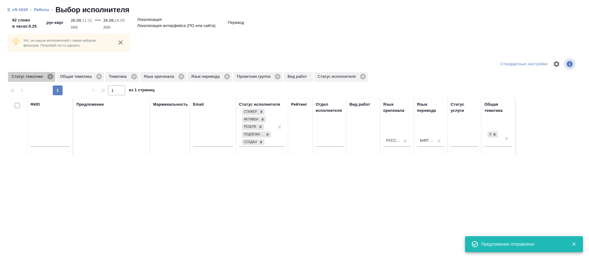
click at [50, 77] on icon at bounding box center [50, 76] width 7 height 7
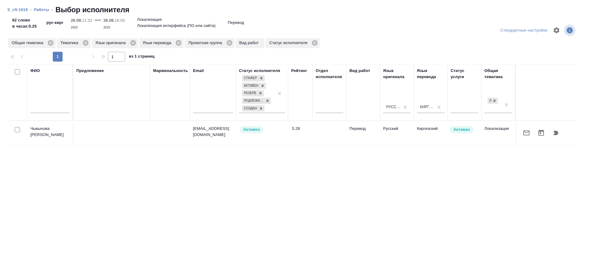
click at [523, 130] on icon "button" at bounding box center [526, 132] width 7 height 7
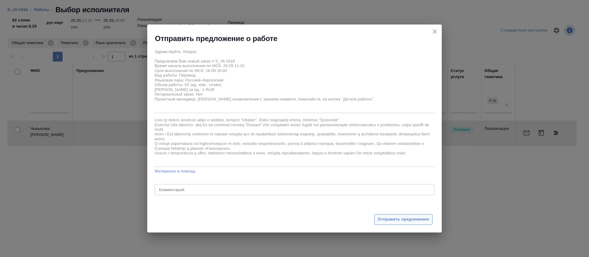
click at [417, 221] on span "Отправить предложение" at bounding box center [403, 219] width 52 height 7
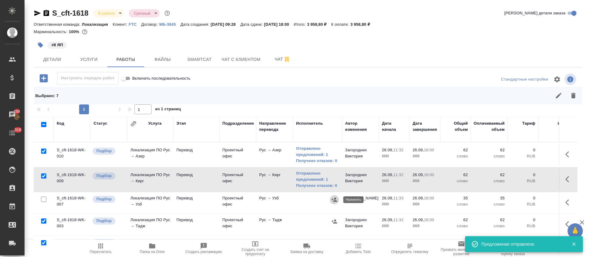
click at [335, 199] on icon "button" at bounding box center [334, 200] width 6 height 4
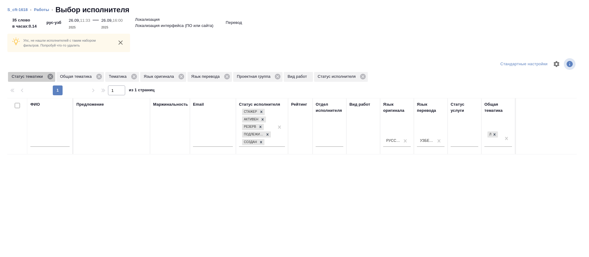
click at [48, 77] on icon at bounding box center [50, 77] width 6 height 6
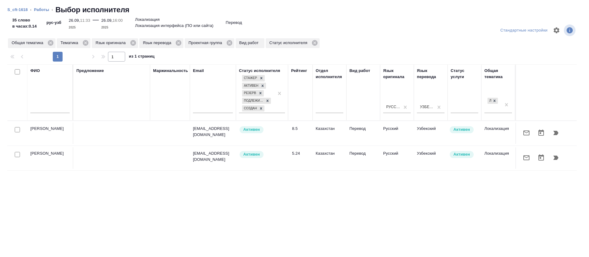
click at [523, 130] on icon "button" at bounding box center [526, 132] width 7 height 7
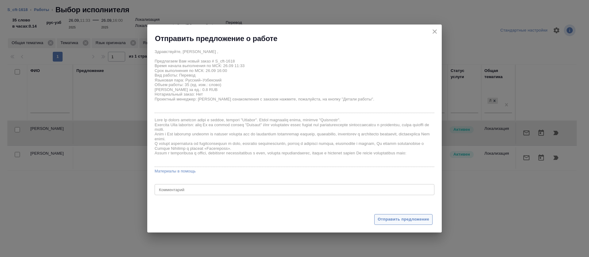
click at [385, 225] on button "Отправить предложение" at bounding box center [403, 219] width 58 height 11
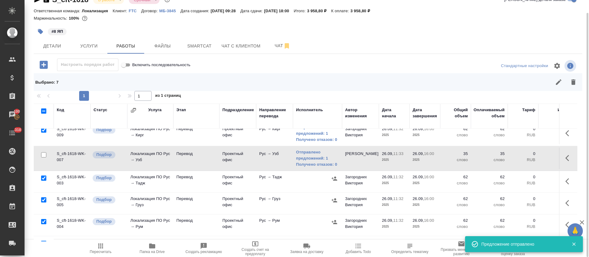
scroll to position [46, 0]
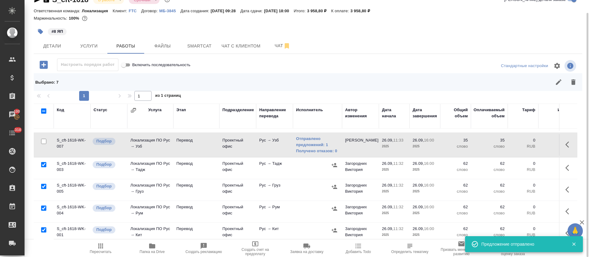
click at [333, 163] on icon "button" at bounding box center [334, 165] width 6 height 6
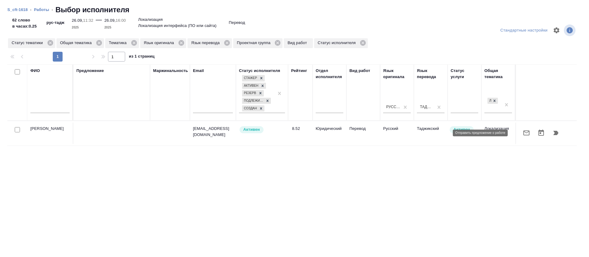
click at [523, 133] on icon "button" at bounding box center [526, 132] width 7 height 7
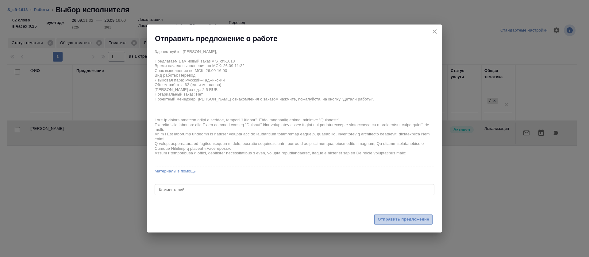
click at [390, 220] on span "Отправить предложение" at bounding box center [403, 219] width 52 height 7
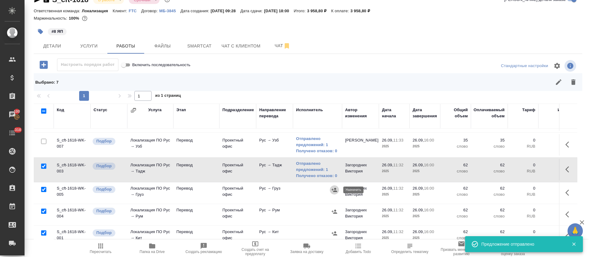
click at [335, 187] on icon "button" at bounding box center [334, 190] width 6 height 6
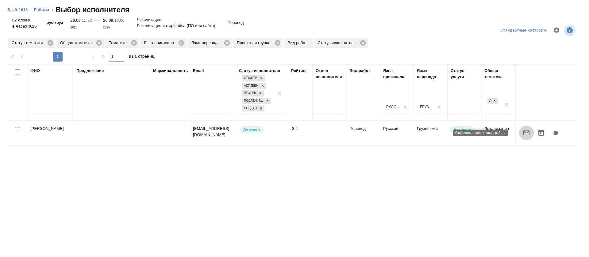
click at [523, 136] on icon "button" at bounding box center [526, 132] width 7 height 7
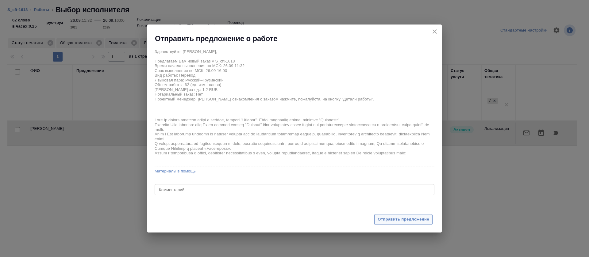
click at [400, 216] on span "Отправить предложение" at bounding box center [403, 219] width 52 height 7
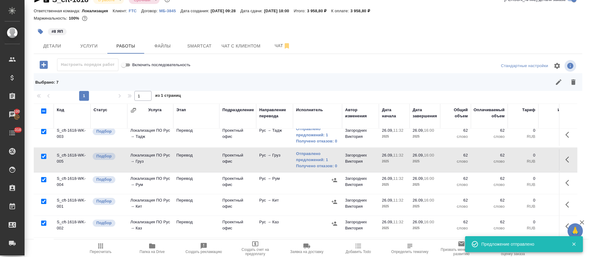
scroll to position [92, 0]
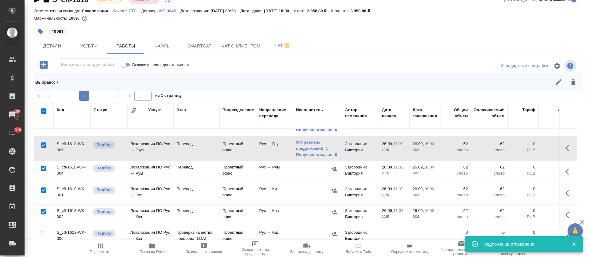
click at [333, 169] on icon "button" at bounding box center [334, 169] width 6 height 4
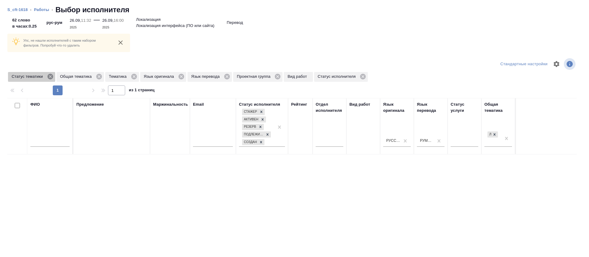
click at [49, 78] on icon at bounding box center [50, 76] width 7 height 7
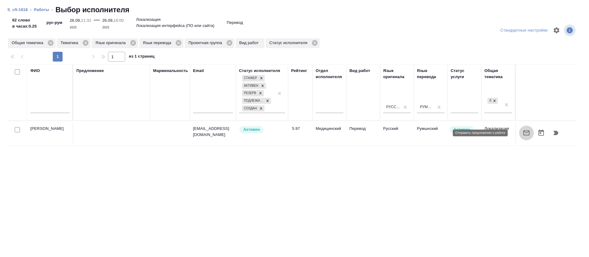
click at [523, 130] on icon "button" at bounding box center [526, 132] width 7 height 7
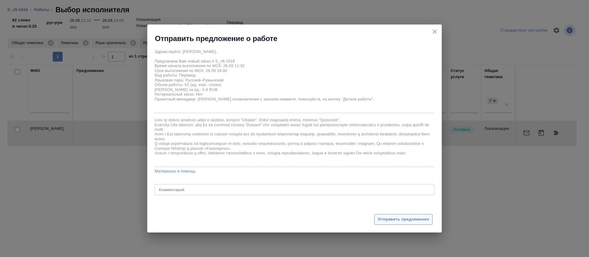
click at [412, 218] on span "Отправить предложение" at bounding box center [403, 219] width 52 height 7
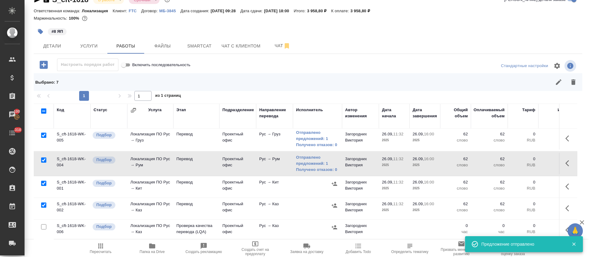
scroll to position [109, 0]
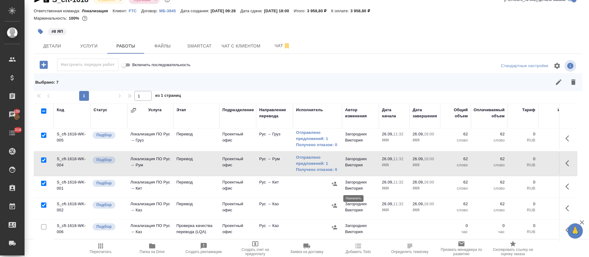
click at [332, 203] on icon "button" at bounding box center [334, 206] width 6 height 6
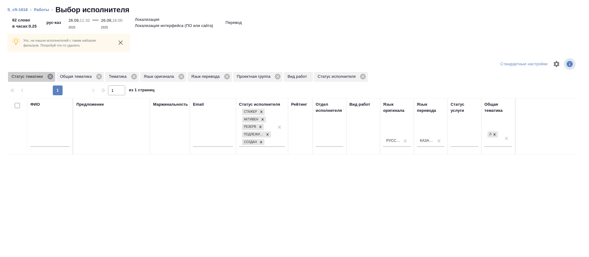
click at [52, 77] on icon at bounding box center [50, 77] width 6 height 6
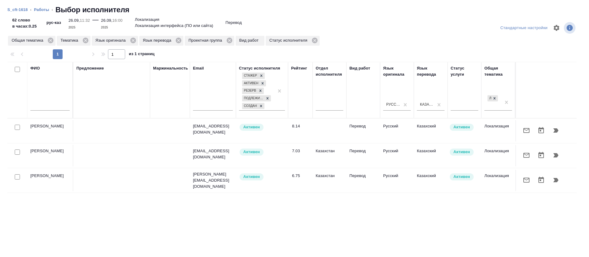
scroll to position [3, 0]
click at [523, 179] on icon "button" at bounding box center [526, 180] width 6 height 5
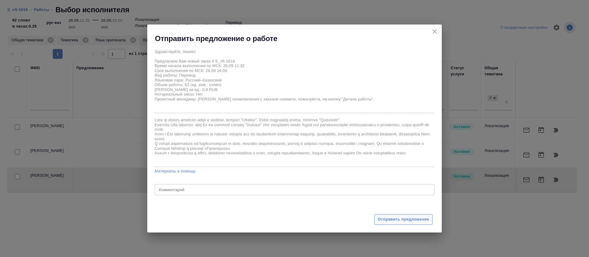
click at [384, 219] on span "Отправить предложение" at bounding box center [403, 219] width 52 height 7
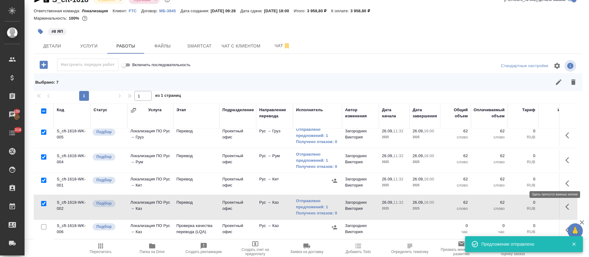
click at [565, 180] on icon "button" at bounding box center [568, 183] width 7 height 7
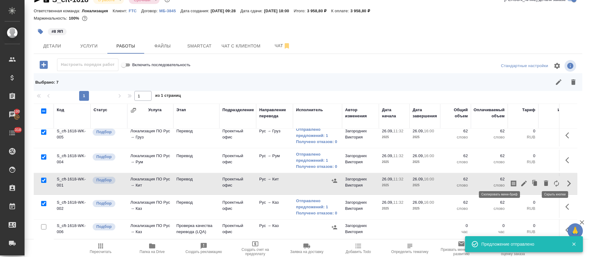
drag, startPoint x: 497, startPoint y: 179, endPoint x: 479, endPoint y: 178, distance: 18.1
click at [511, 181] on icon "button" at bounding box center [514, 184] width 6 height 6
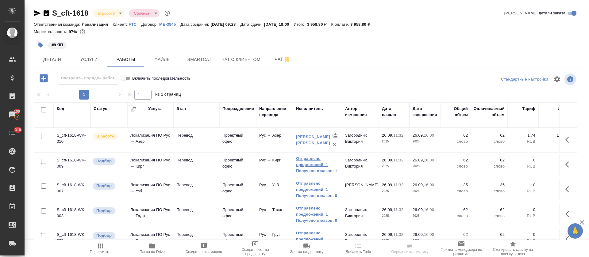
click at [311, 167] on link "Отправлено предложений: 1" at bounding box center [317, 162] width 43 height 12
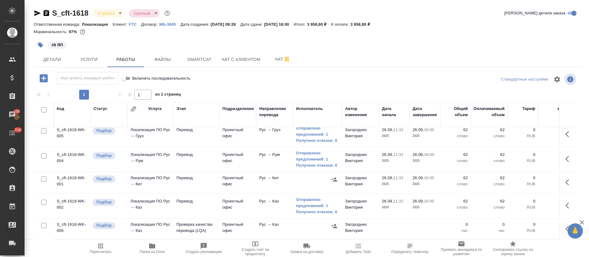
scroll to position [112, 0]
click at [565, 225] on icon "button" at bounding box center [568, 228] width 7 height 7
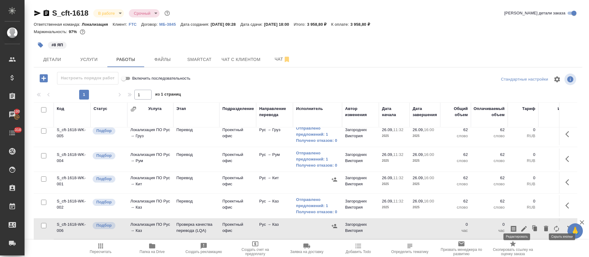
click at [521, 226] on icon "button" at bounding box center [524, 229] width 6 height 6
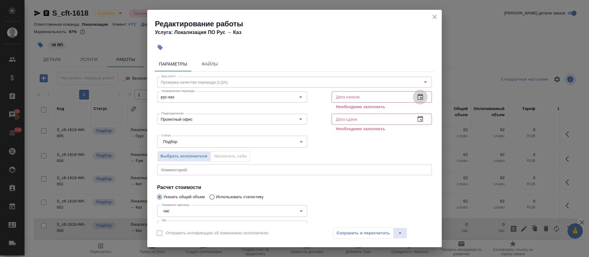
click at [417, 98] on icon "button" at bounding box center [420, 97] width 6 height 6
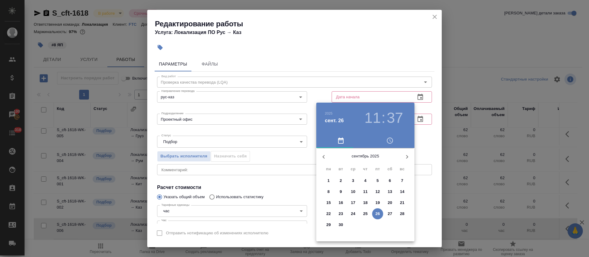
click at [379, 215] on p "26" at bounding box center [377, 214] width 5 height 6
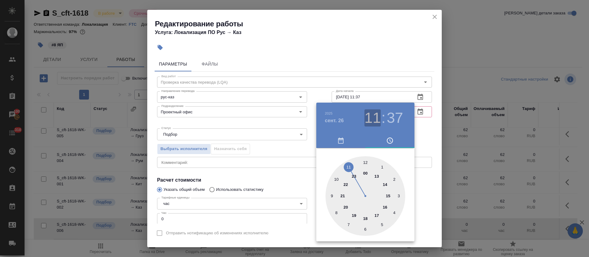
click at [377, 117] on h3 "11" at bounding box center [372, 117] width 16 height 17
click at [385, 208] on div at bounding box center [365, 196] width 80 height 80
type input "[DATE] 16:00"
click at [366, 161] on div at bounding box center [365, 196] width 80 height 80
drag, startPoint x: 291, startPoint y: 149, endPoint x: 371, endPoint y: 131, distance: 81.5
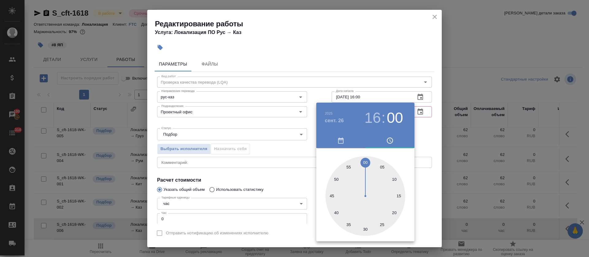
click at [291, 149] on div at bounding box center [294, 128] width 589 height 257
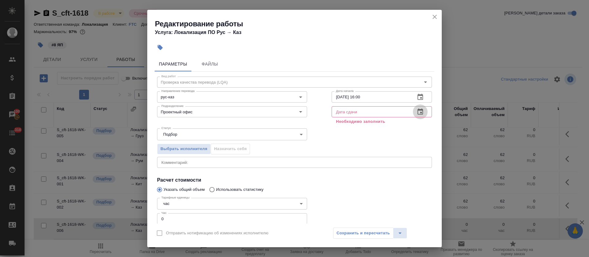
click at [416, 111] on icon "button" at bounding box center [419, 111] width 7 height 7
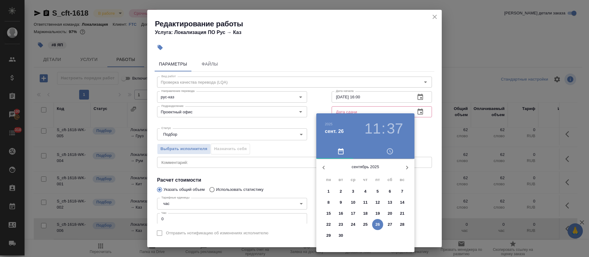
click at [375, 226] on p "26" at bounding box center [377, 225] width 5 height 6
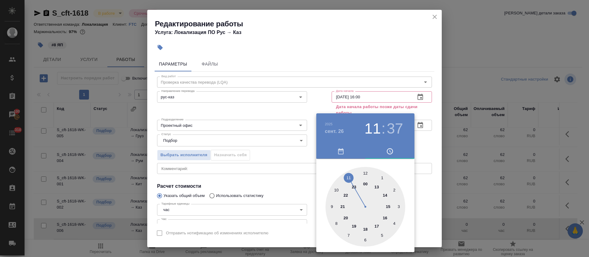
click at [365, 231] on div at bounding box center [365, 207] width 80 height 80
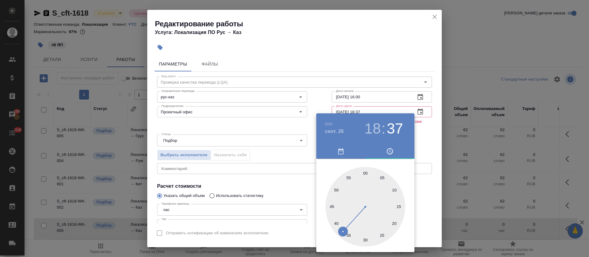
click at [366, 171] on div at bounding box center [365, 207] width 80 height 80
type input "[DATE] 18:00"
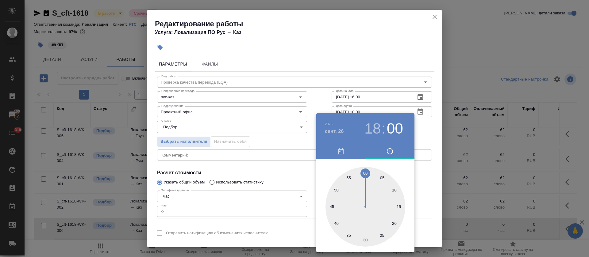
click at [303, 170] on div at bounding box center [294, 128] width 589 height 257
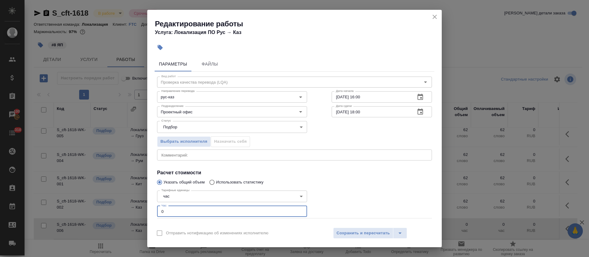
drag, startPoint x: 167, startPoint y: 209, endPoint x: 137, endPoint y: 209, distance: 30.1
click at [137, 209] on div "Редактирование работы Услуга: Локализация ПО Рус → Каз Параметры Файлы Вид рабо…" at bounding box center [294, 128] width 589 height 257
type input "1"
click at [210, 111] on input "Проектный офис" at bounding box center [222, 111] width 126 height 7
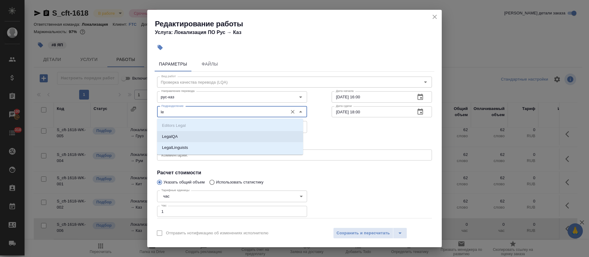
click at [203, 138] on li "LegalQA" at bounding box center [230, 136] width 146 height 11
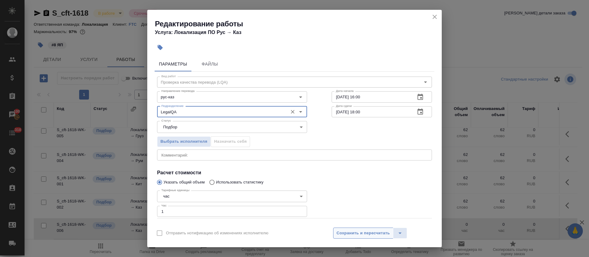
type input "LegalQA"
click at [359, 234] on span "Сохранить и пересчитать" at bounding box center [362, 233] width 53 height 7
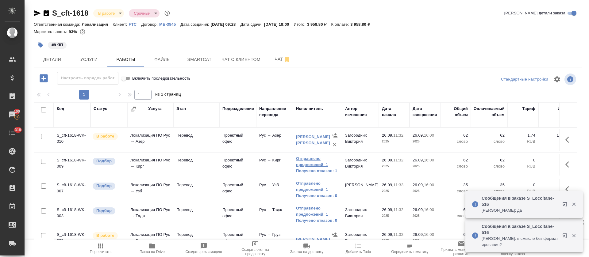
click at [317, 162] on link "Отправлено предложений: 1" at bounding box center [317, 162] width 43 height 12
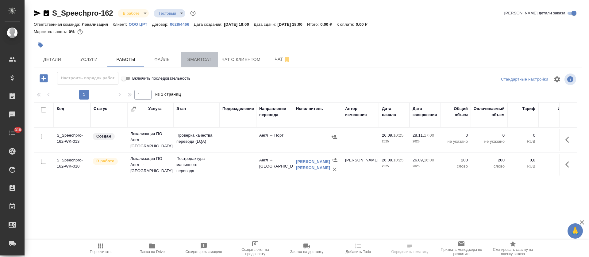
click at [202, 60] on span "Smartcat" at bounding box center [199, 60] width 29 height 8
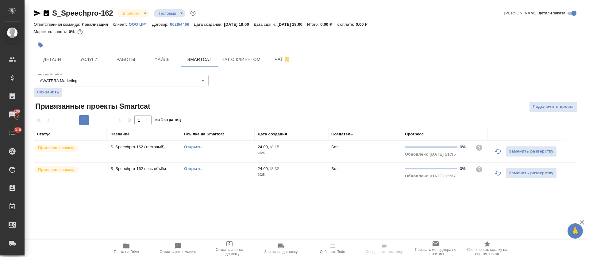
click at [197, 147] on link "Открыть" at bounding box center [192, 147] width 17 height 5
click at [128, 63] on button "Работы" at bounding box center [125, 59] width 37 height 15
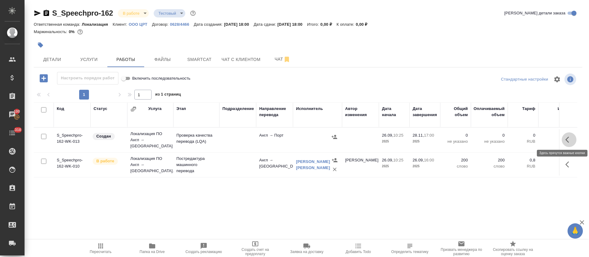
click at [565, 139] on button "button" at bounding box center [568, 139] width 15 height 15
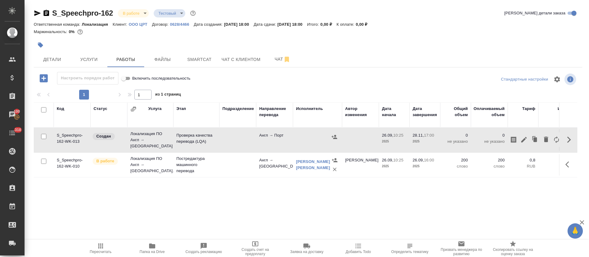
click at [414, 201] on div "Код Статус Услуга Этап Подразделение Направление перевода Исполнитель Автор изм…" at bounding box center [305, 171] width 543 height 138
click at [39, 14] on icon "button" at bounding box center [37, 13] width 7 height 7
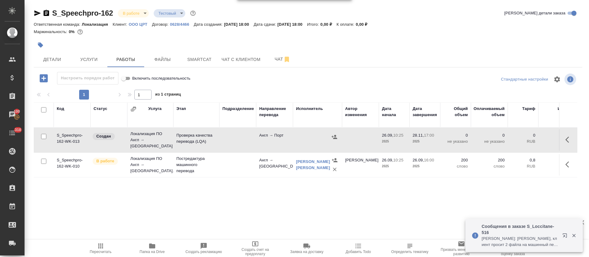
click at [566, 134] on button "button" at bounding box center [568, 139] width 15 height 15
click at [524, 139] on icon "button" at bounding box center [523, 139] width 7 height 7
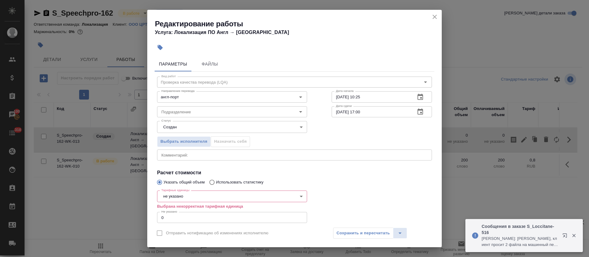
click at [177, 197] on body "🙏 .cls-1 fill:#fff; AWATERA [PERSON_NAME] Спецификации Заказы 100 Чаты 318 Todo…" at bounding box center [294, 128] width 589 height 257
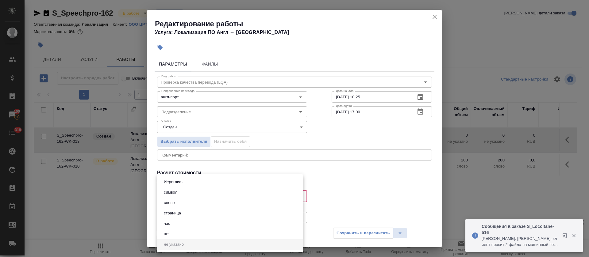
click at [164, 225] on button "час" at bounding box center [167, 223] width 10 height 7
type input "5a8b1489cc6b4906c91bfd93"
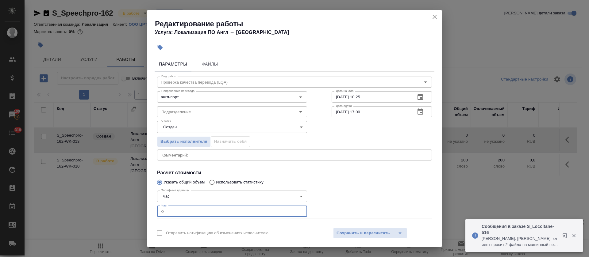
drag, startPoint x: 167, startPoint y: 210, endPoint x: 157, endPoint y: 211, distance: 10.4
click at [157, 211] on div "Тарифные единицы час 5a8b1489cc6b4906c91bfd93 Тарифные единицы Час 0 Час" at bounding box center [232, 203] width 174 height 55
click at [187, 117] on div "Подразделение" at bounding box center [232, 111] width 150 height 11
type input "1"
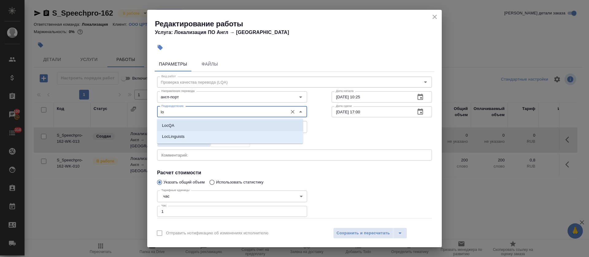
click at [187, 128] on li "LocQA" at bounding box center [230, 125] width 146 height 11
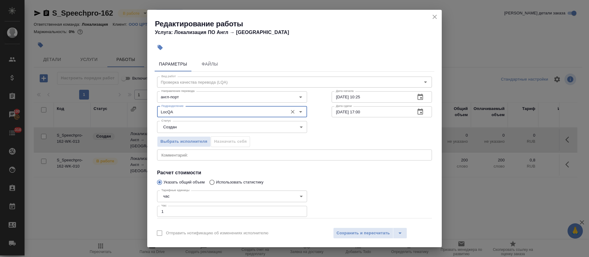
type input "LocQA"
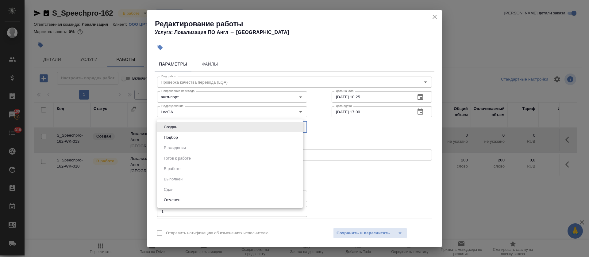
click at [187, 128] on body "🙏 .cls-1 fill:#fff; AWATERA [PERSON_NAME] Спецификации Заказы 100 Чаты 318 Todo…" at bounding box center [294, 128] width 589 height 257
click at [185, 137] on li "Подбор" at bounding box center [230, 137] width 146 height 10
type input "recruiting"
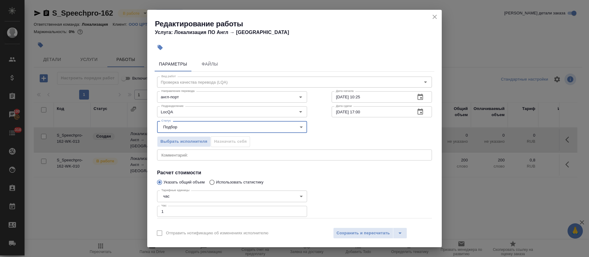
click at [416, 101] on icon "button" at bounding box center [419, 97] width 7 height 7
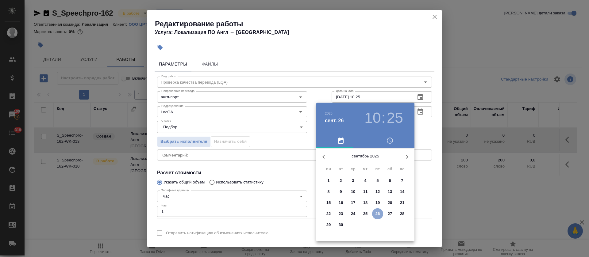
click at [376, 214] on p "26" at bounding box center [377, 214] width 5 height 6
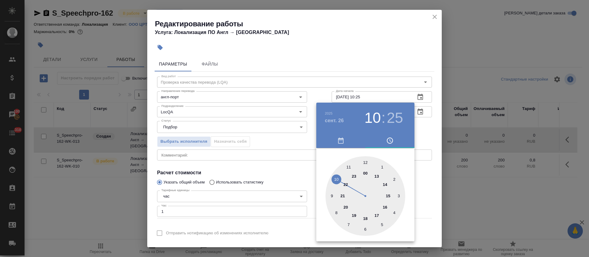
click at [384, 209] on div at bounding box center [365, 196] width 80 height 80
click at [365, 163] on div at bounding box center [365, 196] width 80 height 80
type input "[DATE] 16:00"
click at [297, 164] on div at bounding box center [294, 128] width 589 height 257
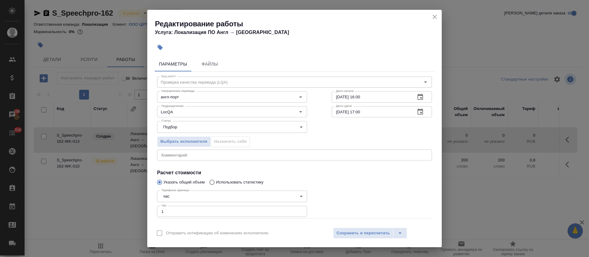
click at [417, 109] on icon "button" at bounding box center [420, 112] width 6 height 6
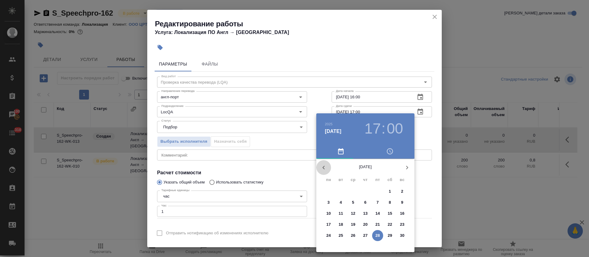
click at [323, 166] on icon "button" at bounding box center [323, 167] width 7 height 7
click at [376, 226] on p "26" at bounding box center [377, 225] width 5 height 6
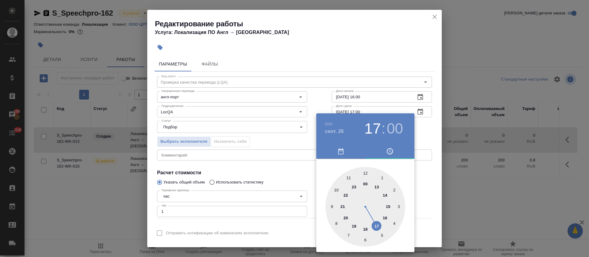
click at [362, 231] on div at bounding box center [365, 207] width 80 height 80
type input "[DATE] 18:00"
click at [300, 171] on div at bounding box center [294, 128] width 589 height 257
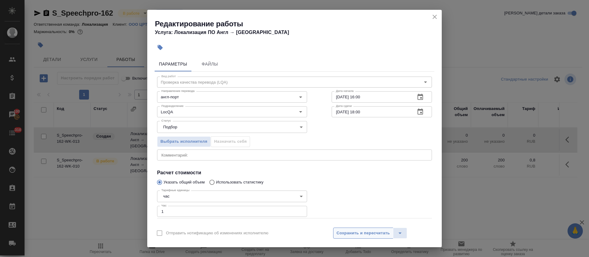
click at [360, 232] on span "Сохранить и пересчитать" at bounding box center [362, 233] width 53 height 7
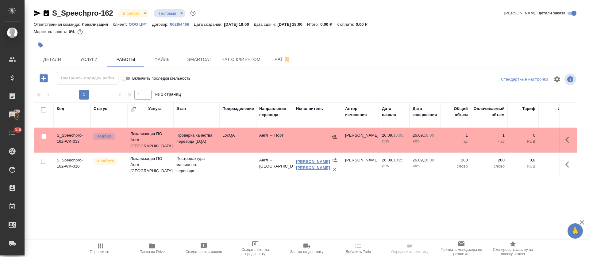
click at [303, 164] on link "[PERSON_NAME] [PERSON_NAME]" at bounding box center [313, 164] width 34 height 11
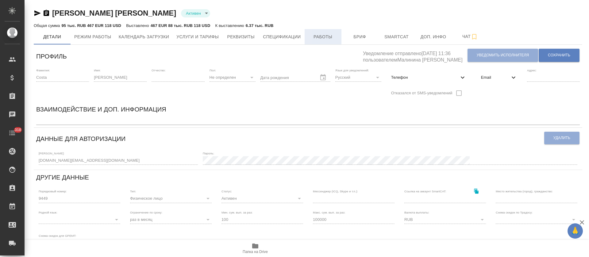
click at [331, 33] on span "Работы" at bounding box center [322, 37] width 29 height 8
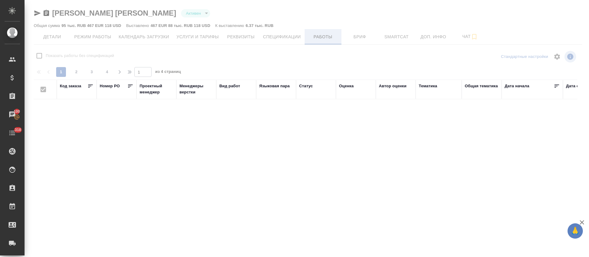
checkbox input "false"
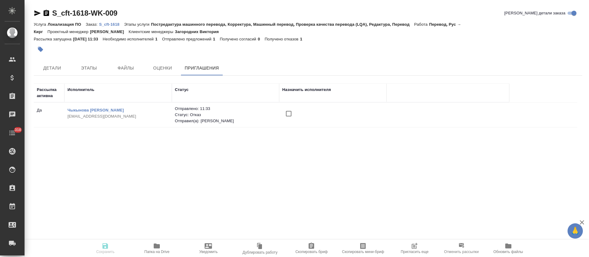
click at [284, 116] on input "checkbox" at bounding box center [288, 113] width 13 height 13
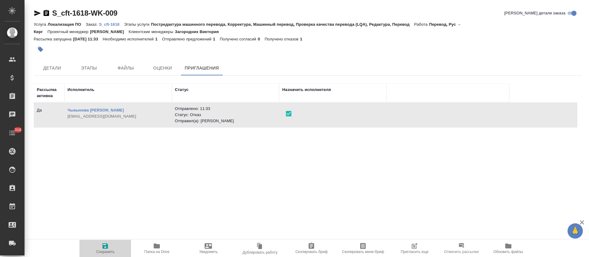
click at [106, 249] on icon "button" at bounding box center [105, 246] width 6 height 6
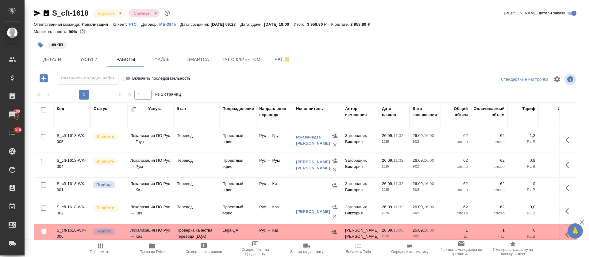
scroll to position [112, 0]
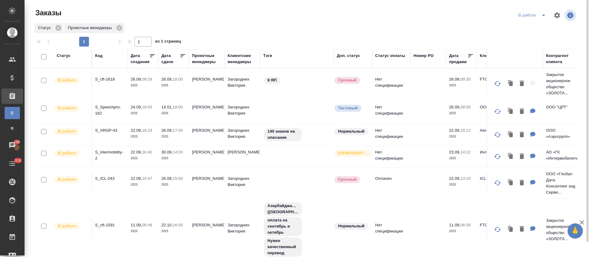
click at [542, 14] on icon "split button" at bounding box center [543, 15] width 7 height 7
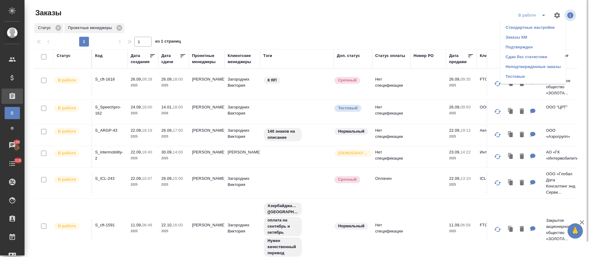
click at [535, 45] on li "Подтвержден" at bounding box center [532, 47] width 65 height 10
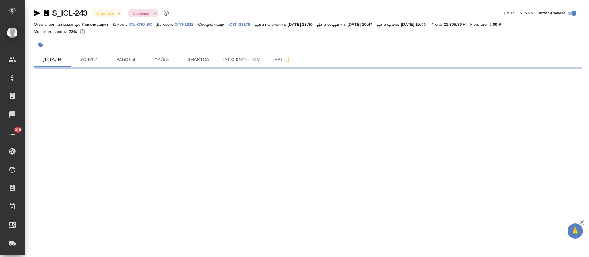
select select "RU"
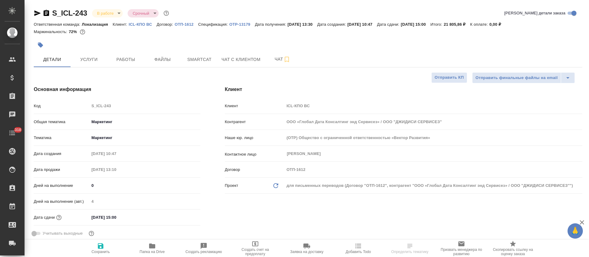
type textarea "x"
click at [112, 63] on button "Работы" at bounding box center [125, 59] width 37 height 15
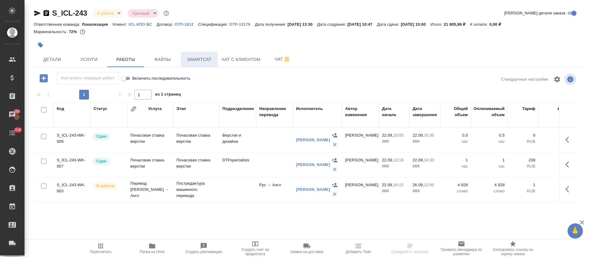
click at [194, 56] on span "Smartcat" at bounding box center [199, 60] width 29 height 8
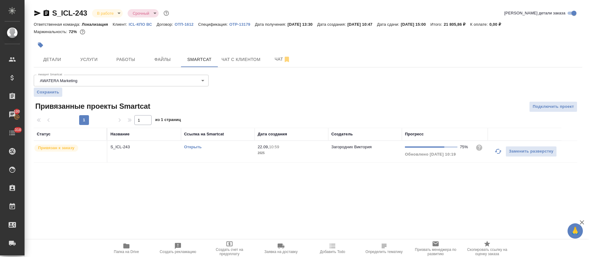
click at [498, 153] on icon "button" at bounding box center [498, 151] width 7 height 5
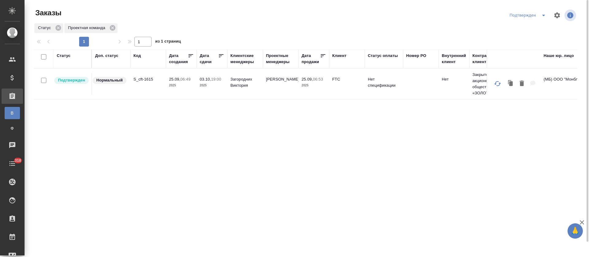
click at [544, 16] on icon "split button" at bounding box center [543, 15] width 7 height 7
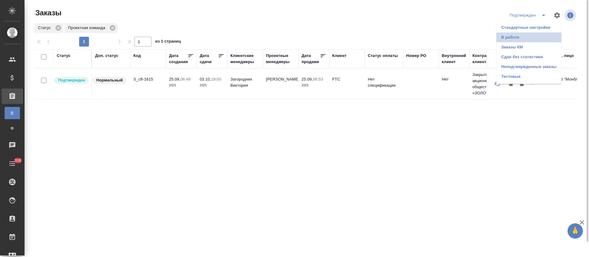
click at [537, 34] on li "В работе" at bounding box center [528, 38] width 65 height 10
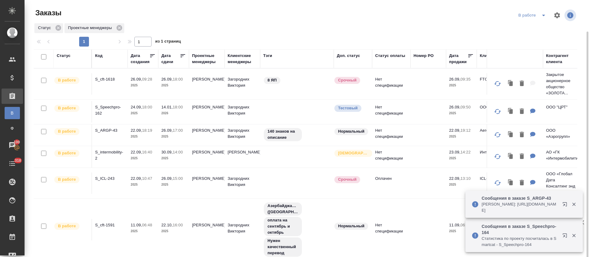
scroll to position [29, 0]
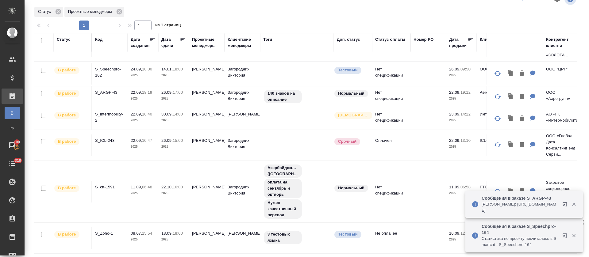
click at [563, 204] on icon "button" at bounding box center [564, 204] width 4 height 4
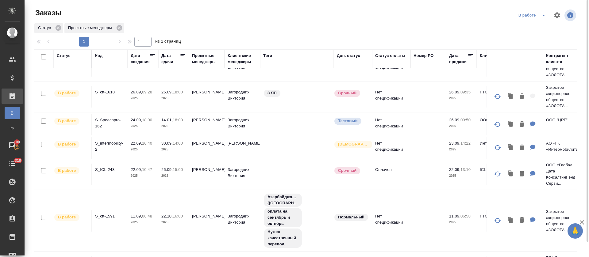
scroll to position [0, 0]
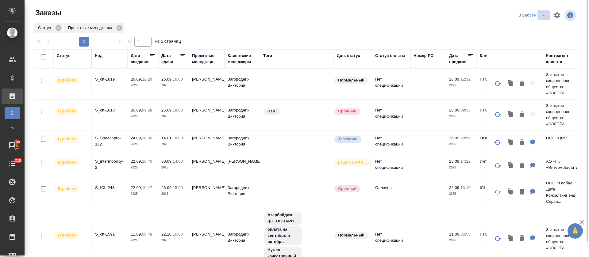
click at [545, 17] on icon "split button" at bounding box center [543, 15] width 7 height 7
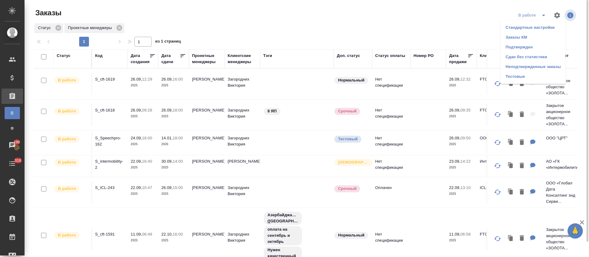
click at [510, 48] on li "Подтвержден" at bounding box center [532, 47] width 65 height 10
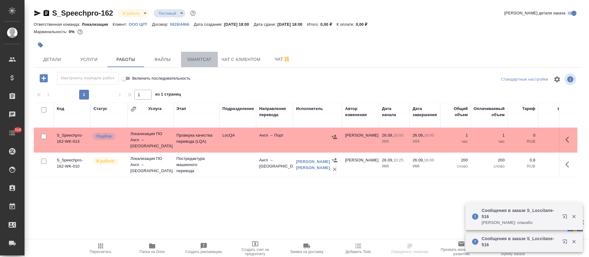
click at [205, 55] on button "Smartcat" at bounding box center [199, 59] width 37 height 15
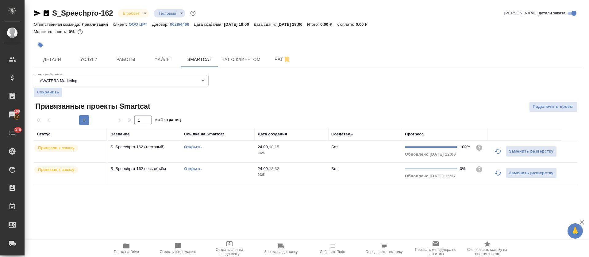
click at [192, 148] on link "Открыть" at bounding box center [192, 147] width 17 height 5
click at [196, 147] on link "Открыть" at bounding box center [192, 147] width 17 height 5
click at [232, 152] on td "Открыть" at bounding box center [218, 151] width 74 height 21
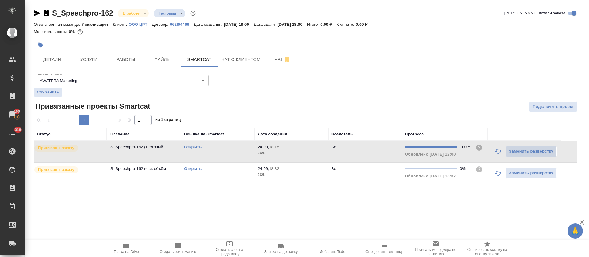
click at [232, 152] on td "Открыть" at bounding box center [218, 151] width 74 height 21
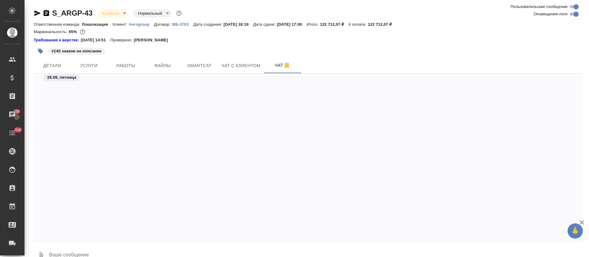
scroll to position [1589, 0]
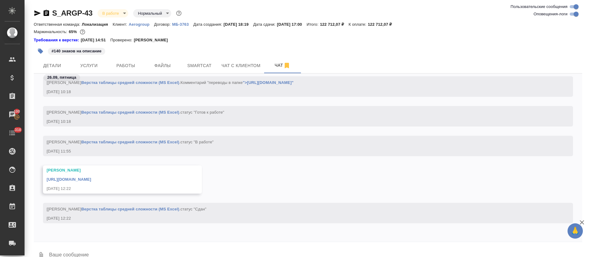
click at [91, 178] on link "[URL][DOMAIN_NAME]" at bounding box center [69, 179] width 44 height 5
click at [197, 67] on span "Smartcat" at bounding box center [199, 66] width 29 height 8
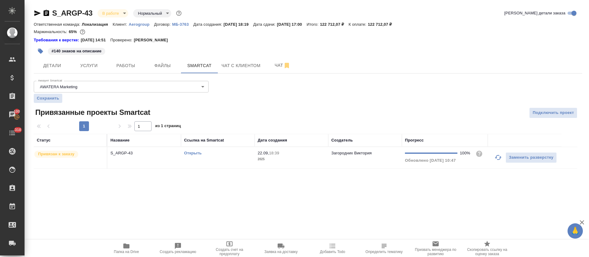
click at [197, 154] on link "Открыть" at bounding box center [192, 153] width 17 height 5
click at [233, 154] on div "Открыть" at bounding box center [217, 153] width 67 height 6
click at [195, 154] on link "Открыть" at bounding box center [192, 153] width 17 height 5
click at [101, 61] on button "Услуги" at bounding box center [89, 65] width 37 height 15
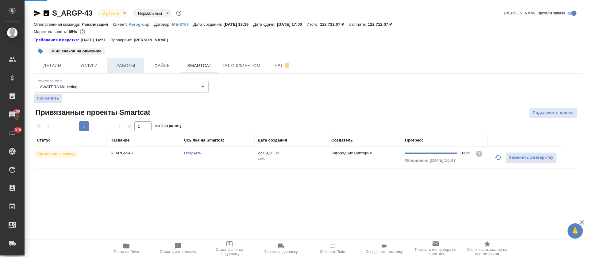
click at [129, 63] on span "Работы" at bounding box center [125, 66] width 29 height 8
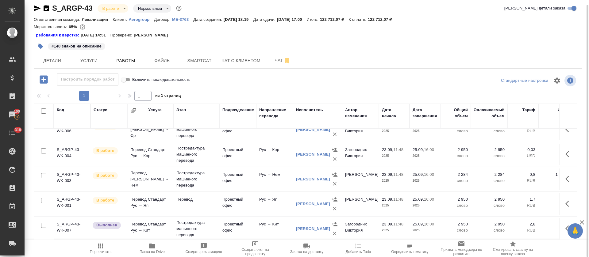
scroll to position [93, 0]
click at [565, 200] on icon "button" at bounding box center [568, 203] width 7 height 7
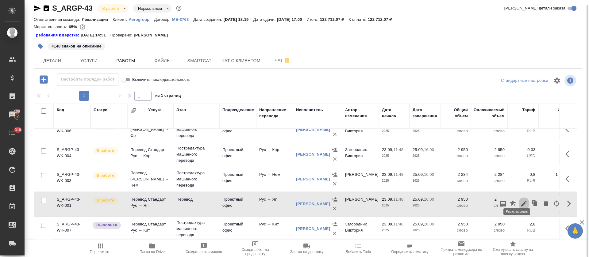
click at [521, 201] on icon "button" at bounding box center [524, 204] width 6 height 6
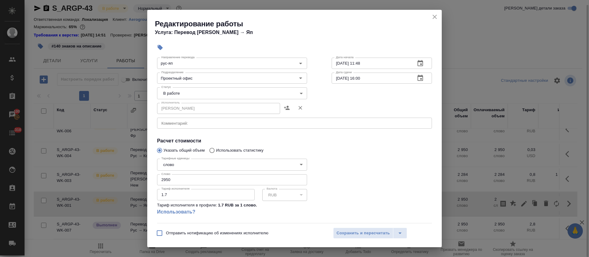
scroll to position [46, 0]
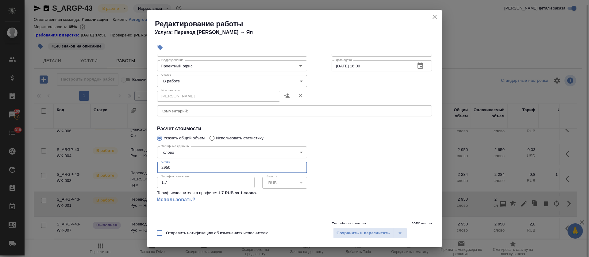
drag, startPoint x: 167, startPoint y: 167, endPoint x: 156, endPoint y: 168, distance: 10.5
click at [156, 168] on div "Тарифные единицы слово 5a8b1489cc6b4906c91bfd90 Тарифные единицы Слово 2950 Сло…" at bounding box center [232, 177] width 174 height 91
click at [170, 167] on input "2950" at bounding box center [232, 167] width 150 height 11
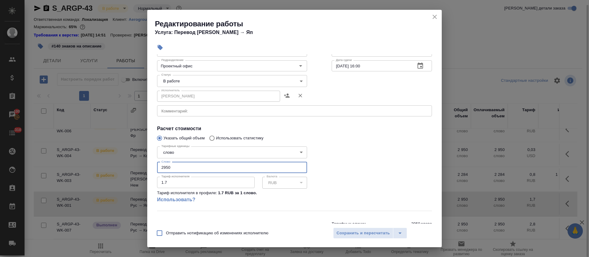
paste input "26.8"
type input "2926.8"
click at [216, 85] on body "🙏 .cls-1 fill:#fff; AWATERA Tretyakova Olga Клиенты Спецификации Заказы 100 Чат…" at bounding box center [294, 128] width 589 height 257
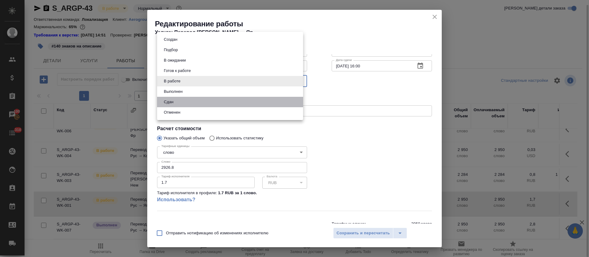
click at [210, 99] on li "Сдан" at bounding box center [230, 102] width 146 height 10
type input "closed"
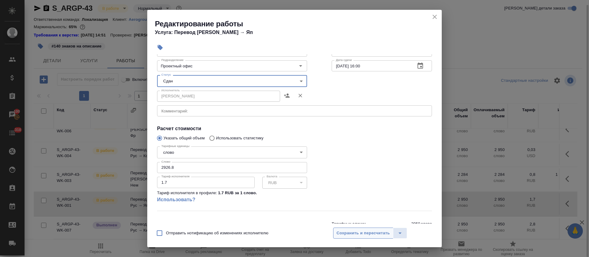
click at [345, 234] on span "Сохранить и пересчитать" at bounding box center [362, 233] width 53 height 7
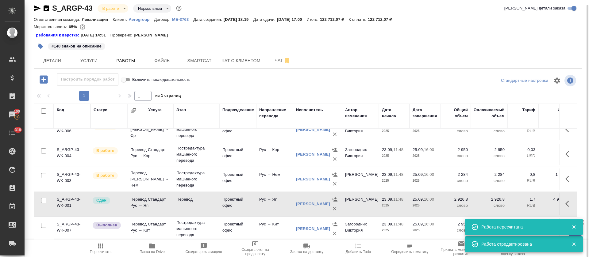
click at [43, 111] on input "checkbox" at bounding box center [43, 111] width 5 height 5
checkbox input "true"
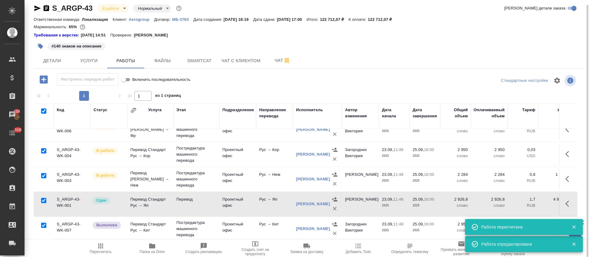
checkbox input "true"
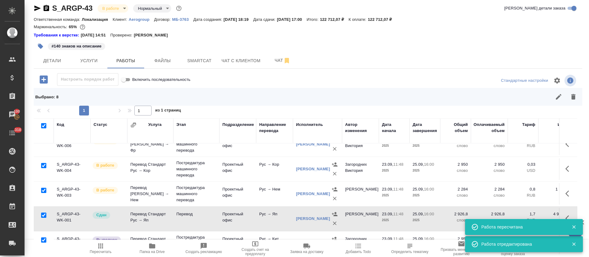
click at [43, 213] on input "checkbox" at bounding box center [43, 215] width 5 height 5
checkbox input "false"
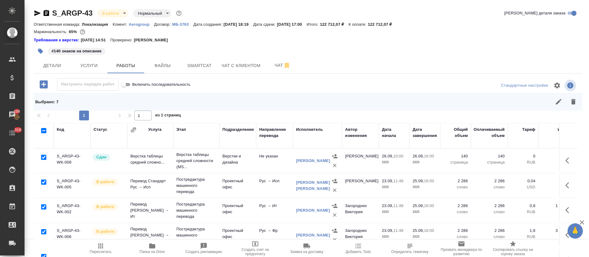
click at [42, 158] on input "checkbox" at bounding box center [43, 157] width 5 height 5
checkbox input "false"
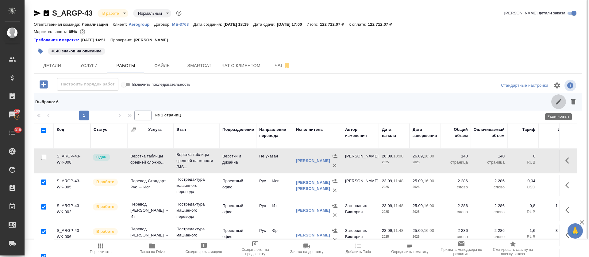
click at [554, 105] on button "button" at bounding box center [558, 101] width 15 height 15
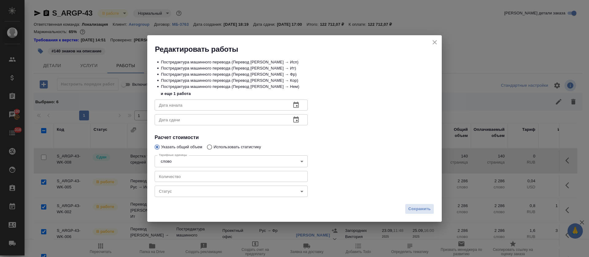
click at [161, 191] on body "🙏 .cls-1 fill:#fff; AWATERA Tretyakova Olga Клиенты Спецификации Заказы 100 Чат…" at bounding box center [294, 128] width 589 height 257
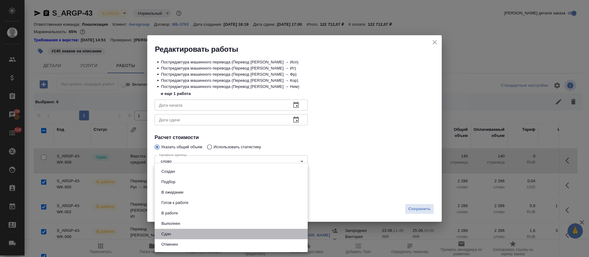
click at [167, 230] on li "Сдан" at bounding box center [231, 234] width 153 height 10
type input "closed"
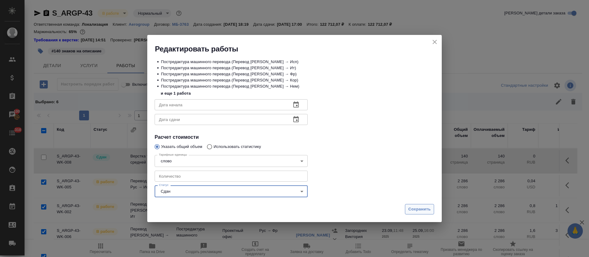
click at [419, 209] on span "Сохранить" at bounding box center [419, 209] width 22 height 7
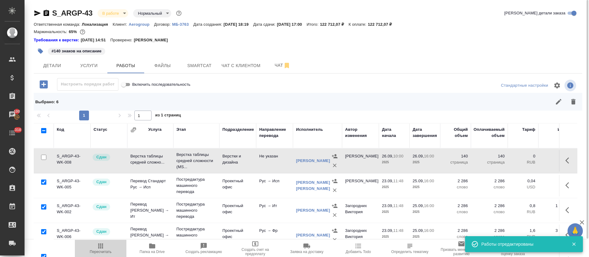
drag, startPoint x: 101, startPoint y: 245, endPoint x: 103, endPoint y: 249, distance: 4.9
click at [101, 246] on icon "button" at bounding box center [100, 246] width 5 height 5
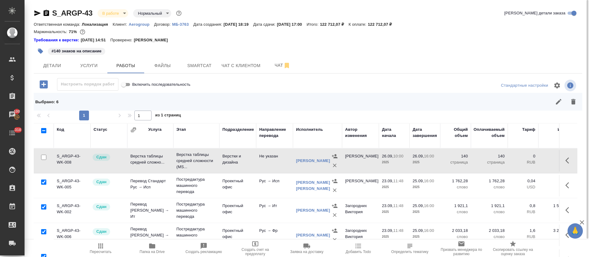
click at [124, 13] on body "🙏 .cls-1 fill:#fff; AWATERA Tretyakova Olga Клиенты Спецификации Заказы 100 Чат…" at bounding box center [294, 128] width 589 height 257
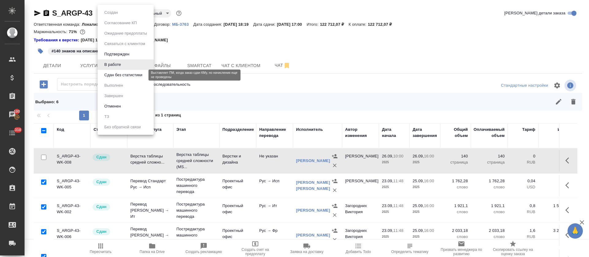
click at [128, 77] on button "Сдан без статистики" at bounding box center [123, 75] width 42 height 7
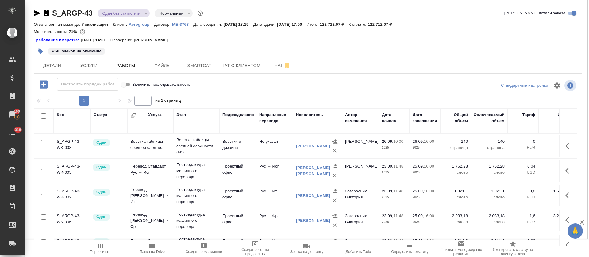
click at [147, 12] on body "🙏 .cls-1 fill:#fff; AWATERA Tretyakova Olga Клиенты Спецификации Заказы 100 Чат…" at bounding box center [294, 128] width 589 height 257
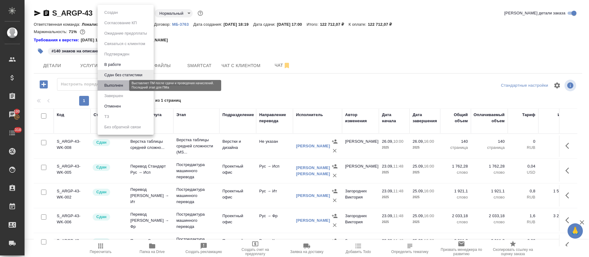
click at [125, 86] on button "Выполнен" at bounding box center [113, 85] width 22 height 7
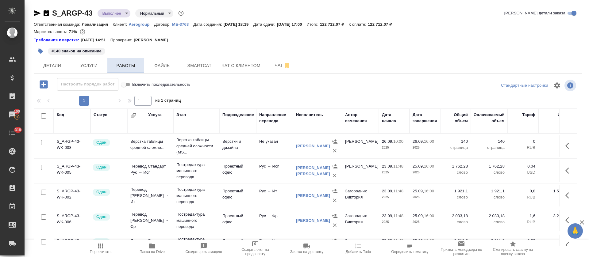
click at [38, 13] on icon "button" at bounding box center [37, 13] width 6 height 6
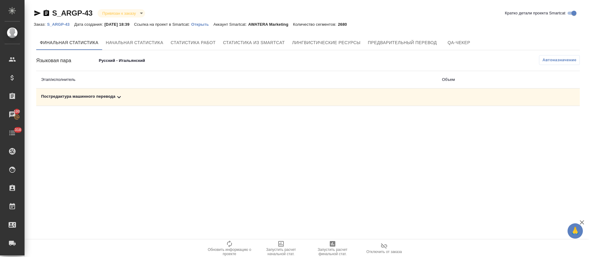
click at [130, 95] on div "Постредактура машинного перевода" at bounding box center [236, 97] width 391 height 7
click at [549, 120] on icon "button" at bounding box center [552, 118] width 7 height 7
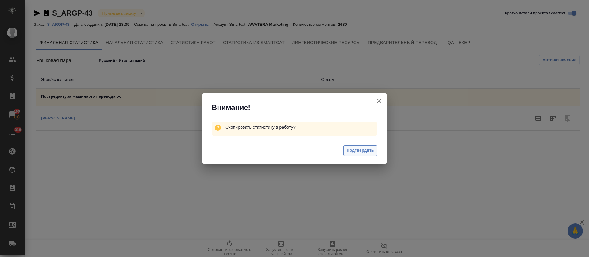
click at [363, 153] on span "Подтвердить" at bounding box center [360, 150] width 27 height 7
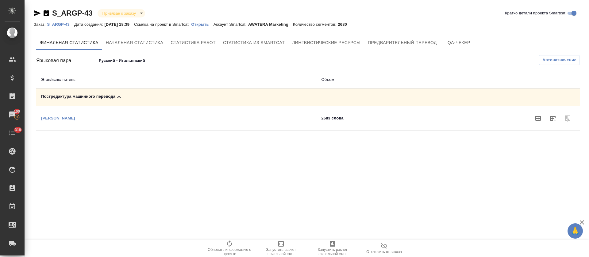
drag, startPoint x: 553, startPoint y: 119, endPoint x: 546, endPoint y: 119, distance: 6.7
click at [553, 119] on icon "button" at bounding box center [553, 119] width 6 height 6
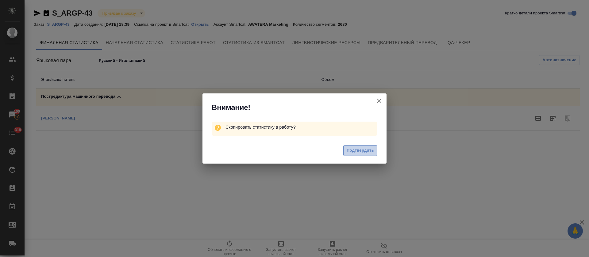
click at [366, 148] on span "Подтвердить" at bounding box center [360, 150] width 27 height 7
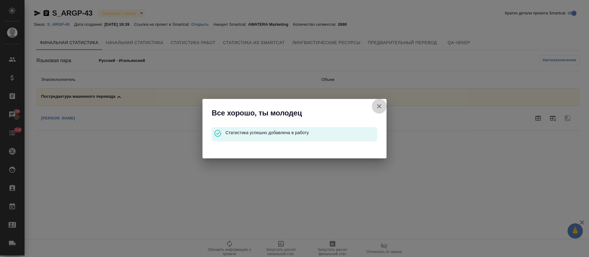
click at [380, 105] on icon "button" at bounding box center [379, 106] width 4 height 4
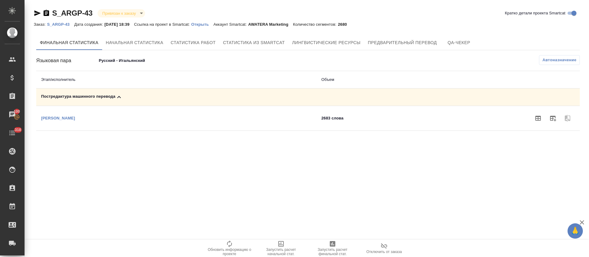
click at [135, 62] on body "🙏 .cls-1 fill:#fff; AWATERA Tretyakova Olga Клиенты Спецификации Заказы 100 Чат…" at bounding box center [294, 128] width 589 height 257
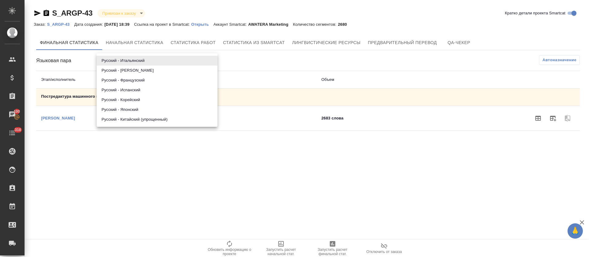
click at [136, 71] on li "Русский - Немецкий" at bounding box center [157, 71] width 121 height 10
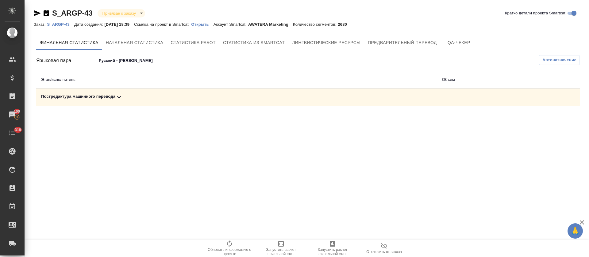
click at [136, 97] on div "Постредактура машинного перевода" at bounding box center [236, 97] width 391 height 7
click at [554, 120] on icon "button" at bounding box center [553, 119] width 6 height 6
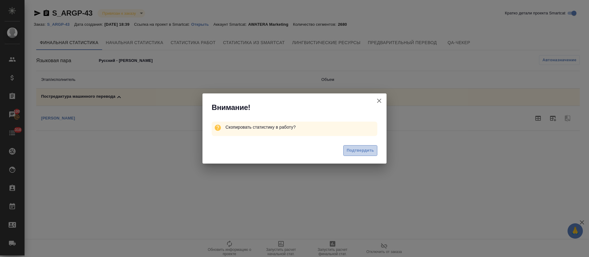
click at [354, 154] on button "Подтвердить" at bounding box center [360, 150] width 34 height 11
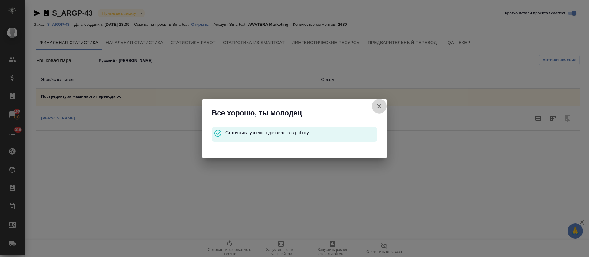
click at [379, 107] on icon "button" at bounding box center [379, 106] width 4 height 4
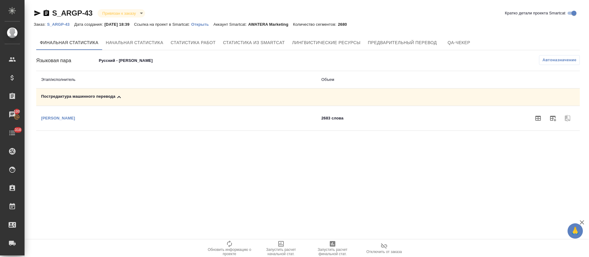
click at [116, 62] on body "🙏 .cls-1 fill:#fff; AWATERA Tretyakova Olga Клиенты Спецификации Заказы 100 Чат…" at bounding box center [294, 128] width 589 height 257
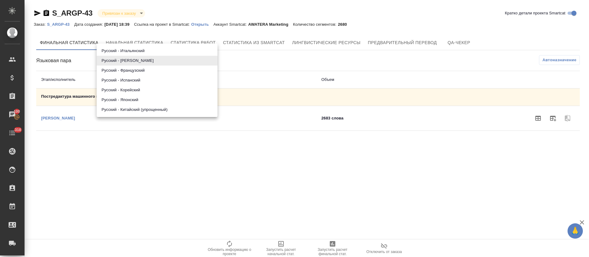
click at [119, 69] on li "Русский - Французский" at bounding box center [157, 71] width 121 height 10
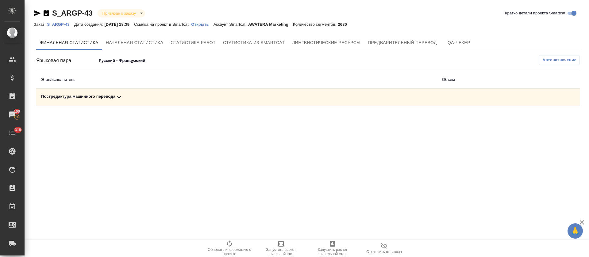
click at [138, 96] on div "Постредактура машинного перевода" at bounding box center [236, 97] width 391 height 7
click at [551, 121] on icon "button" at bounding box center [552, 118] width 7 height 7
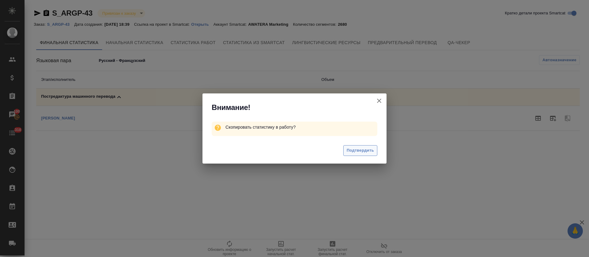
click at [361, 152] on span "Подтвердить" at bounding box center [360, 150] width 27 height 7
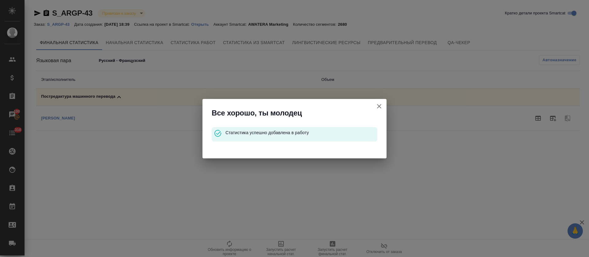
click at [375, 105] on button "Кратко детали проекта Smartcat" at bounding box center [379, 106] width 15 height 15
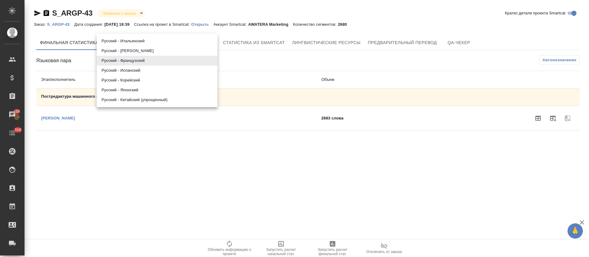
click at [129, 60] on body "🙏 .cls-1 fill:#fff; AWATERA Tretyakova Olga Клиенты Спецификации Заказы 100 Чат…" at bounding box center [294, 128] width 589 height 257
click at [133, 73] on li "Русский - Испанский" at bounding box center [157, 71] width 121 height 10
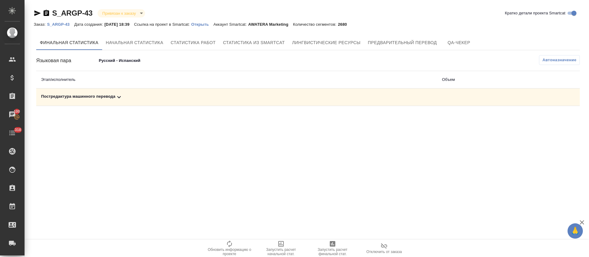
click at [141, 100] on div "Постредактура машинного перевода" at bounding box center [236, 97] width 391 height 7
click at [550, 118] on icon "button" at bounding box center [552, 118] width 7 height 7
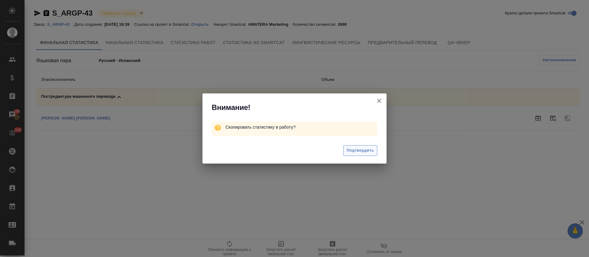
click at [354, 153] on span "Подтвердить" at bounding box center [360, 150] width 27 height 7
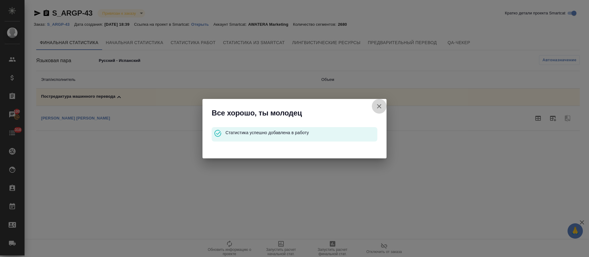
click at [381, 106] on icon "button" at bounding box center [378, 106] width 7 height 7
click at [378, 106] on icon "button" at bounding box center [379, 106] width 4 height 4
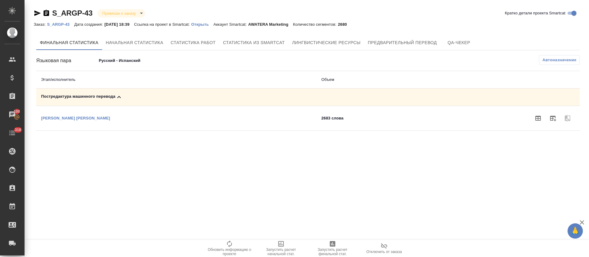
click at [125, 60] on body "🙏 .cls-1 fill:#fff; AWATERA Tretyakova Olga Клиенты Спецификации Заказы 100 Чат…" at bounding box center [294, 128] width 589 height 257
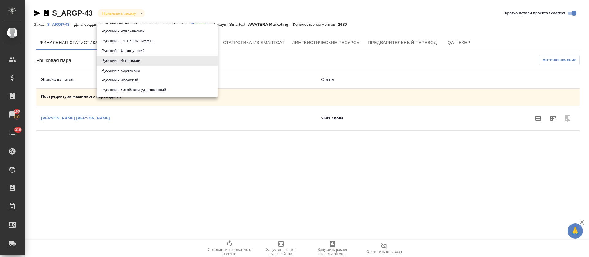
click at [129, 72] on li "Русский - Корейский" at bounding box center [157, 71] width 121 height 10
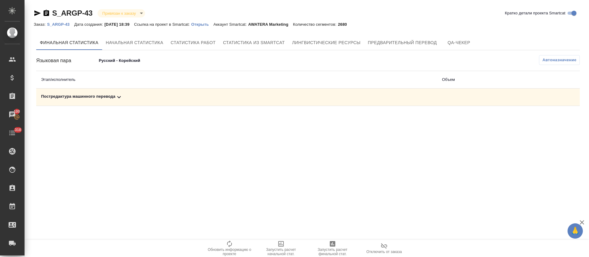
click at [136, 93] on td "Постредактура машинного перевода" at bounding box center [236, 97] width 401 height 17
click at [136, 96] on div "Постредактура машинного перевода" at bounding box center [236, 97] width 391 height 7
click at [553, 116] on icon "button" at bounding box center [553, 119] width 6 height 6
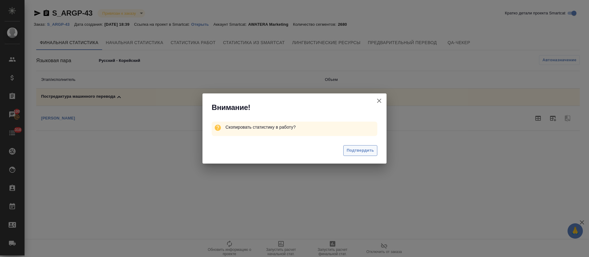
click at [362, 151] on span "Подтвердить" at bounding box center [360, 150] width 27 height 7
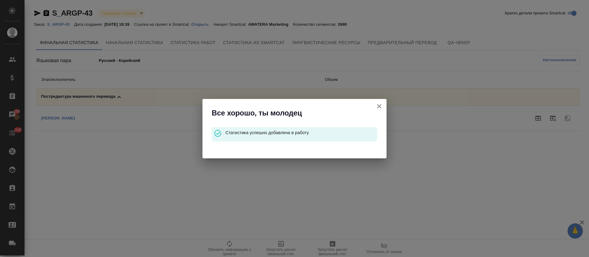
click at [375, 105] on icon "button" at bounding box center [378, 106] width 7 height 7
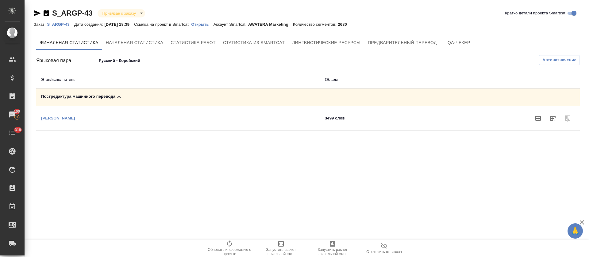
click at [112, 63] on body "🙏 .cls-1 fill:#fff; AWATERA Tretyakova Olga Клиенты Спецификации Заказы 100 Чат…" at bounding box center [294, 128] width 589 height 257
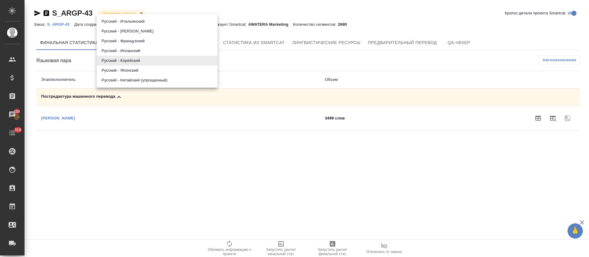
click at [116, 72] on li "Русский - Японский" at bounding box center [157, 71] width 121 height 10
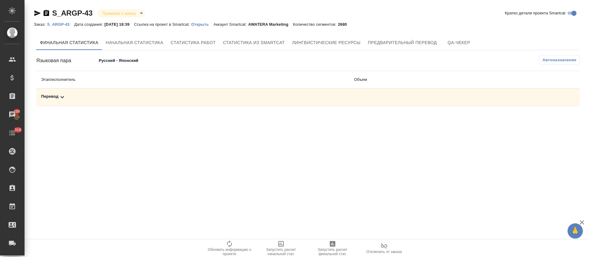
click at [126, 94] on div "Перевод" at bounding box center [192, 97] width 303 height 7
click at [130, 59] on body "🙏 .cls-1 fill:#fff; AWATERA Tretyakova Olga Клиенты Спецификации Заказы 100 Чат…" at bounding box center [294, 128] width 589 height 257
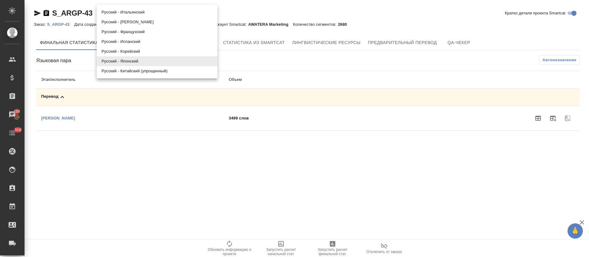
click at [138, 74] on li "Русский - Китайский (упрощенный)" at bounding box center [157, 71] width 121 height 10
type input "68d16dc5692678f05fafb96d"
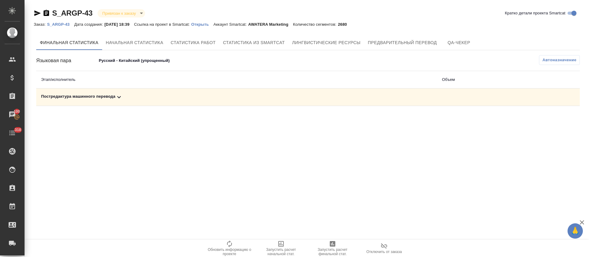
click at [149, 91] on td "Постредактура машинного перевода" at bounding box center [236, 97] width 401 height 17
drag, startPoint x: 150, startPoint y: 96, endPoint x: 152, endPoint y: 101, distance: 4.8
click at [150, 97] on div "Постредактура машинного перевода" at bounding box center [236, 97] width 391 height 7
click at [555, 119] on icon "button" at bounding box center [553, 119] width 6 height 6
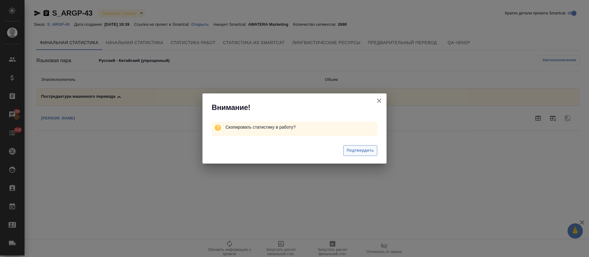
click at [371, 149] on span "Подтвердить" at bounding box center [360, 150] width 27 height 7
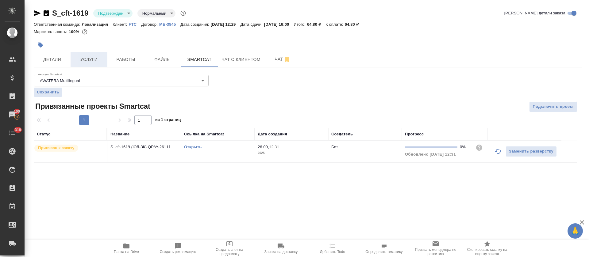
click at [98, 59] on span "Услуги" at bounding box center [88, 60] width 29 height 8
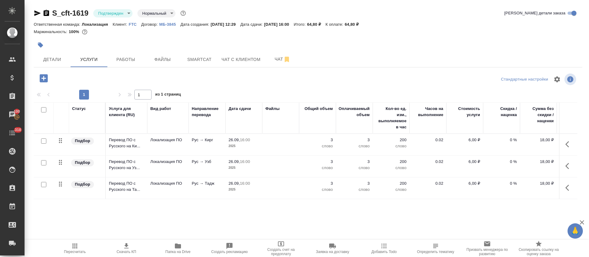
click at [127, 13] on body "🙏 .cls-1 fill:#fff; AWATERA [PERSON_NAME] Спецификации Заказы 100 Чаты 318 Todo…" at bounding box center [294, 128] width 589 height 257
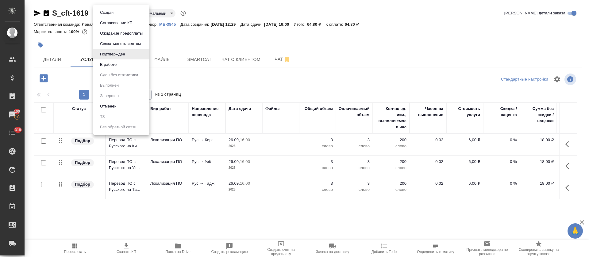
click at [120, 63] on li "В работе" at bounding box center [121, 64] width 56 height 10
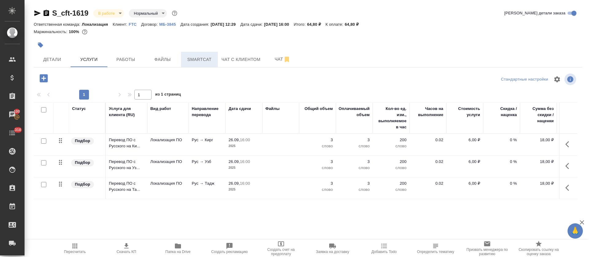
click at [204, 53] on button "Smartcat" at bounding box center [199, 59] width 37 height 15
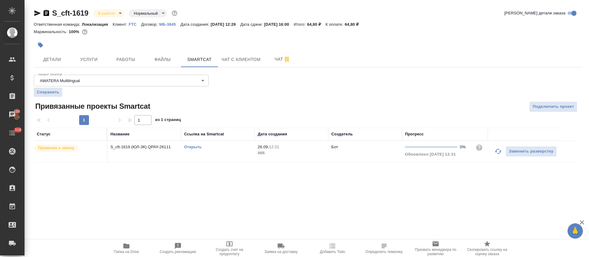
click at [196, 145] on link "Открыть" at bounding box center [192, 147] width 17 height 5
click at [124, 56] on span "Работы" at bounding box center [125, 60] width 29 height 8
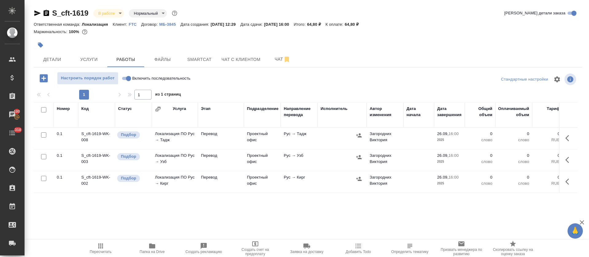
click at [127, 79] on input "Включить последовательность" at bounding box center [128, 78] width 22 height 7
checkbox input "true"
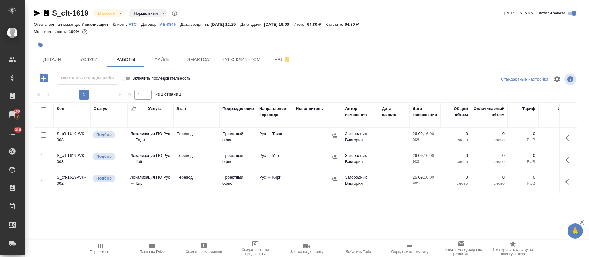
click at [45, 156] on input "checkbox" at bounding box center [43, 156] width 5 height 5
checkbox input "true"
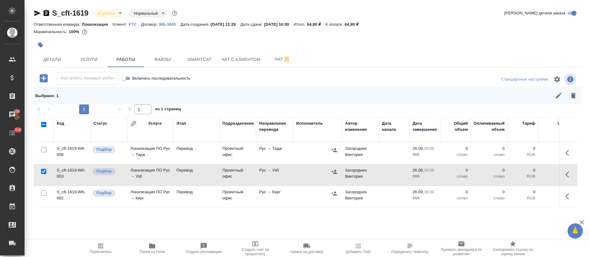
click at [43, 150] on input "checkbox" at bounding box center [43, 149] width 5 height 5
checkbox input "true"
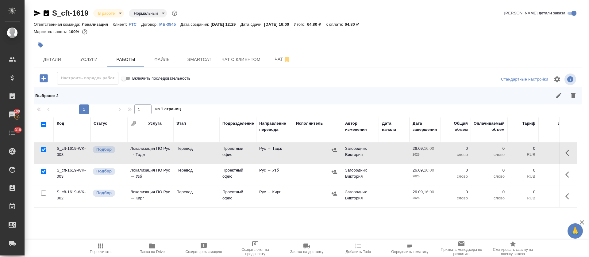
click at [551, 97] on button "button" at bounding box center [558, 95] width 15 height 15
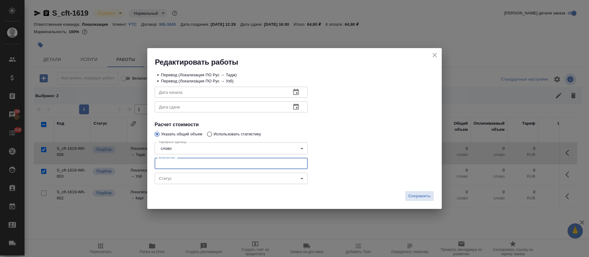
click at [176, 162] on input "number" at bounding box center [231, 163] width 153 height 11
type input "3"
click at [297, 91] on icon "button" at bounding box center [295, 92] width 7 height 7
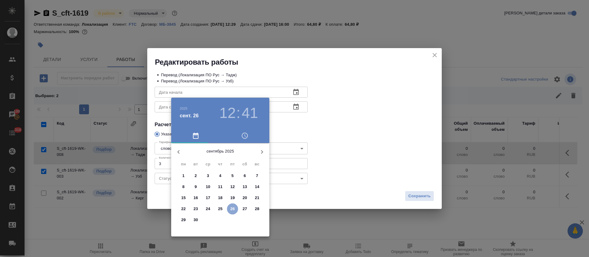
click at [231, 206] on p "26" at bounding box center [232, 209] width 5 height 6
type input "26.09.2025 12:41"
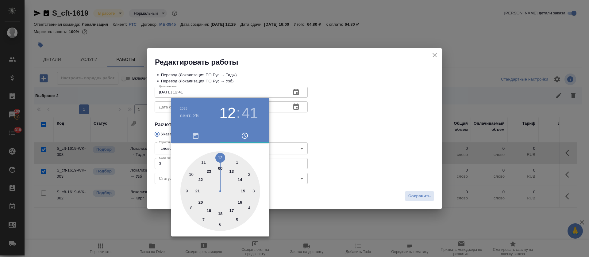
click at [304, 145] on div at bounding box center [294, 128] width 589 height 257
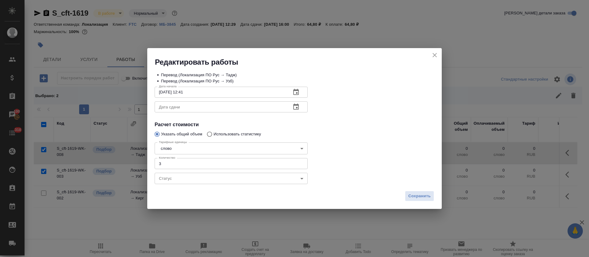
click at [297, 107] on icon "button" at bounding box center [296, 107] width 6 height 6
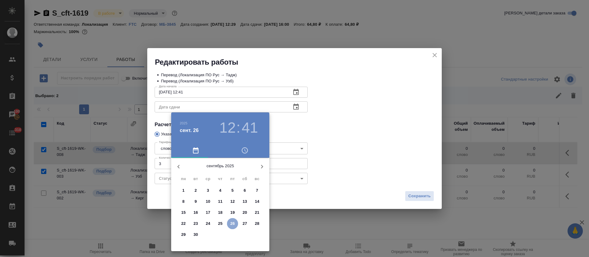
click at [231, 222] on p "26" at bounding box center [232, 224] width 5 height 6
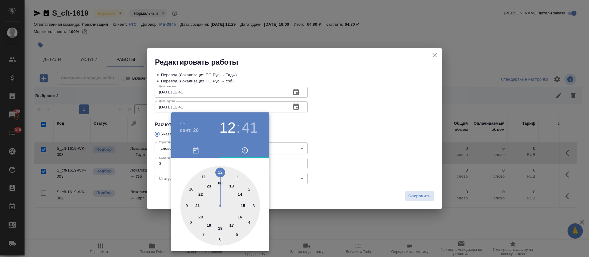
click at [244, 216] on div at bounding box center [220, 206] width 80 height 80
click at [219, 171] on div at bounding box center [220, 206] width 80 height 80
type input "26.09.2025 16:00"
click at [365, 123] on div at bounding box center [294, 128] width 589 height 257
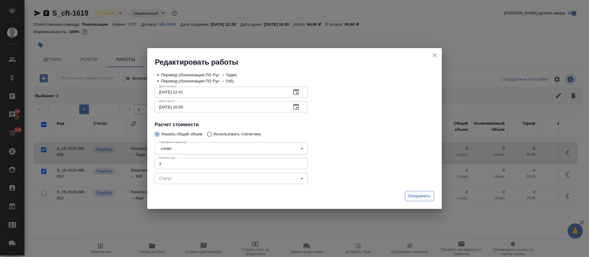
click at [422, 201] on button "Сохранить" at bounding box center [419, 196] width 29 height 11
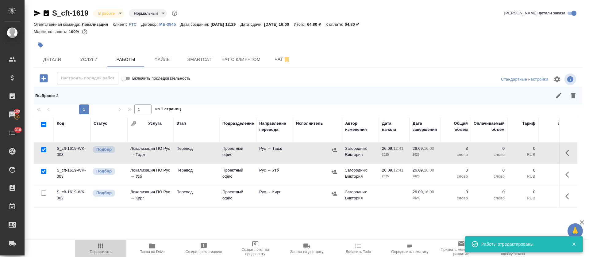
click at [103, 249] on icon "button" at bounding box center [100, 246] width 7 height 7
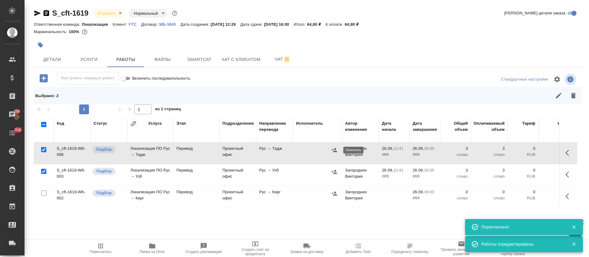
click at [332, 153] on button "button" at bounding box center [334, 150] width 9 height 9
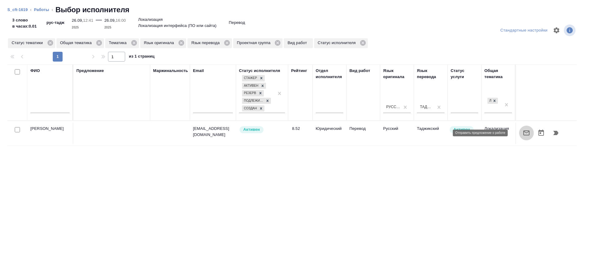
click at [519, 135] on button "button" at bounding box center [526, 133] width 15 height 15
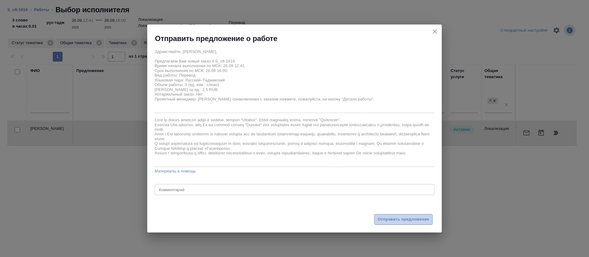
click at [387, 221] on span "Отправить предложение" at bounding box center [403, 219] width 52 height 7
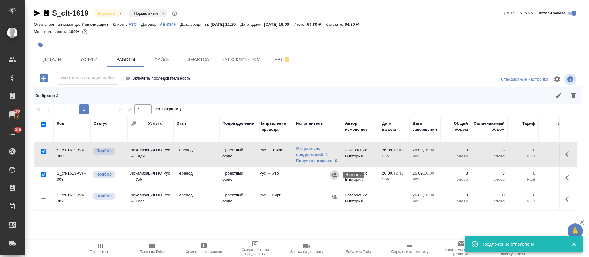
click at [335, 175] on icon "button" at bounding box center [334, 175] width 6 height 4
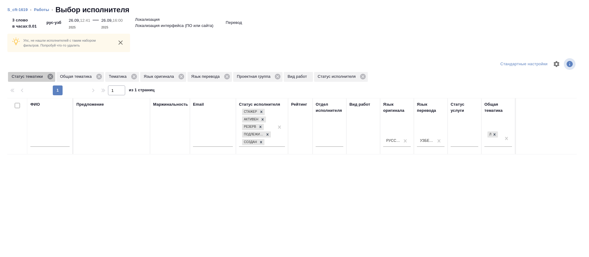
click at [52, 78] on icon at bounding box center [50, 77] width 6 height 6
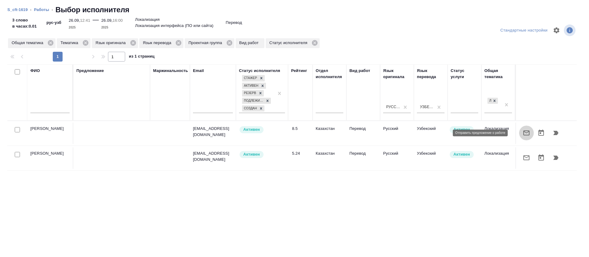
click at [523, 134] on icon "button" at bounding box center [526, 132] width 7 height 7
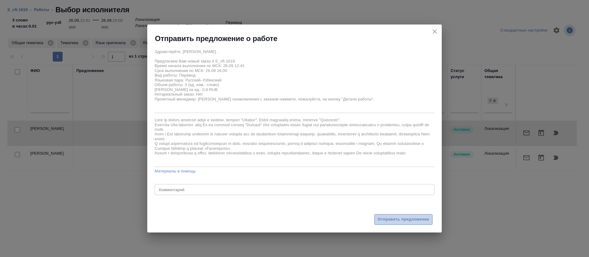
click at [396, 220] on span "Отправить предложение" at bounding box center [403, 219] width 52 height 7
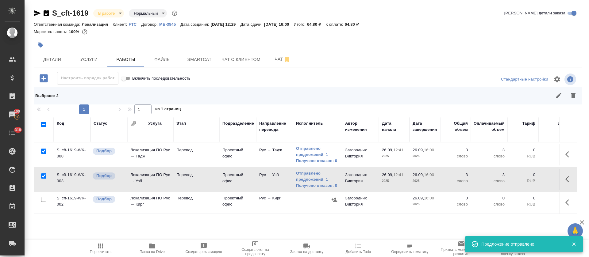
click at [566, 205] on button "button" at bounding box center [568, 202] width 15 height 15
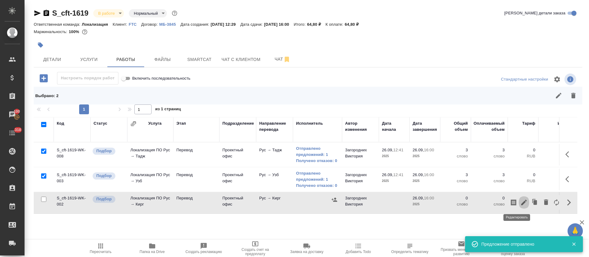
click at [521, 204] on icon "button" at bounding box center [524, 203] width 6 height 6
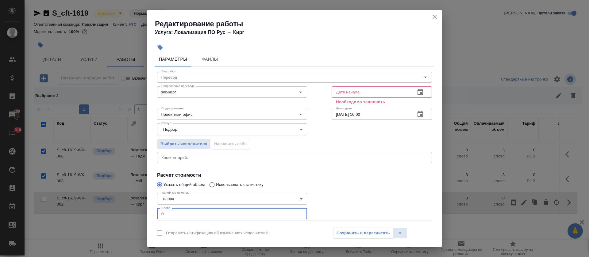
drag, startPoint x: 166, startPoint y: 217, endPoint x: 158, endPoint y: 218, distance: 8.3
click at [158, 218] on div "Вид работ Перевод Вид работ Направление перевода рус-кирг Направление перевода …" at bounding box center [295, 157] width 280 height 181
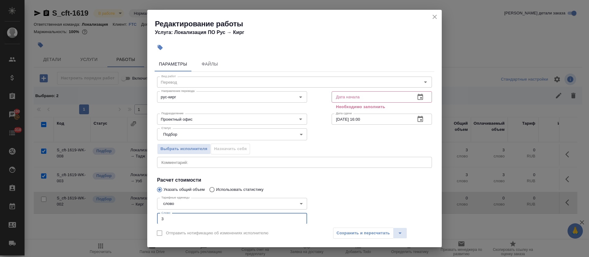
type input "3"
click at [417, 100] on icon "button" at bounding box center [420, 97] width 6 height 6
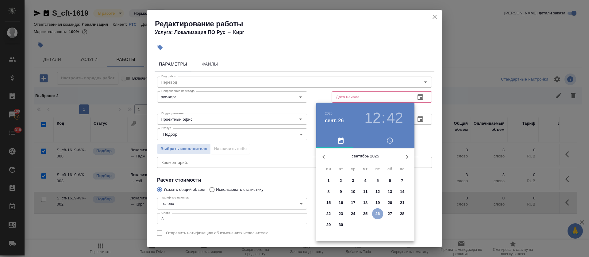
click at [377, 212] on p "26" at bounding box center [377, 214] width 5 height 6
type input "26.09.2025 12:42"
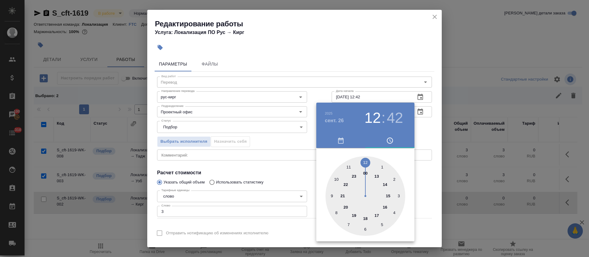
click at [291, 175] on div at bounding box center [294, 128] width 589 height 257
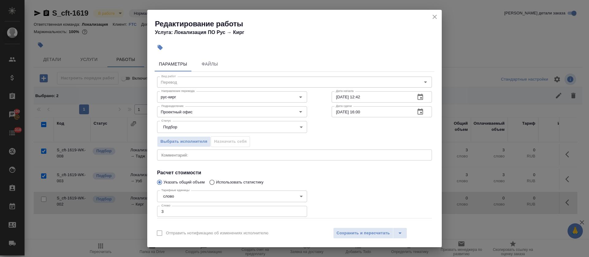
click at [349, 226] on div "Отправить нотификацию об изменениях исполнителю Сохранить и пересчитать" at bounding box center [294, 236] width 294 height 24
click at [352, 236] on span "Сохранить и пересчитать" at bounding box center [362, 233] width 53 height 7
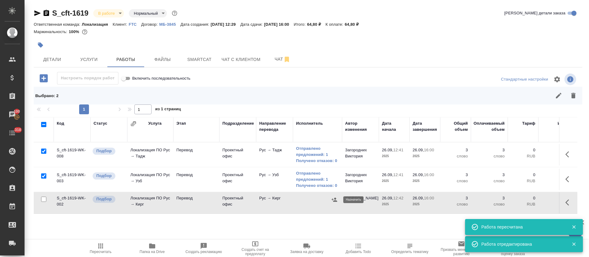
click at [338, 201] on button "button" at bounding box center [334, 199] width 9 height 9
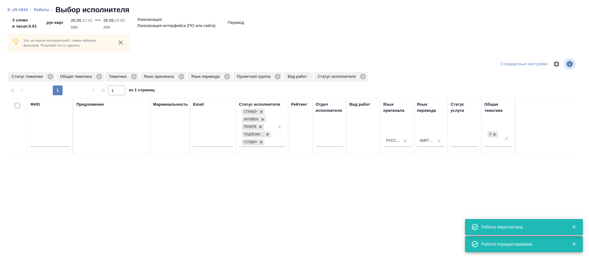
click at [46, 11] on link "Работы" at bounding box center [41, 9] width 15 height 5
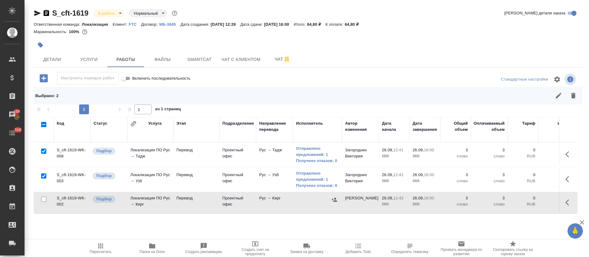
click at [565, 202] on icon "button" at bounding box center [568, 202] width 7 height 7
click at [511, 202] on icon "button" at bounding box center [514, 203] width 6 height 6
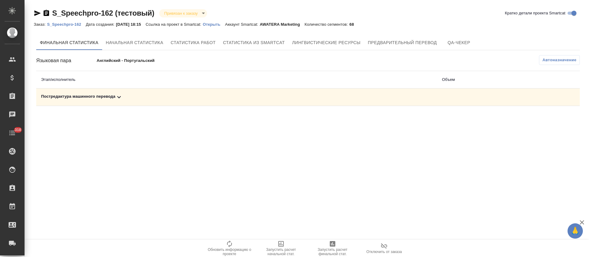
click at [232, 95] on div "Постредактура машинного перевода" at bounding box center [236, 97] width 391 height 7
click at [332, 250] on span "Запустить расчет финальной стат." at bounding box center [332, 252] width 44 height 9
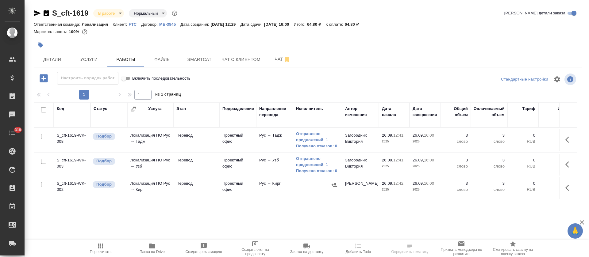
click at [211, 59] on span "Smartcat" at bounding box center [199, 60] width 29 height 8
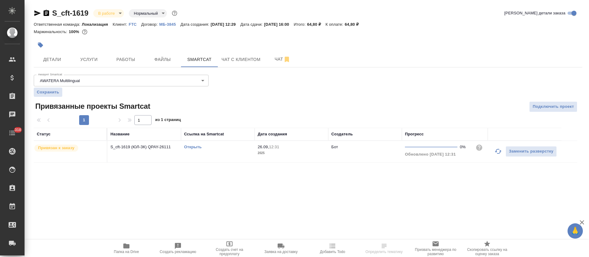
click at [197, 148] on link "Открыть" at bounding box center [192, 147] width 17 height 5
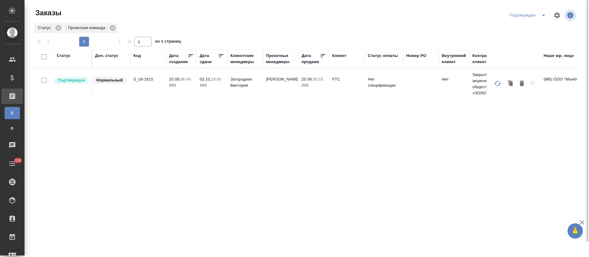
click at [543, 14] on icon "split button" at bounding box center [543, 15] width 7 height 7
click at [541, 36] on li "В работе" at bounding box center [528, 38] width 65 height 10
